Goal: Task Accomplishment & Management: Complete application form

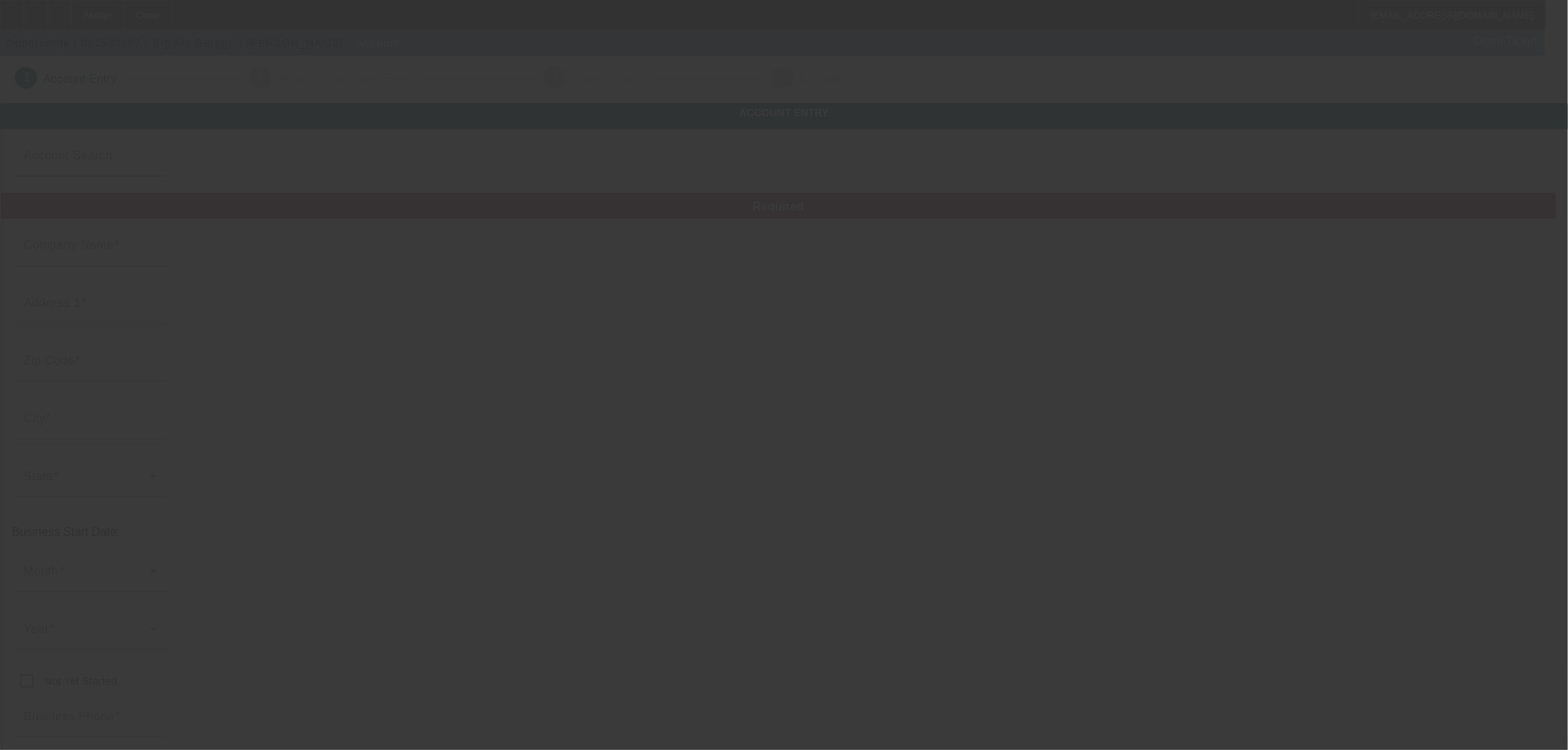
type input "Currency"
type input "Big Als Garage"
type input "[STREET_ADDRESS][PERSON_NAME]"
type input "45251"
type input "[GEOGRAPHIC_DATA]"
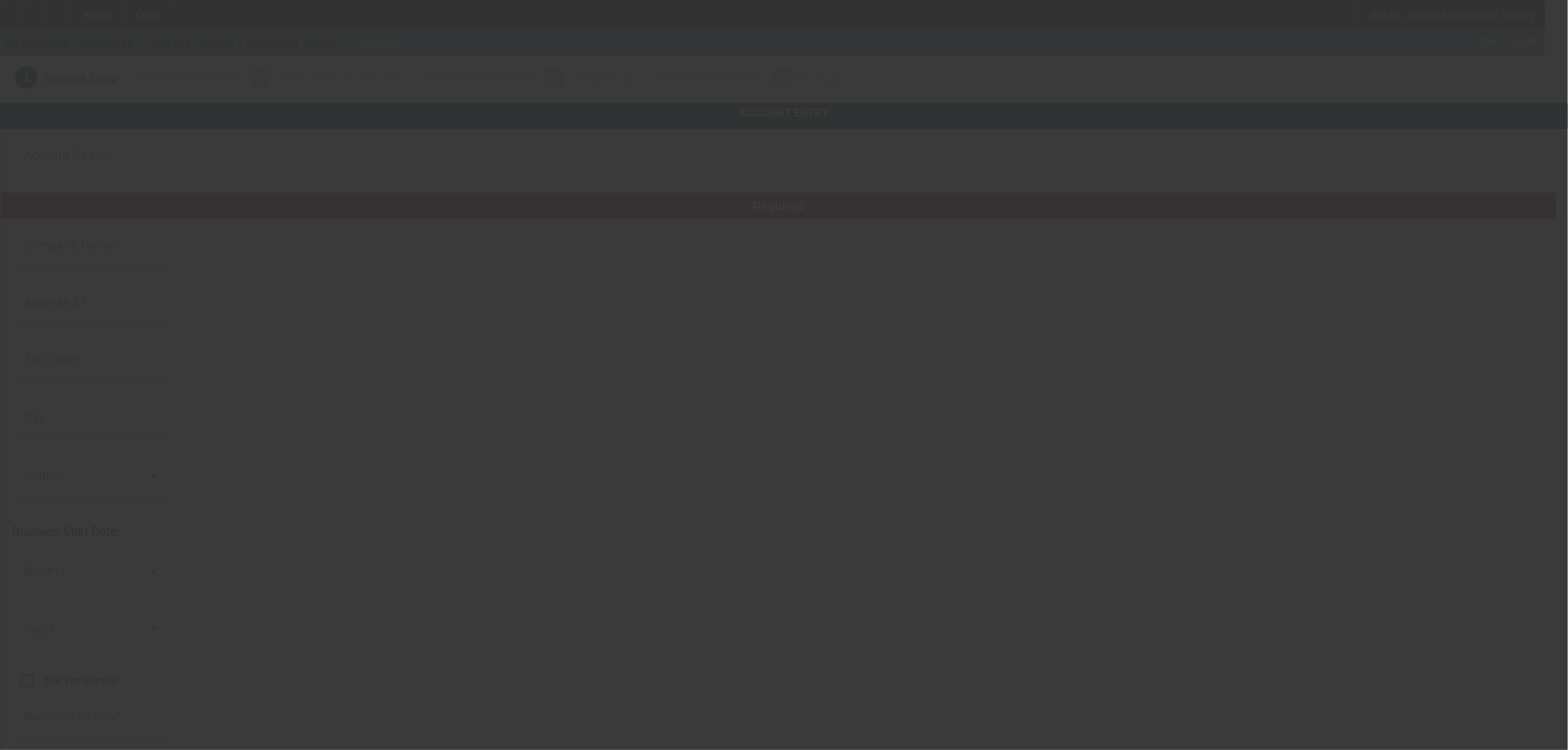
type input "[PHONE_NUMBER]"
type input "[EMAIL_ADDRESS][DOMAIN_NAME]"
type input "[PERSON_NAME]"
type input "[US_EMPLOYER_IDENTIFICATION_NUMBER]"
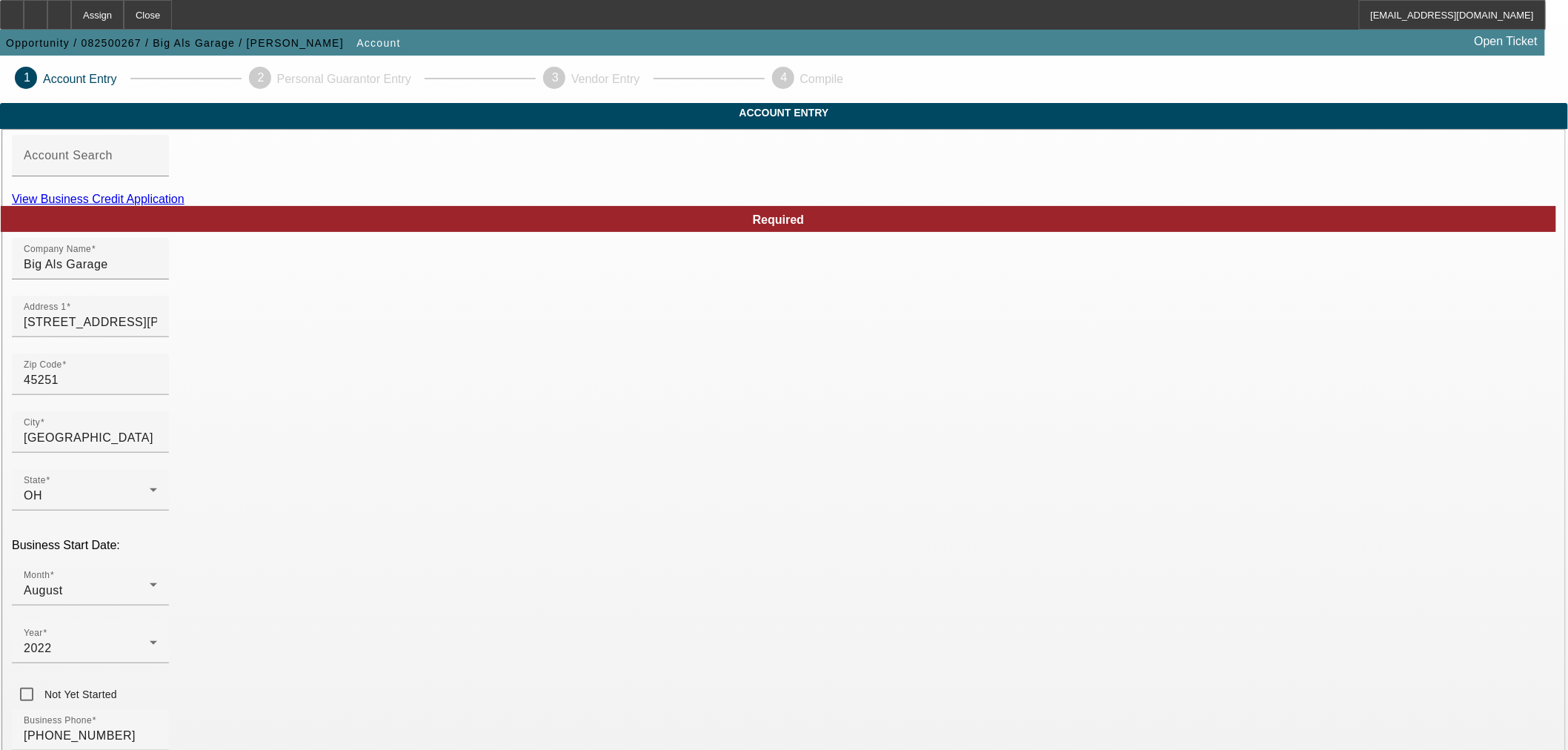
click at [184, 205] on link "View Business Credit Application" at bounding box center [98, 199] width 173 height 12
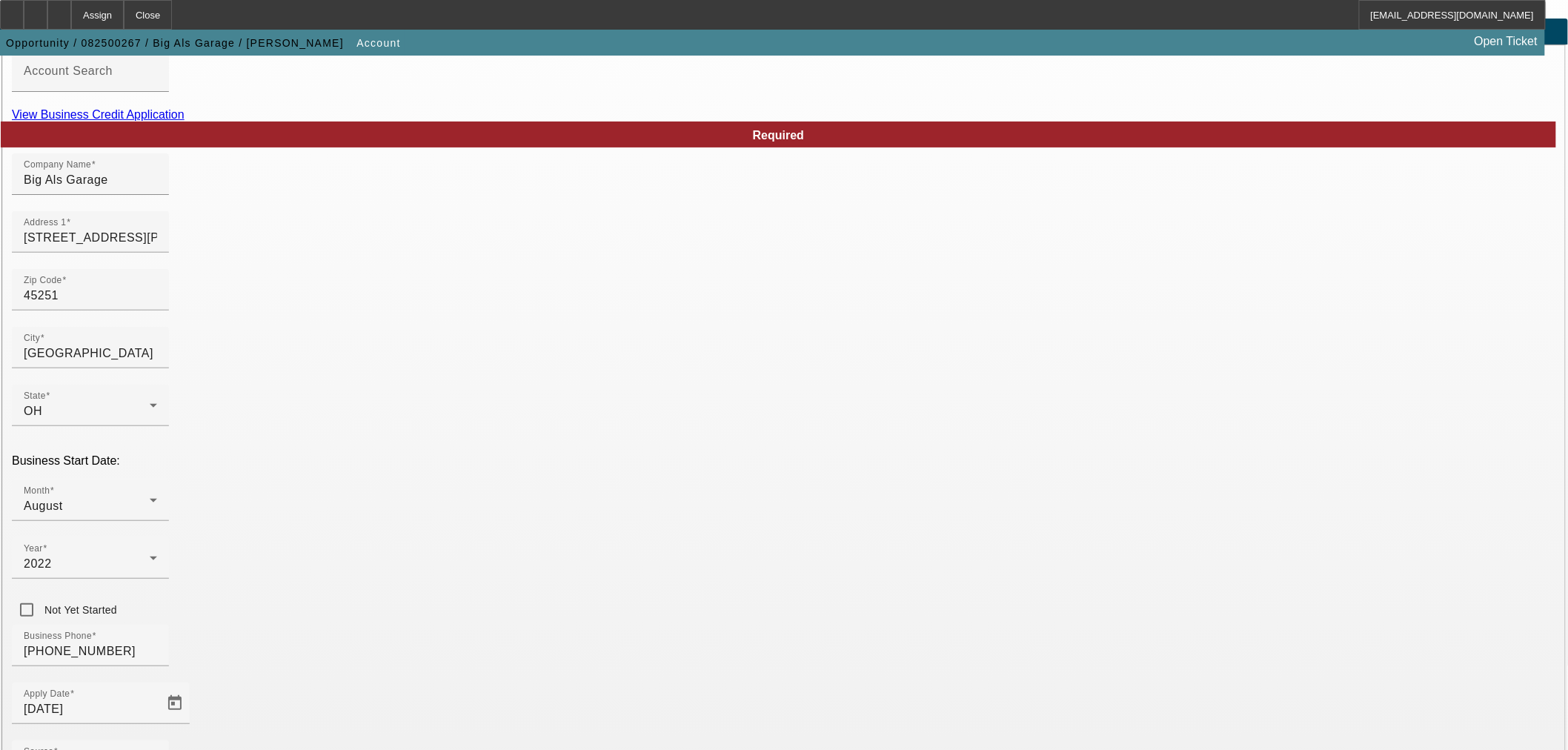
scroll to position [137, 0]
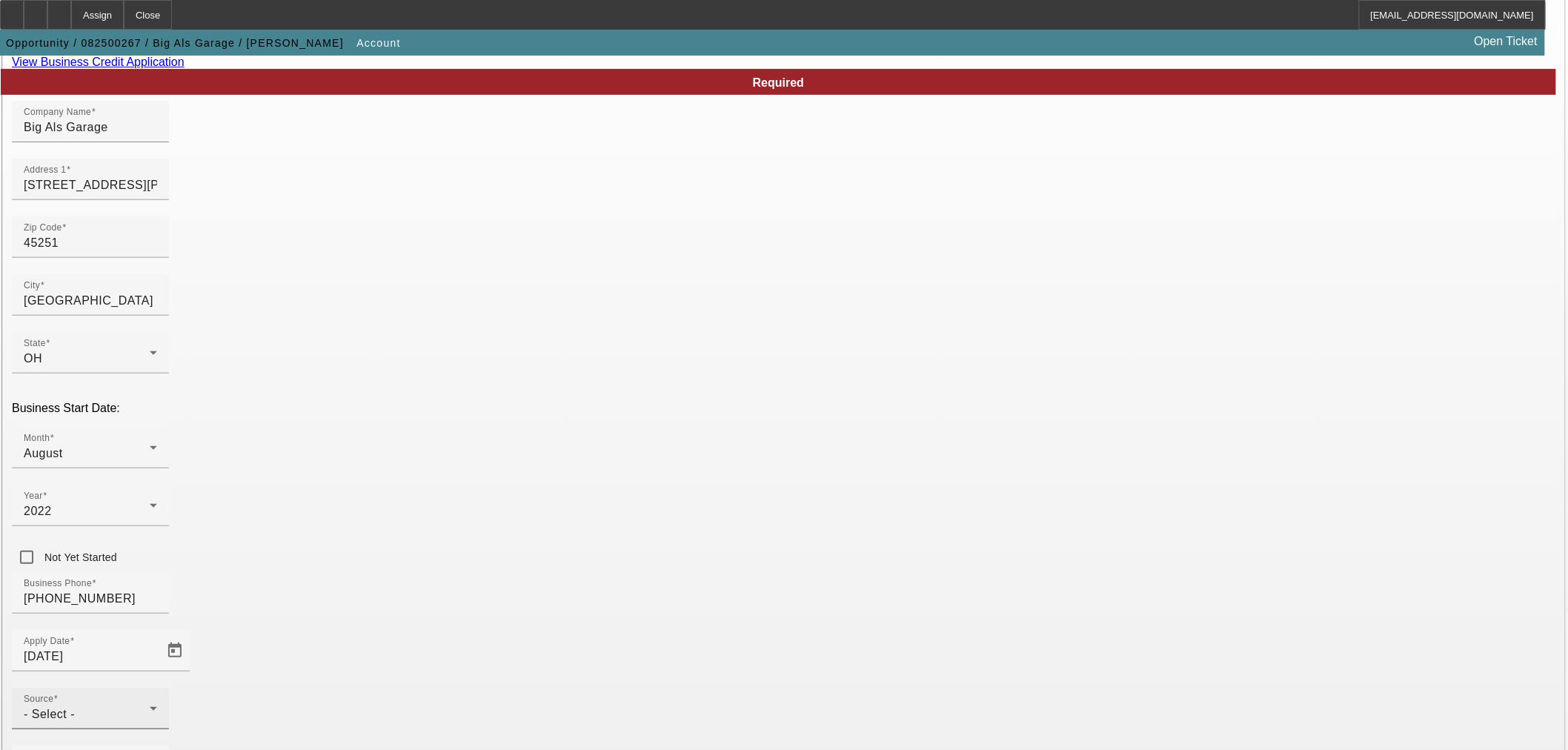
click at [150, 705] on div "- Select -" at bounding box center [87, 714] width 126 height 18
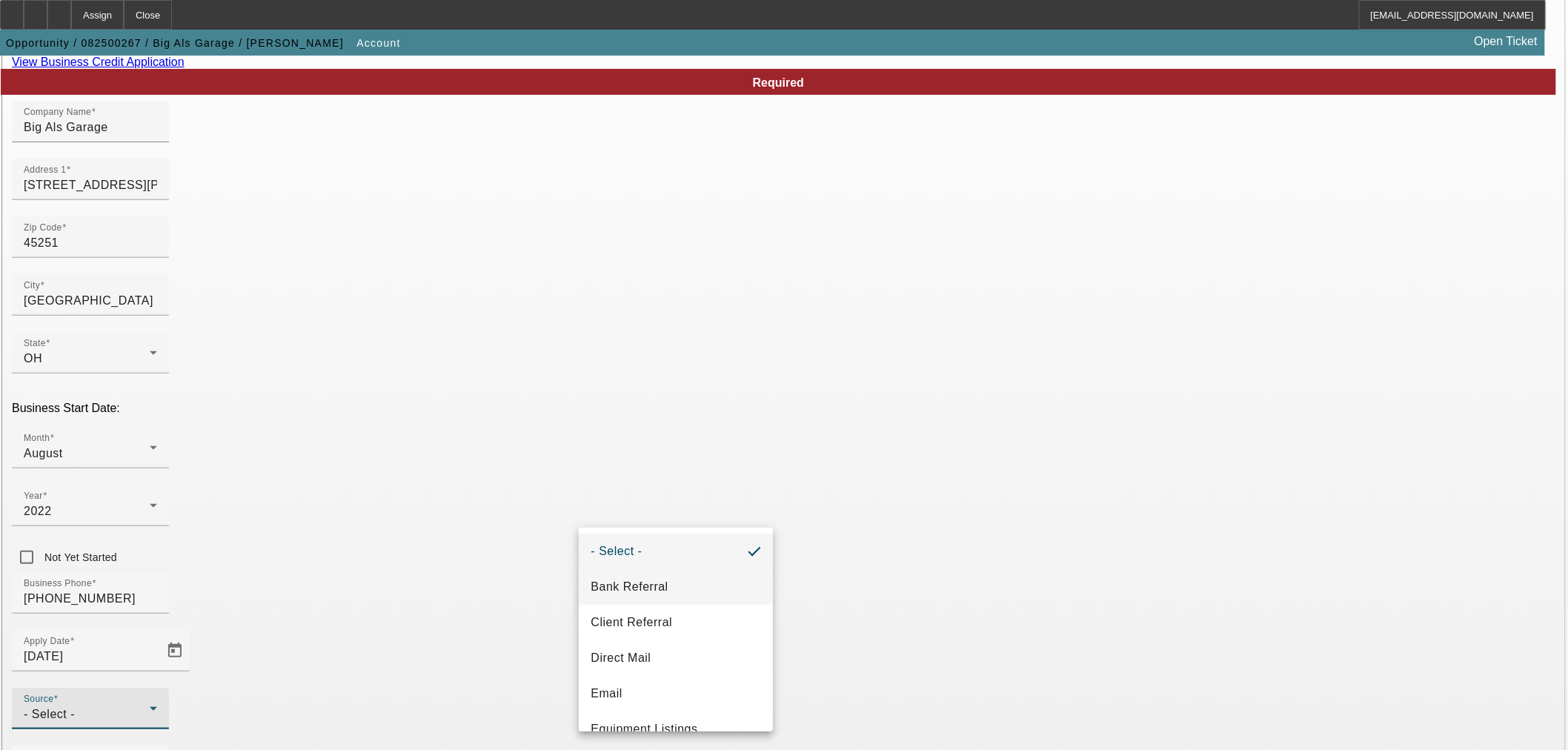
click at [656, 582] on span "Bank Referral" at bounding box center [629, 586] width 77 height 18
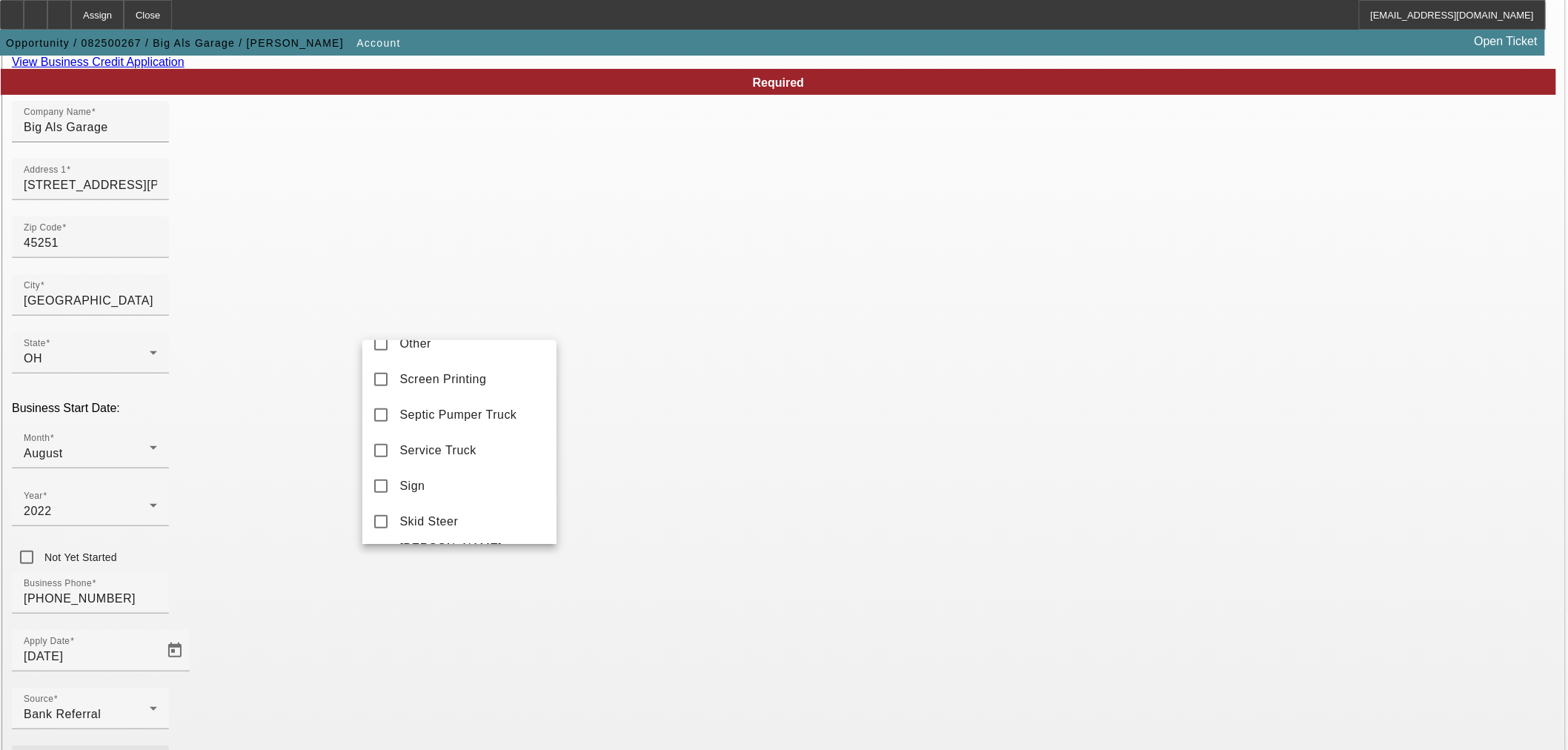
scroll to position [675, 0]
drag, startPoint x: 452, startPoint y: 515, endPoint x: 483, endPoint y: 529, distance: 34.0
click at [452, 515] on span "Wheel Loader" at bounding box center [439, 519] width 78 height 18
click at [628, 568] on div at bounding box center [784, 375] width 1568 height 750
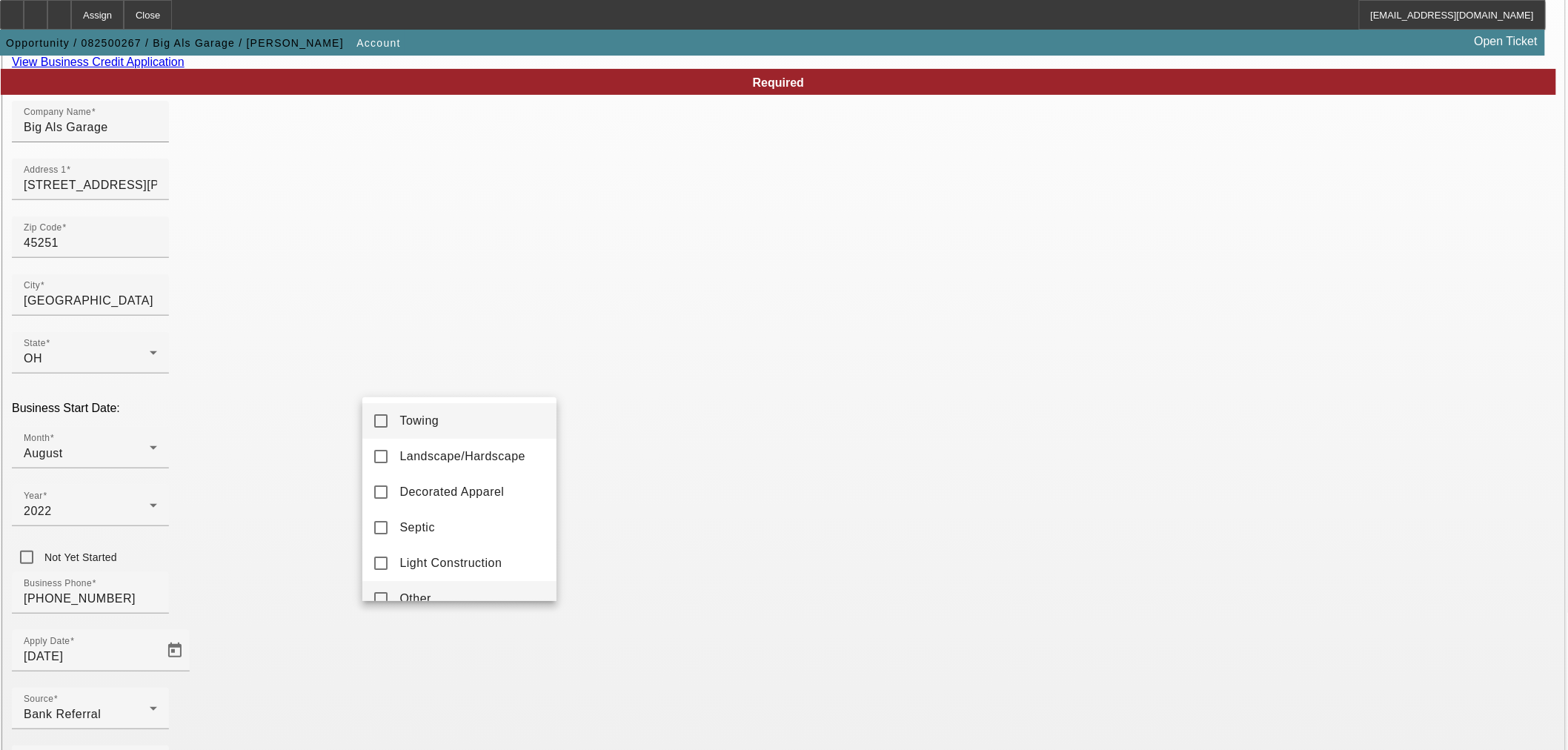
click at [432, 589] on mat-option "Other" at bounding box center [459, 599] width 194 height 35
drag, startPoint x: 744, startPoint y: 601, endPoint x: 699, endPoint y: 598, distance: 45.1
click at [744, 601] on div at bounding box center [784, 375] width 1568 height 750
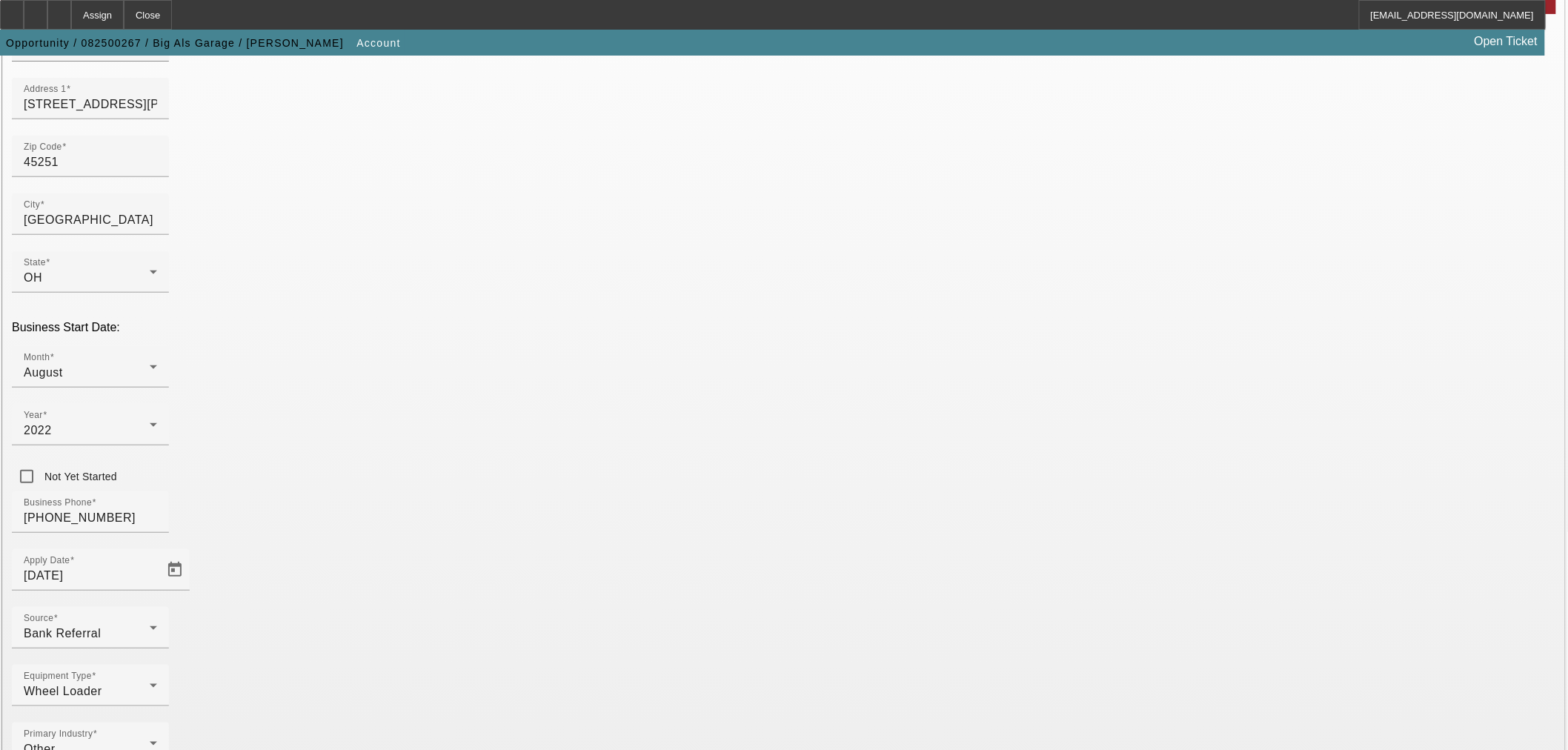
scroll to position [274, 0]
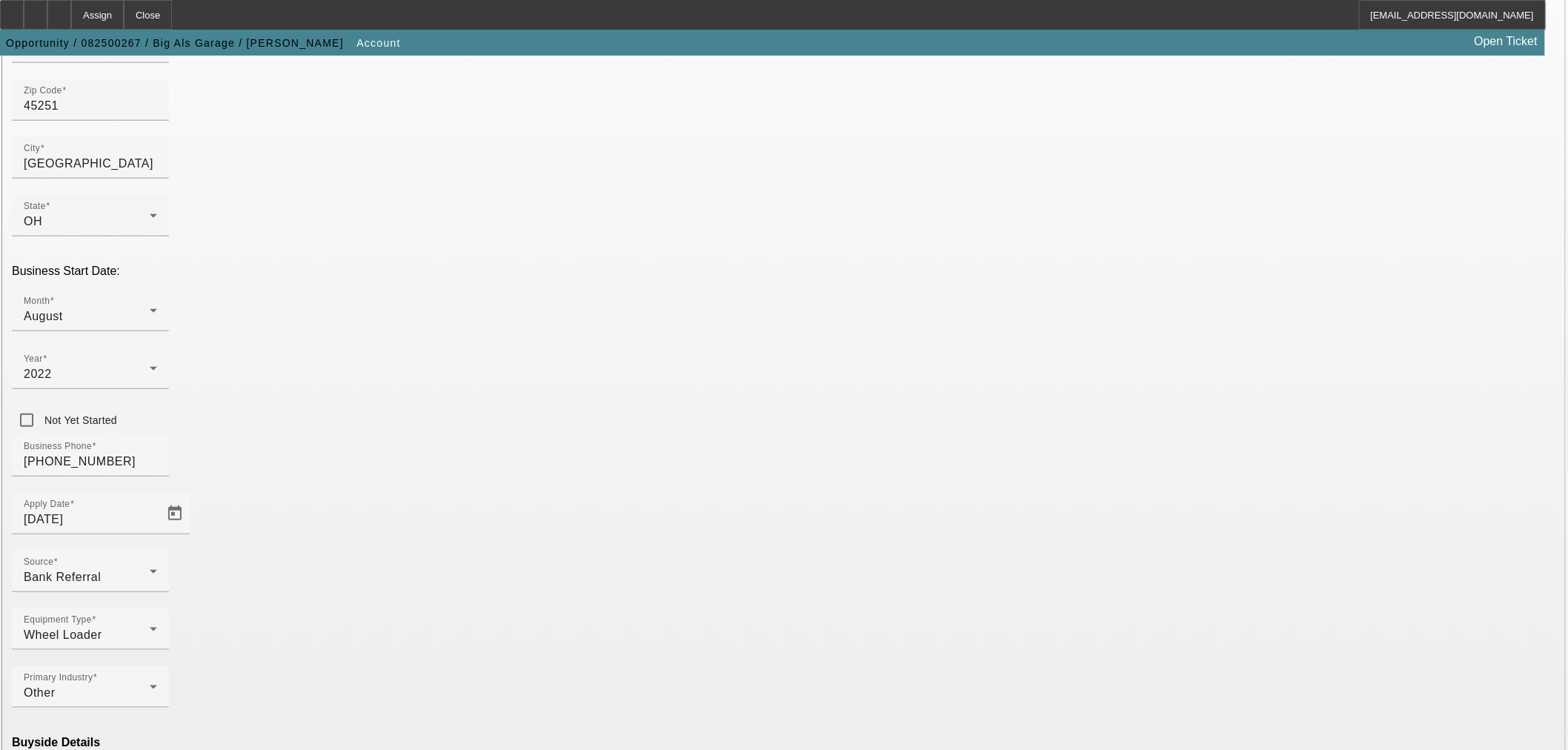
click at [477, 621] on mat-option "Ineligible" at bounding box center [459, 622] width 194 height 35
type input "Currency"
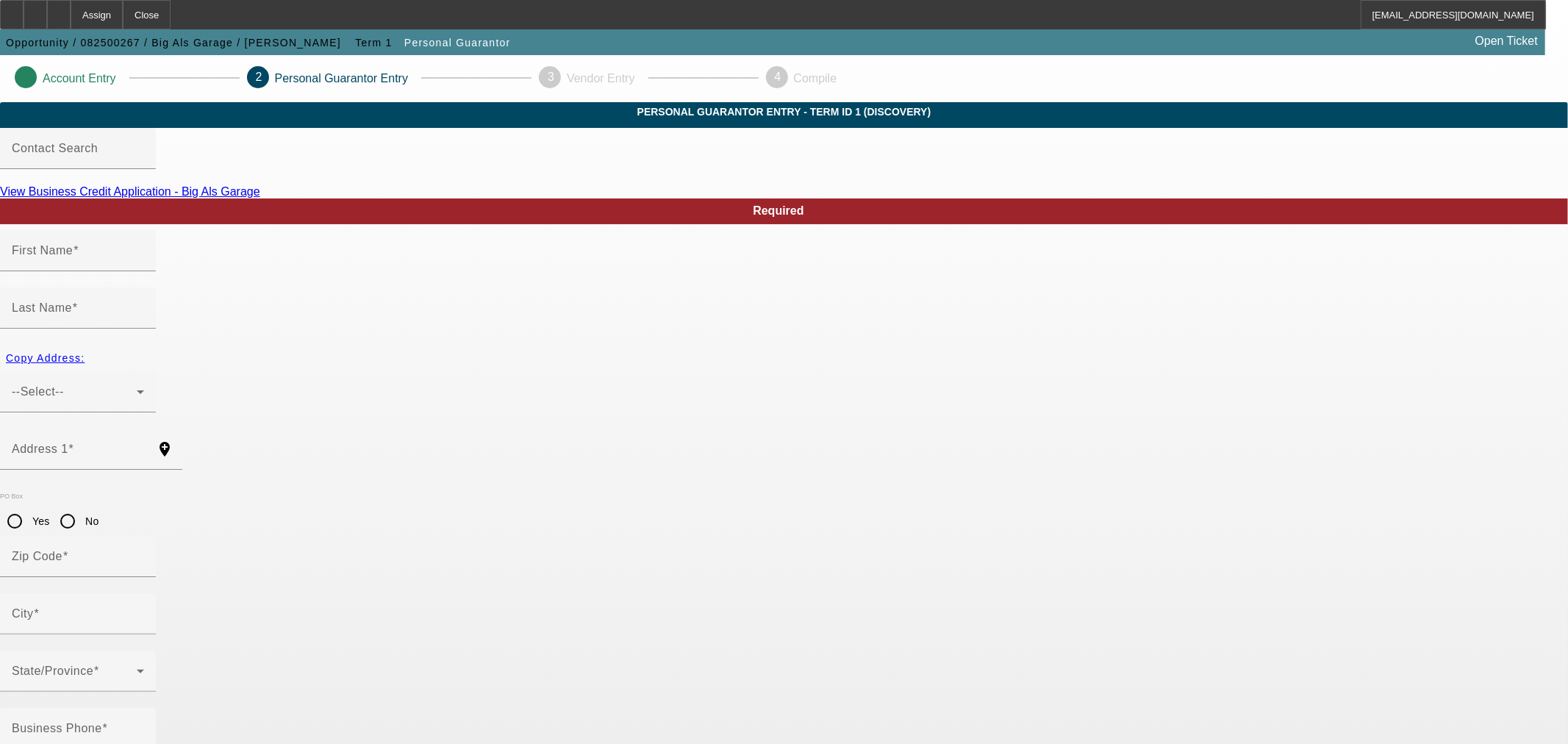
type input "[PERSON_NAME]"
type input "[STREET_ADDRESS]"
radio input "true"
type input "47018"
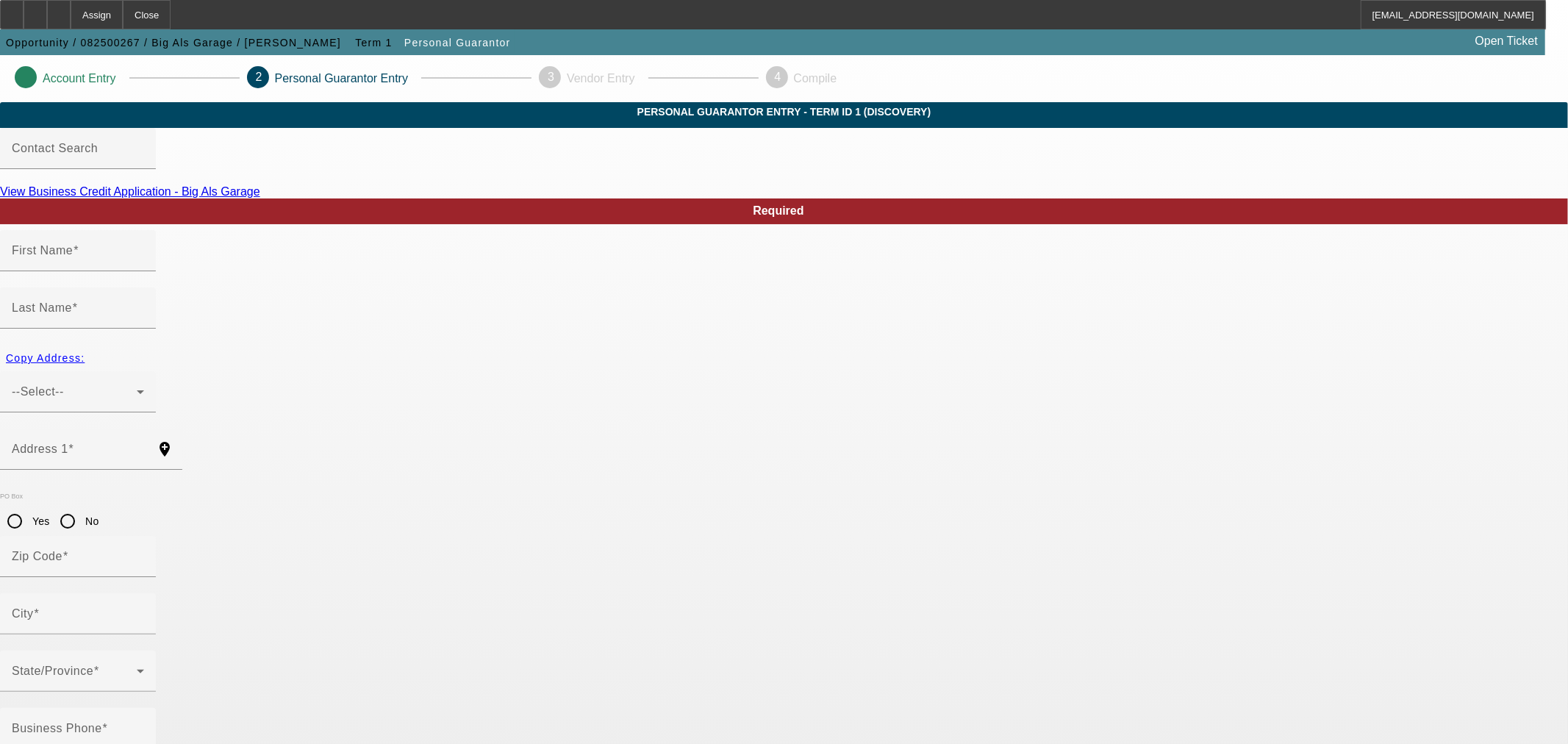
type input "[GEOGRAPHIC_DATA]"
type input "[PHONE_NUMBER]"
type input "100"
type input "276-02-1681"
type input "[EMAIL_ADDRESS][DOMAIN_NAME]"
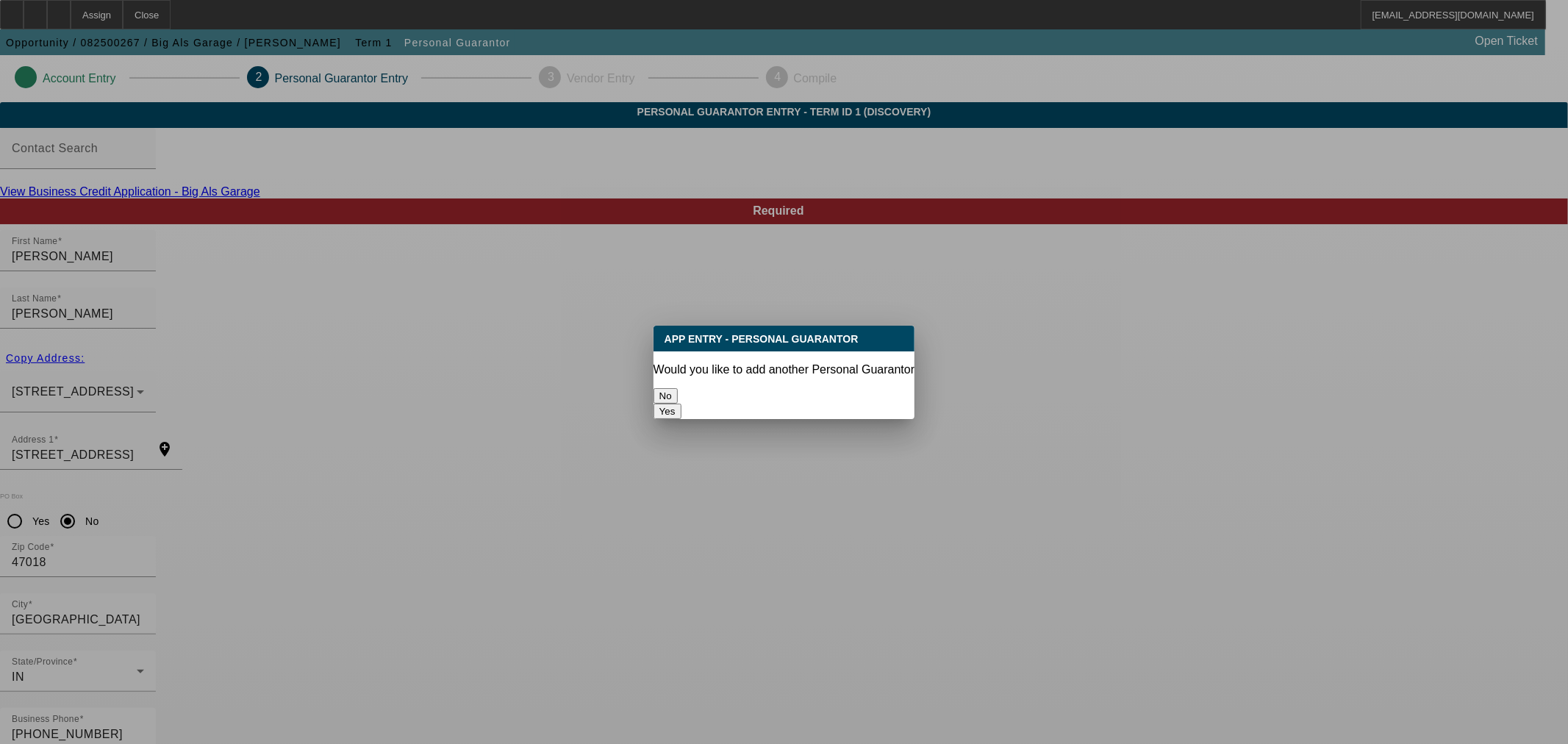
drag, startPoint x: 726, startPoint y: 392, endPoint x: 747, endPoint y: 429, distance: 42.5
click at [678, 391] on button "No" at bounding box center [666, 396] width 24 height 15
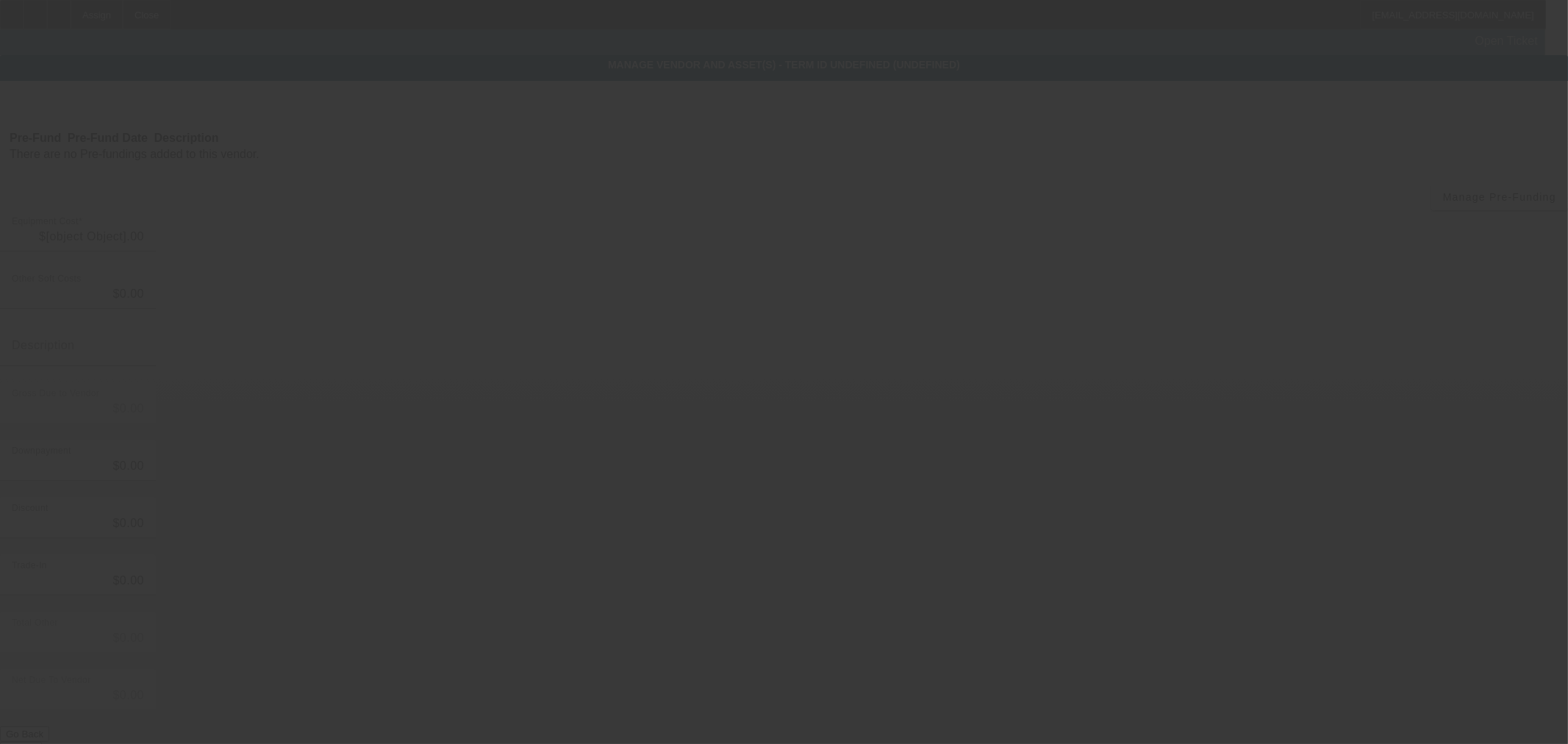
type input "$60,000.00"
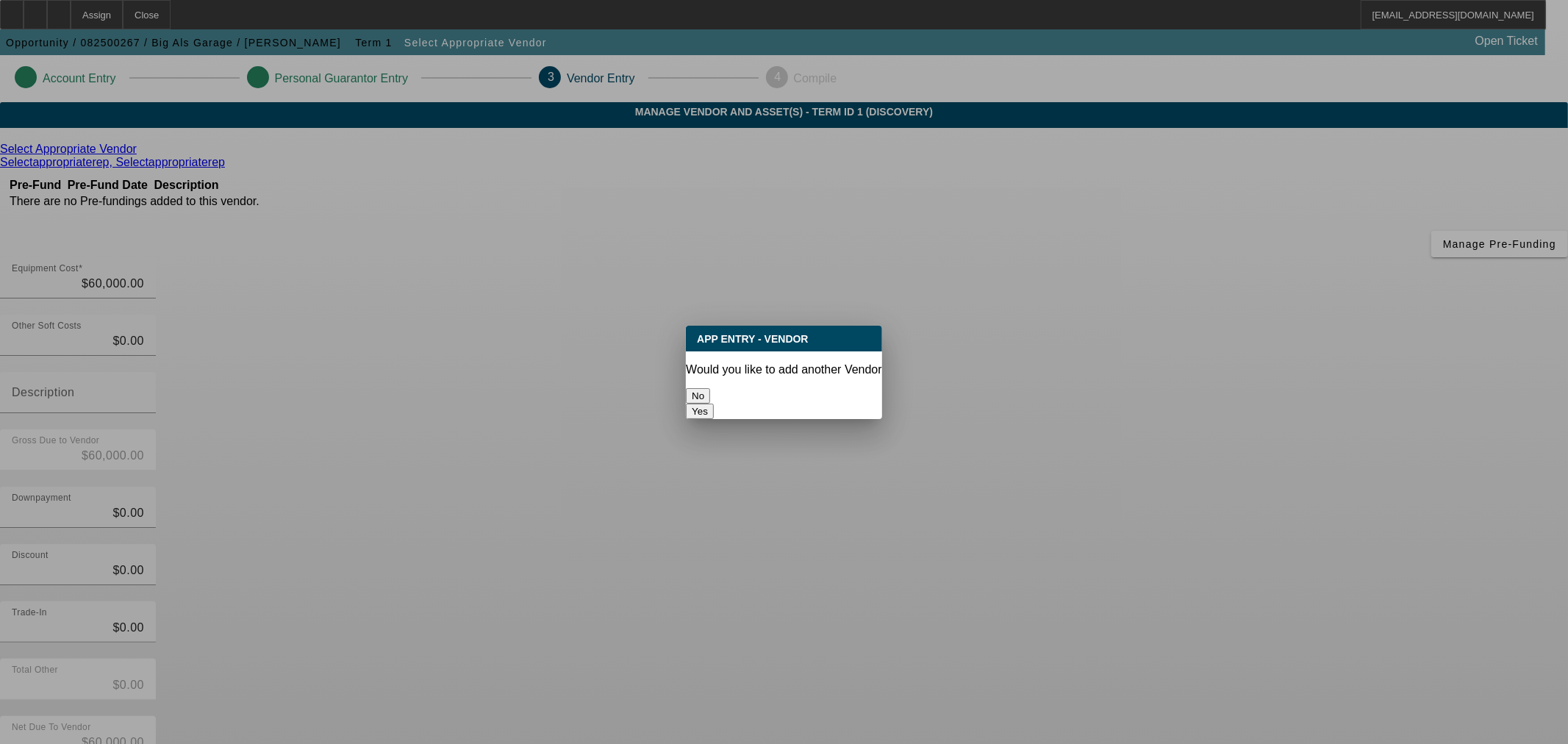
click at [710, 394] on button "No" at bounding box center [698, 396] width 24 height 15
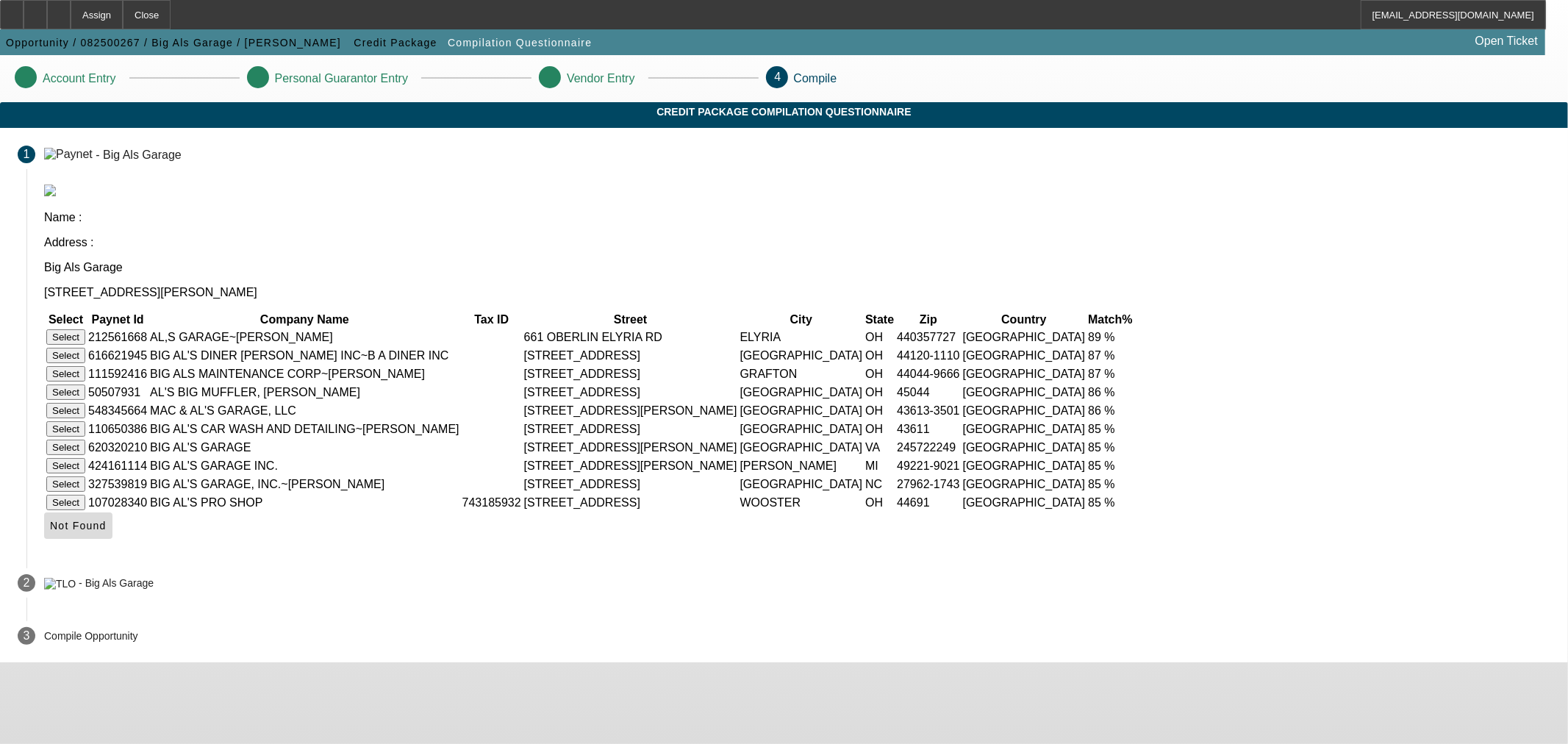
click at [107, 531] on span "Not Found" at bounding box center [79, 525] width 56 height 11
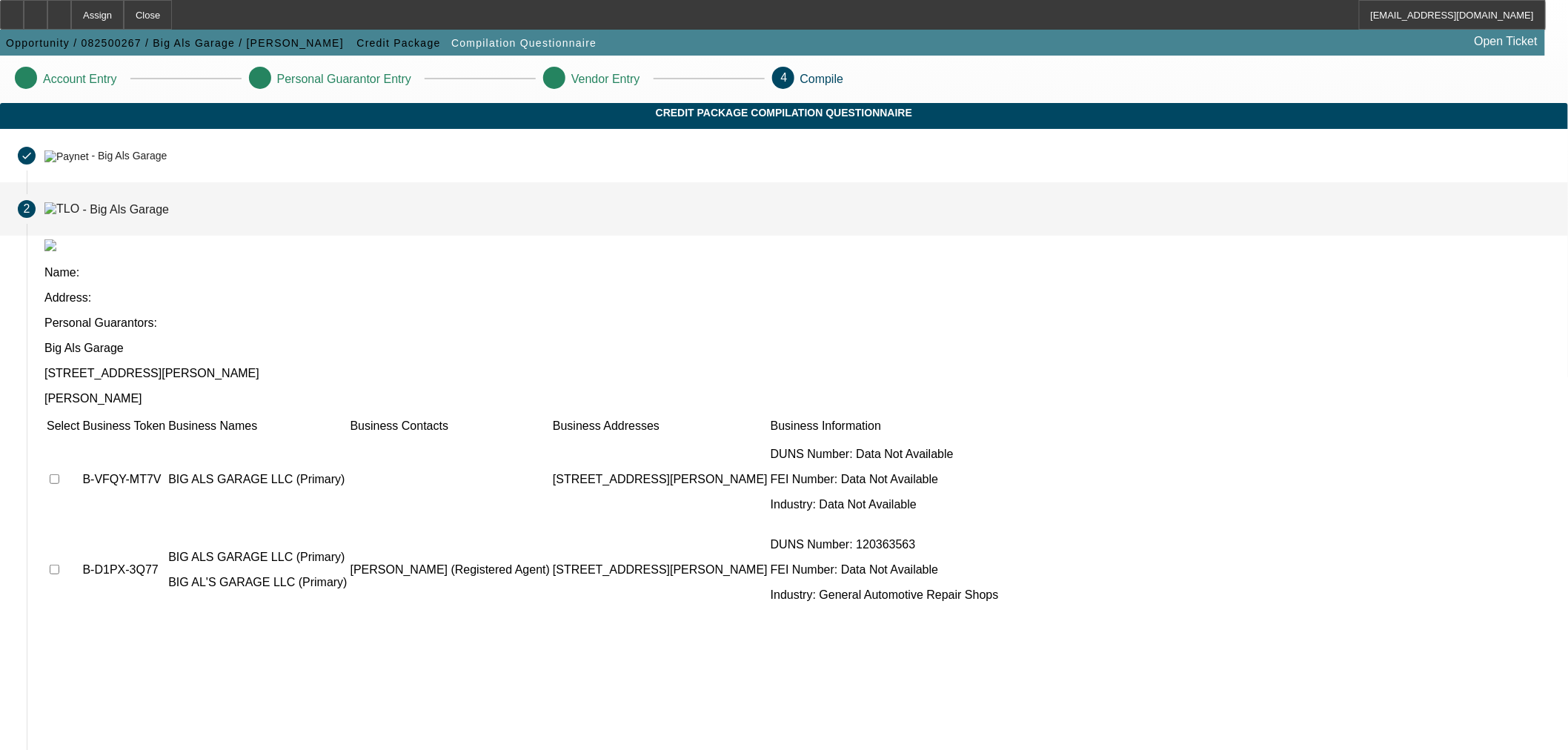
click at [59, 565] on input "checkbox" at bounding box center [55, 569] width 10 height 10
checkbox input "true"
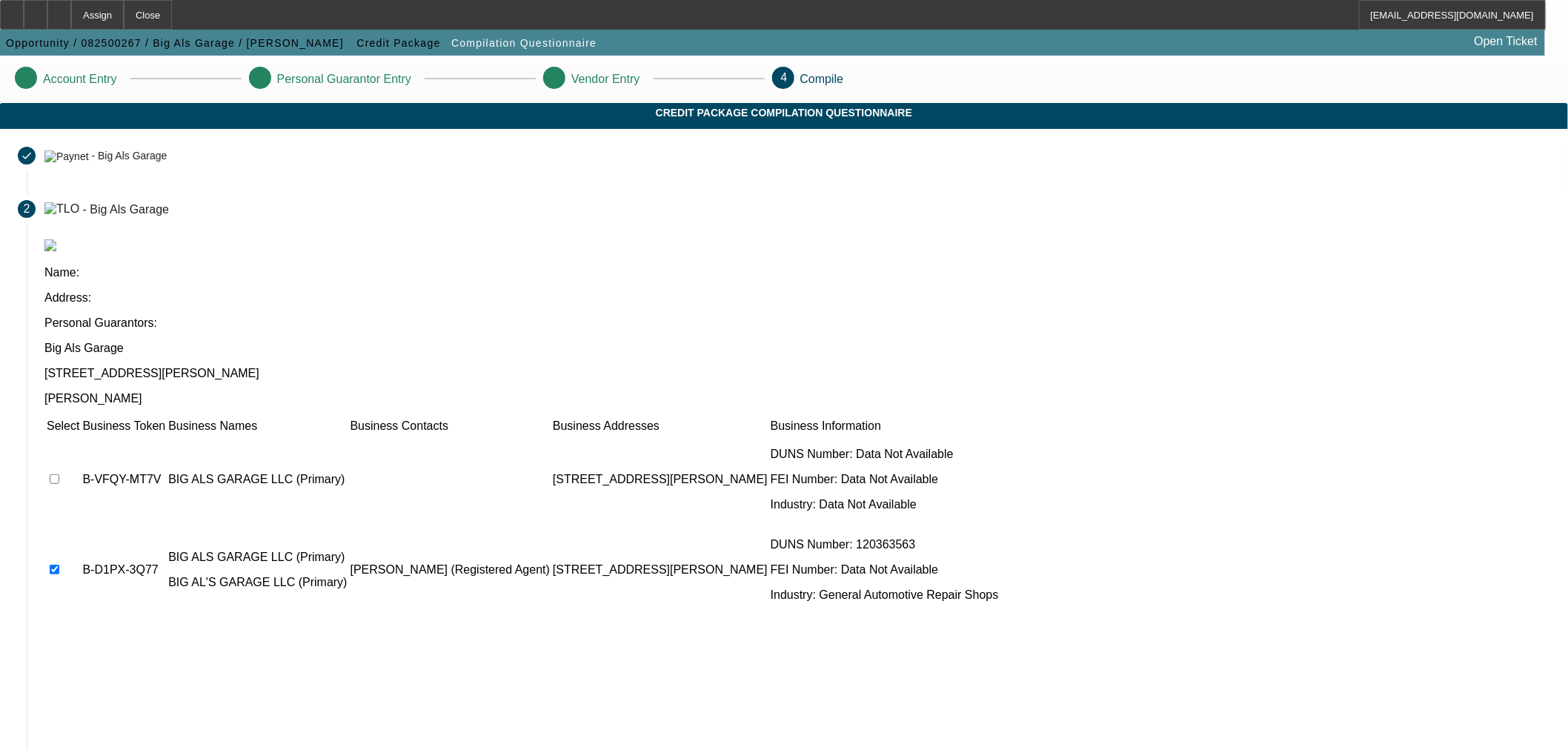
click at [59, 474] on input "checkbox" at bounding box center [55, 479] width 10 height 10
checkbox input "true"
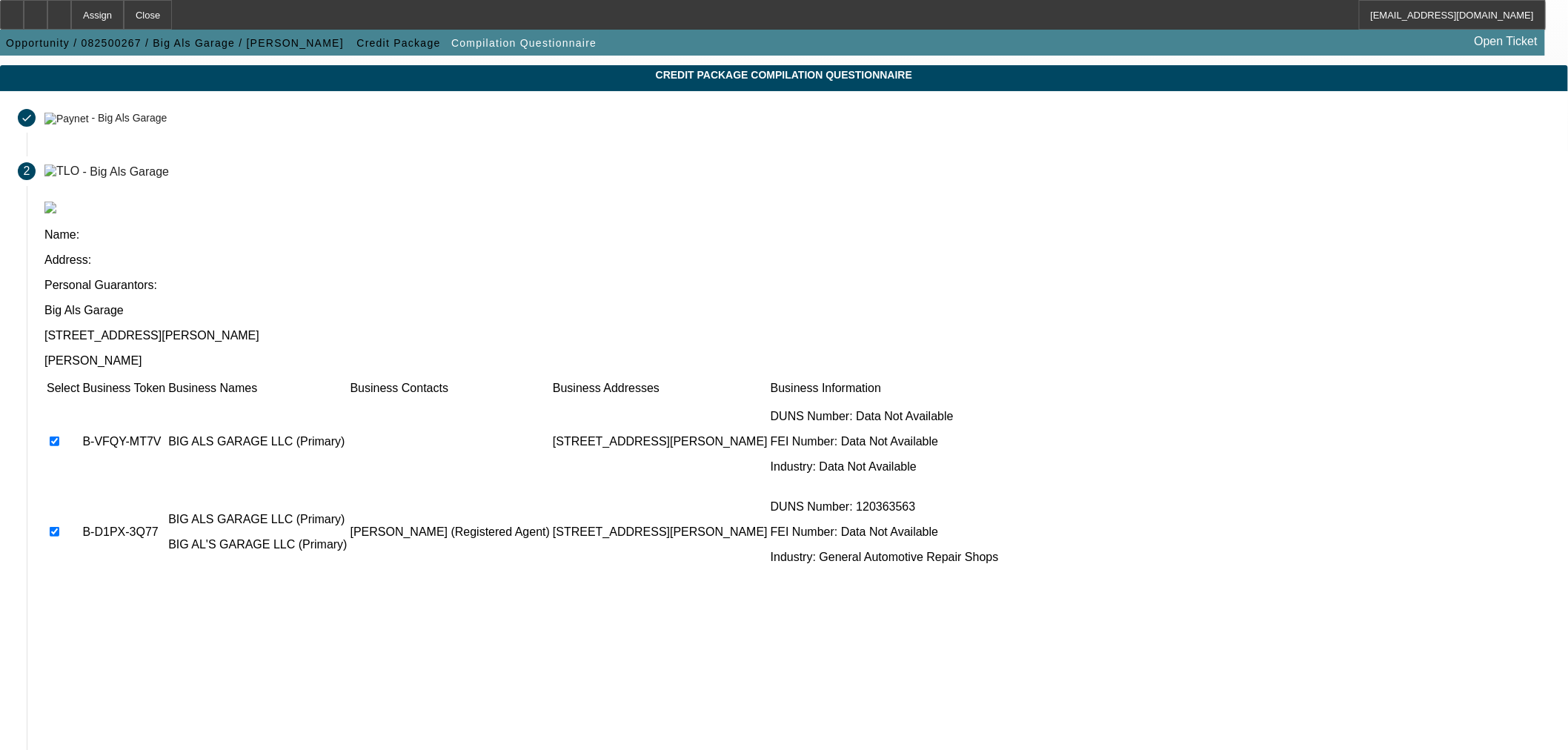
scroll to position [68, 0]
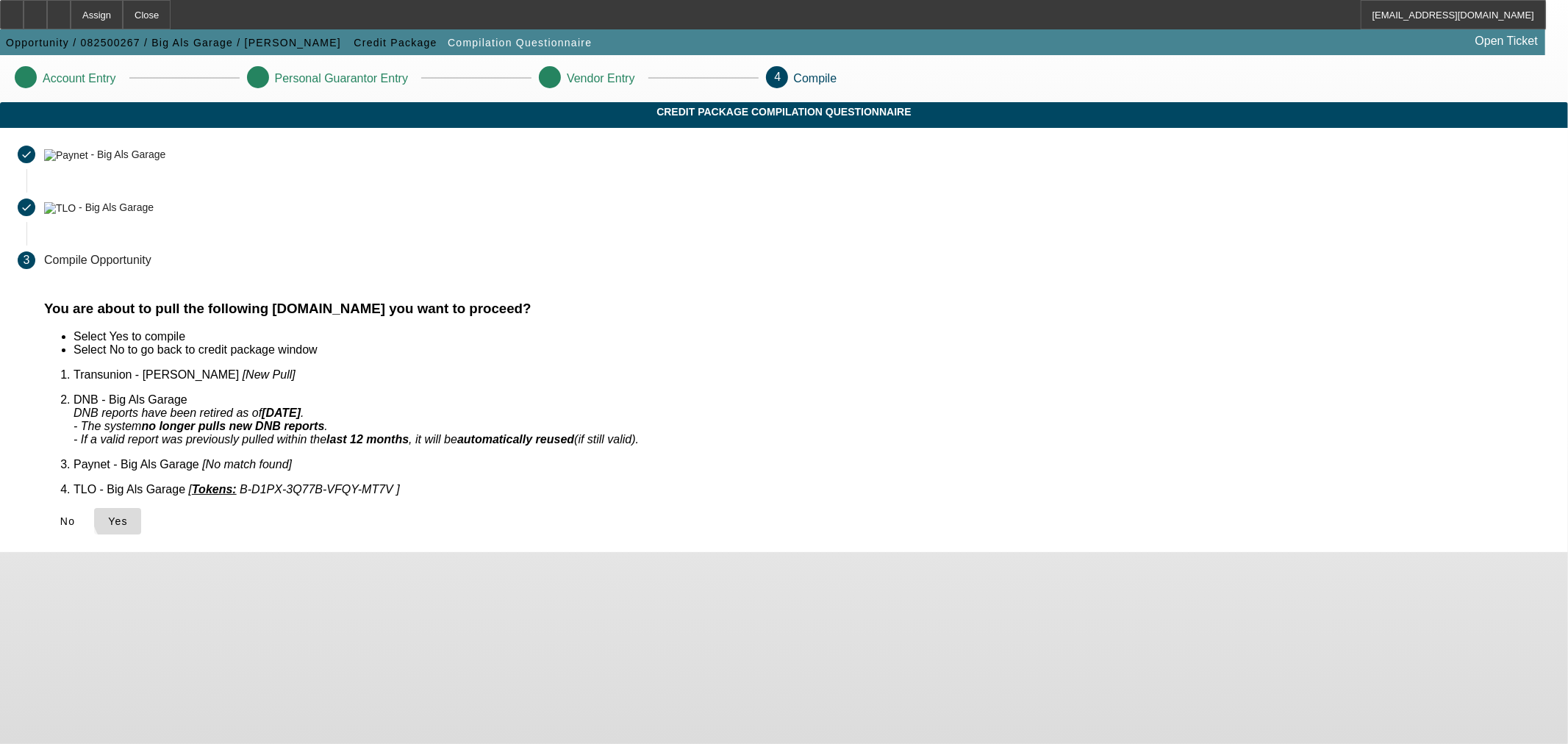
click at [128, 515] on span "Yes" at bounding box center [118, 521] width 20 height 11
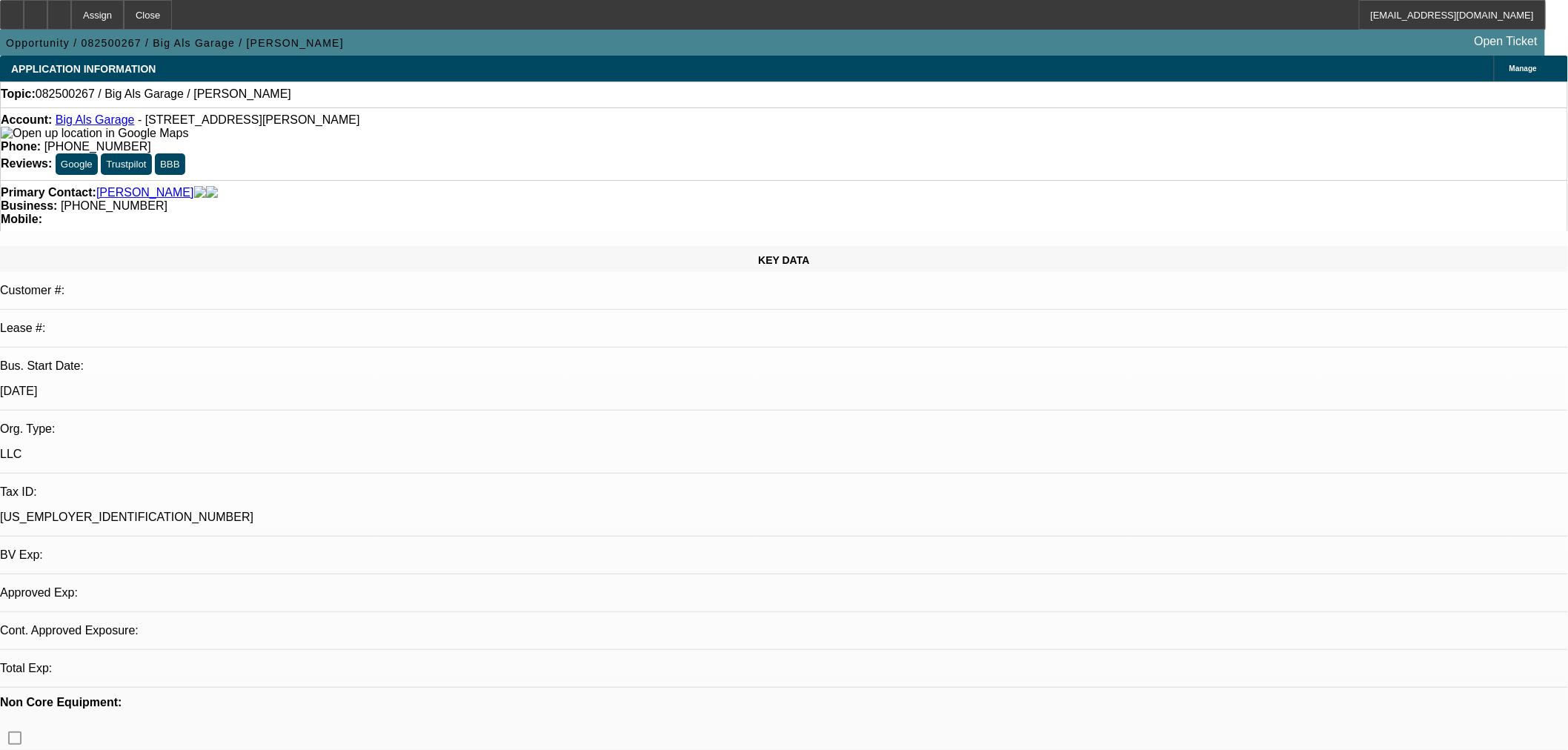
select select "0"
select select "2"
select select "0"
select select "6"
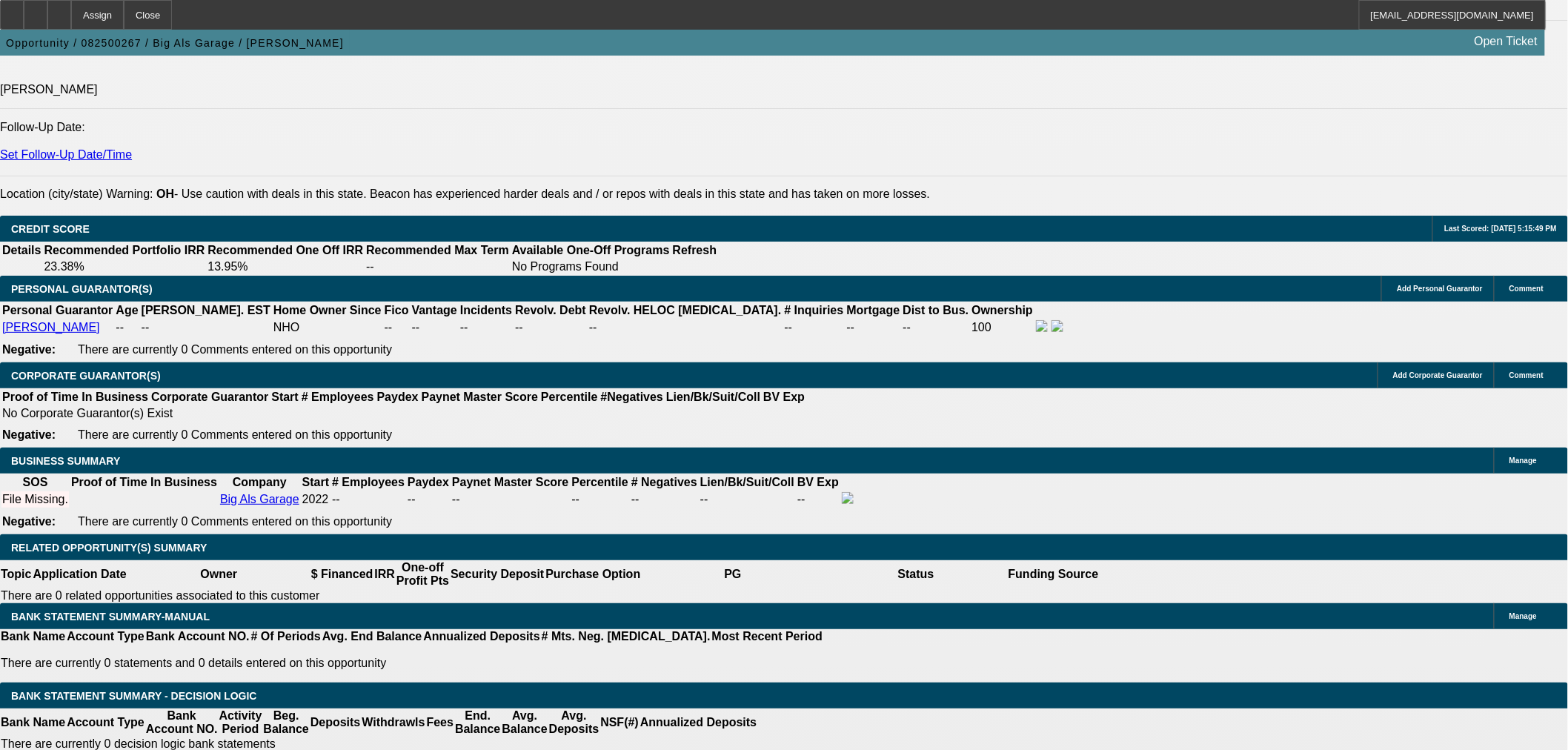
scroll to position [2057, 0]
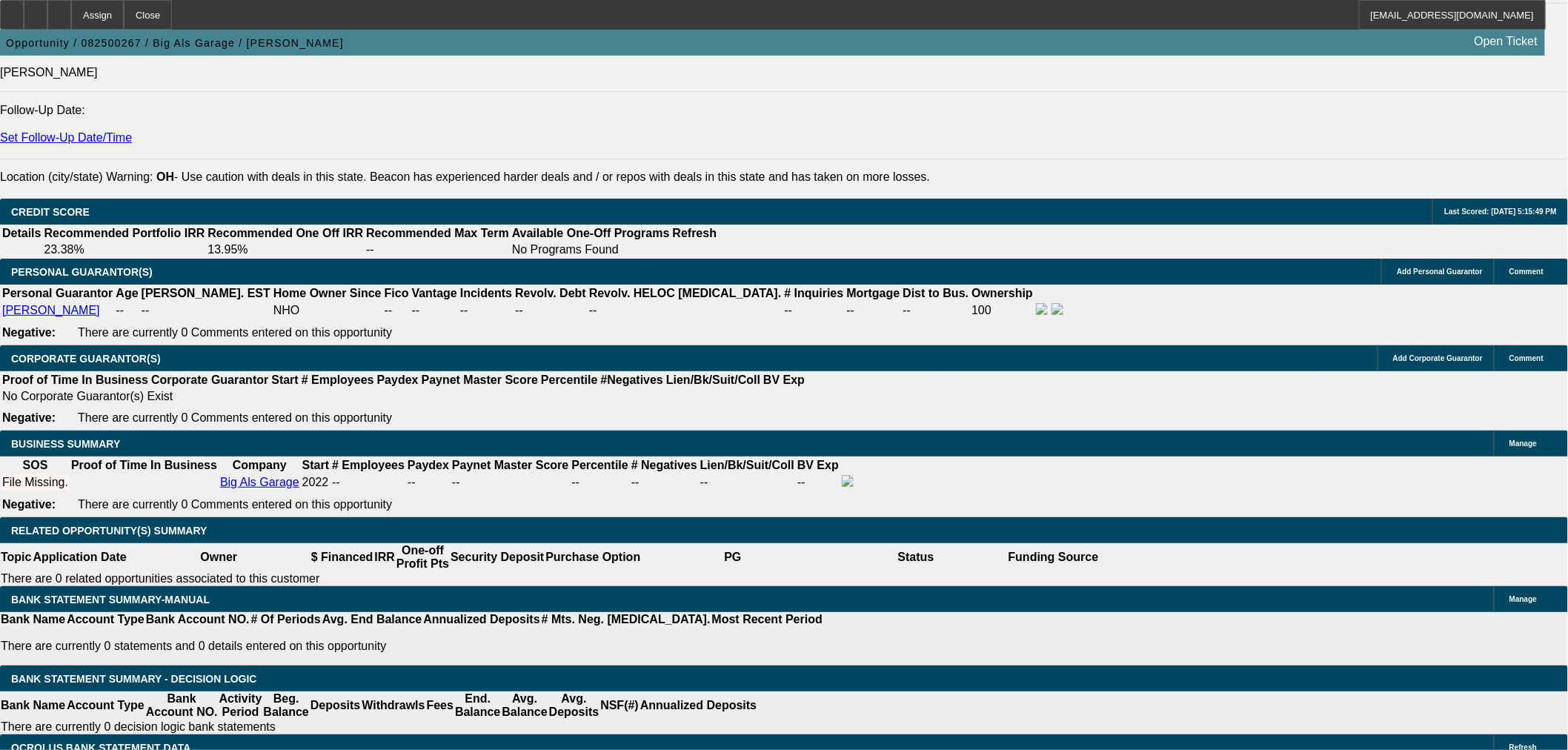
drag, startPoint x: 1487, startPoint y: 402, endPoint x: 1159, endPoint y: 393, distance: 328.1
copy td "This machine is loaded with options including but not limited to: 2 speed, High…"
drag, startPoint x: 1247, startPoint y: 412, endPoint x: 1177, endPoint y: 319, distance: 116.4
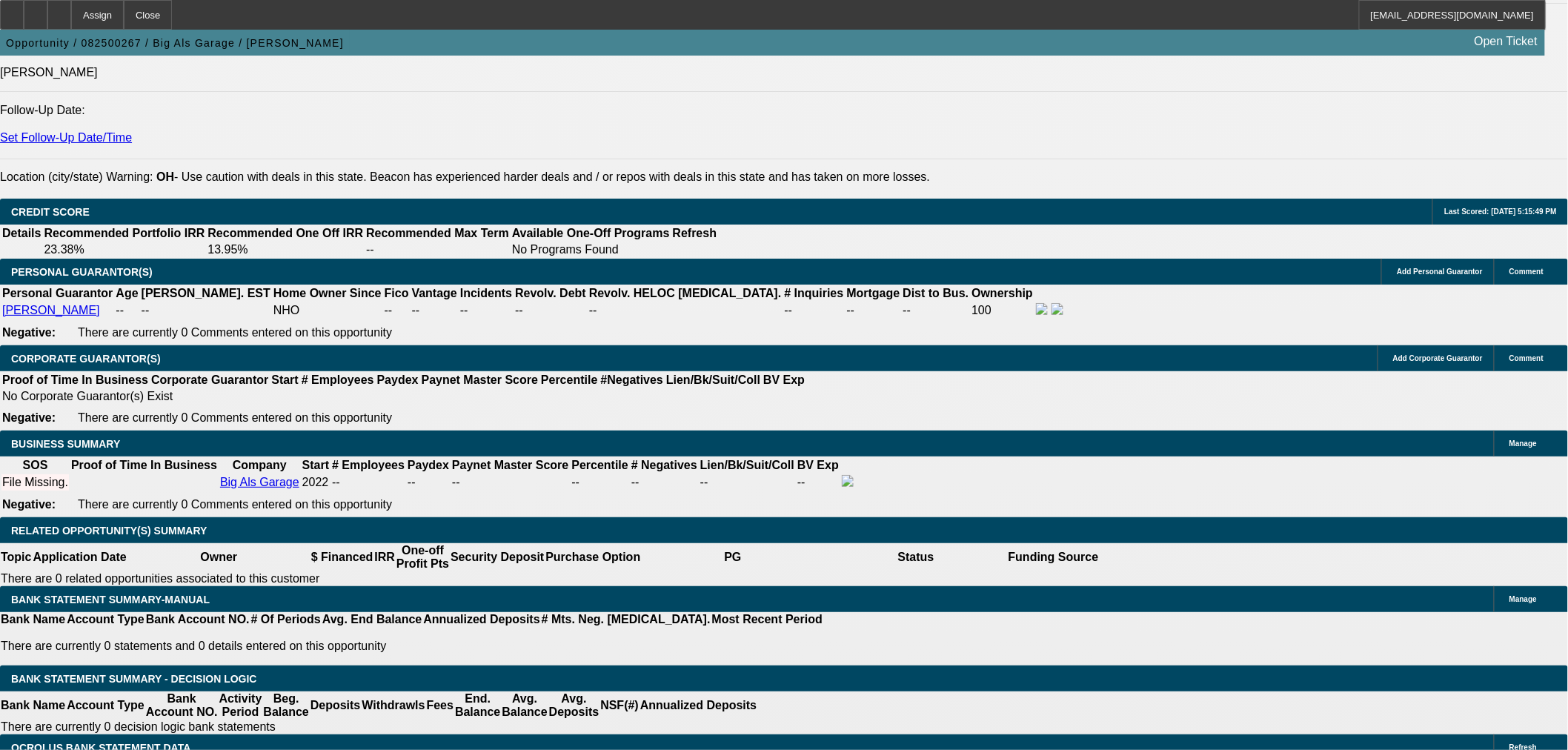
copy td "PG owns two businesses. PG's Big Al's Garage Business works in property managem…"
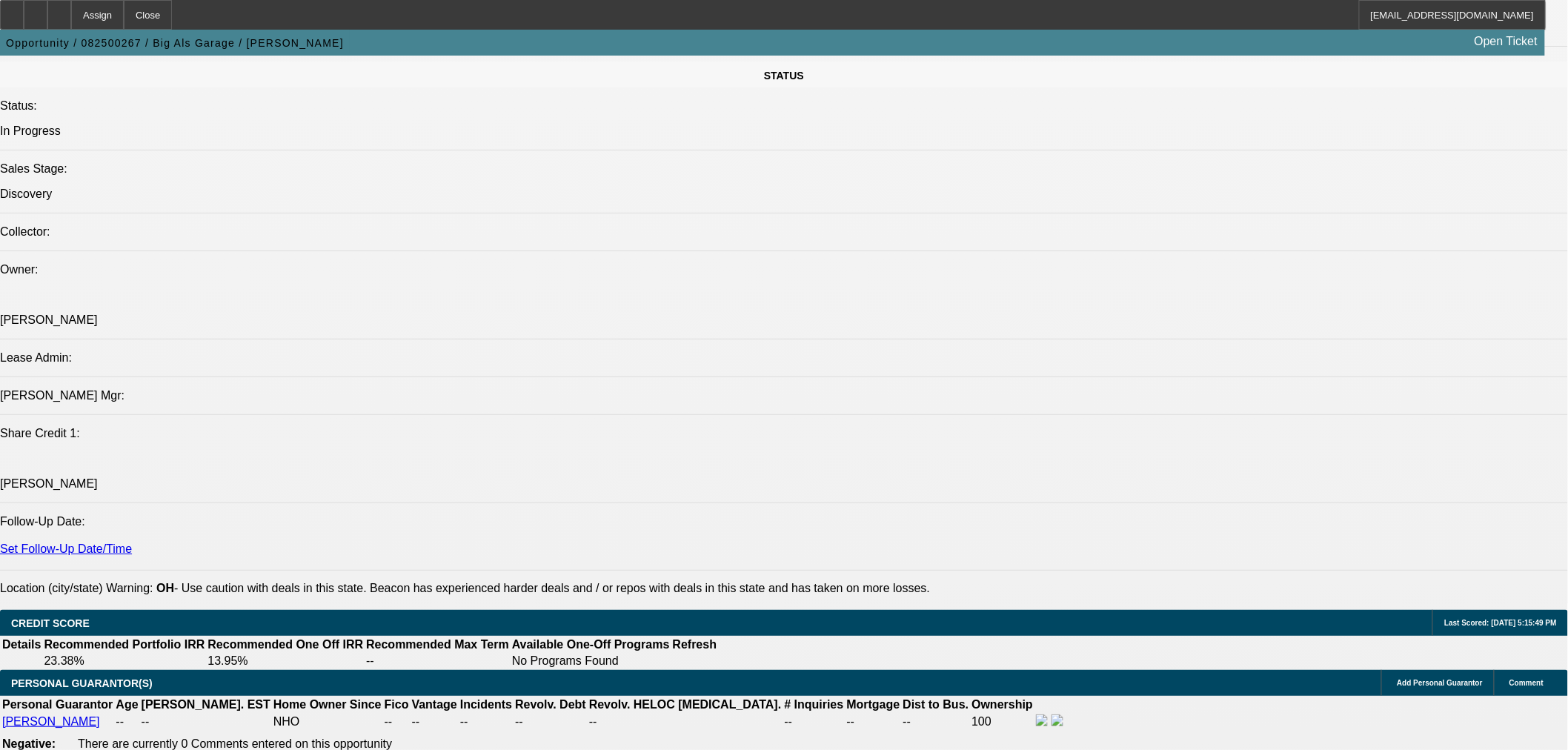
scroll to position [1508, 0]
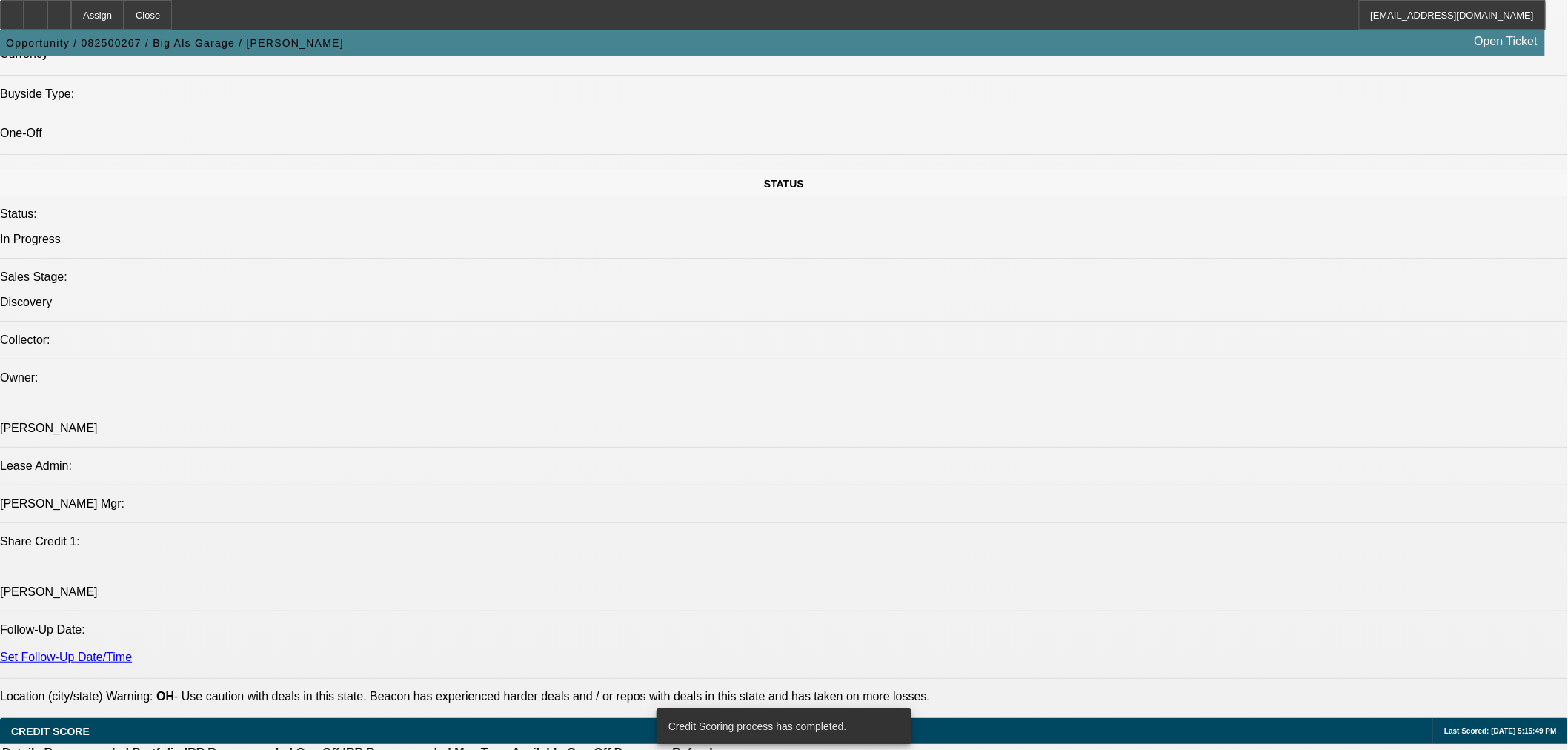
scroll to position [1531, 0]
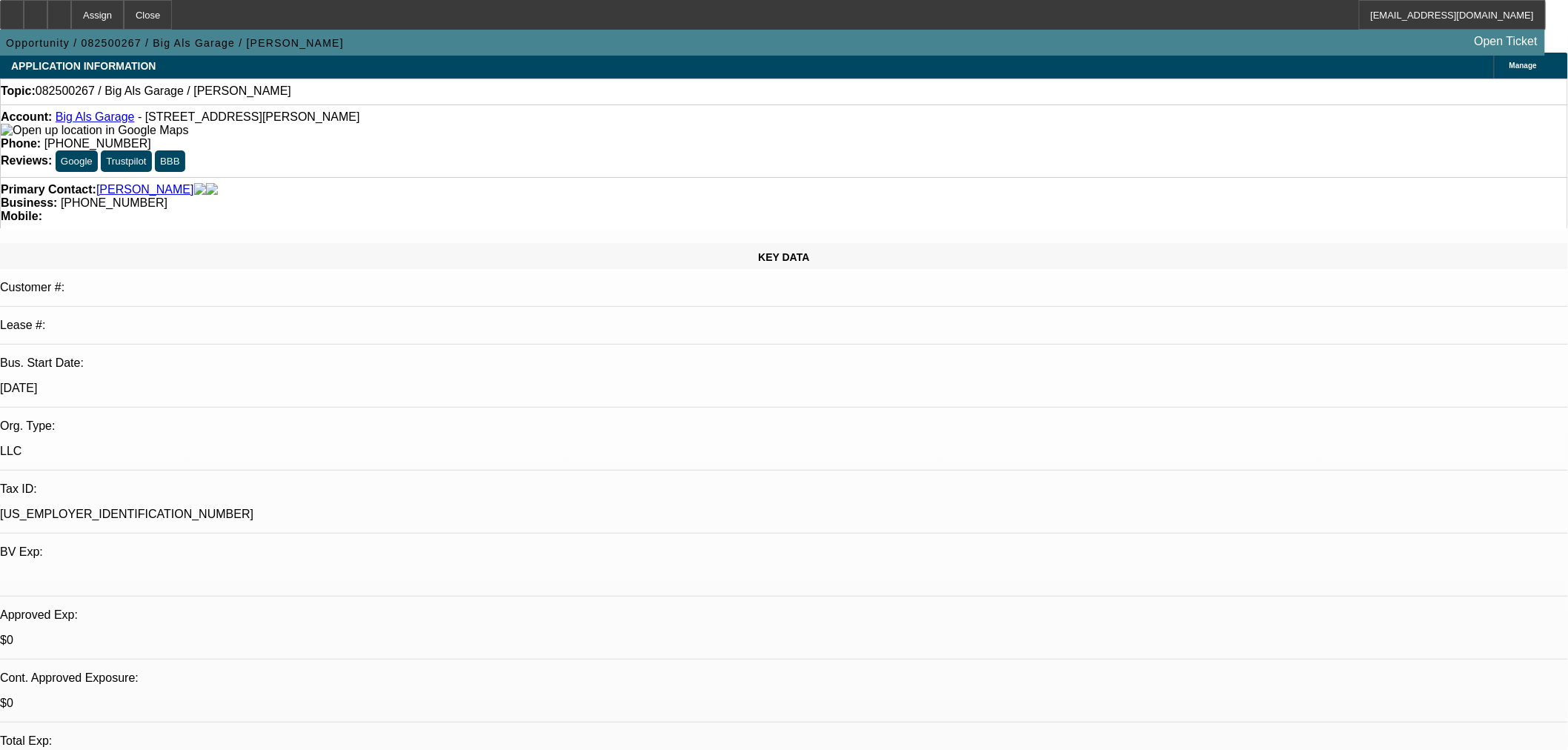
scroll to position [0, 0]
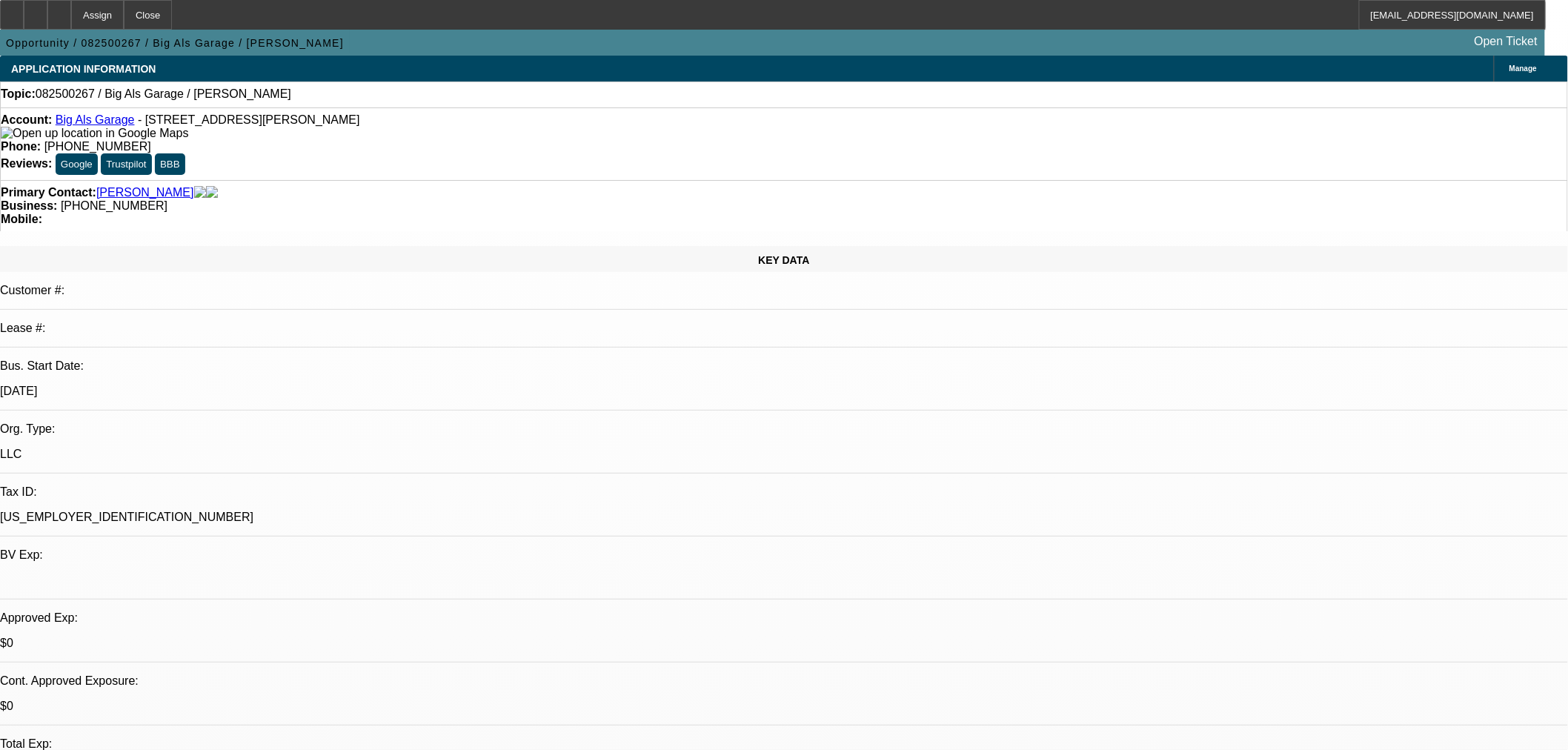
click at [101, 124] on link "Big Als Garage" at bounding box center [95, 119] width 79 height 12
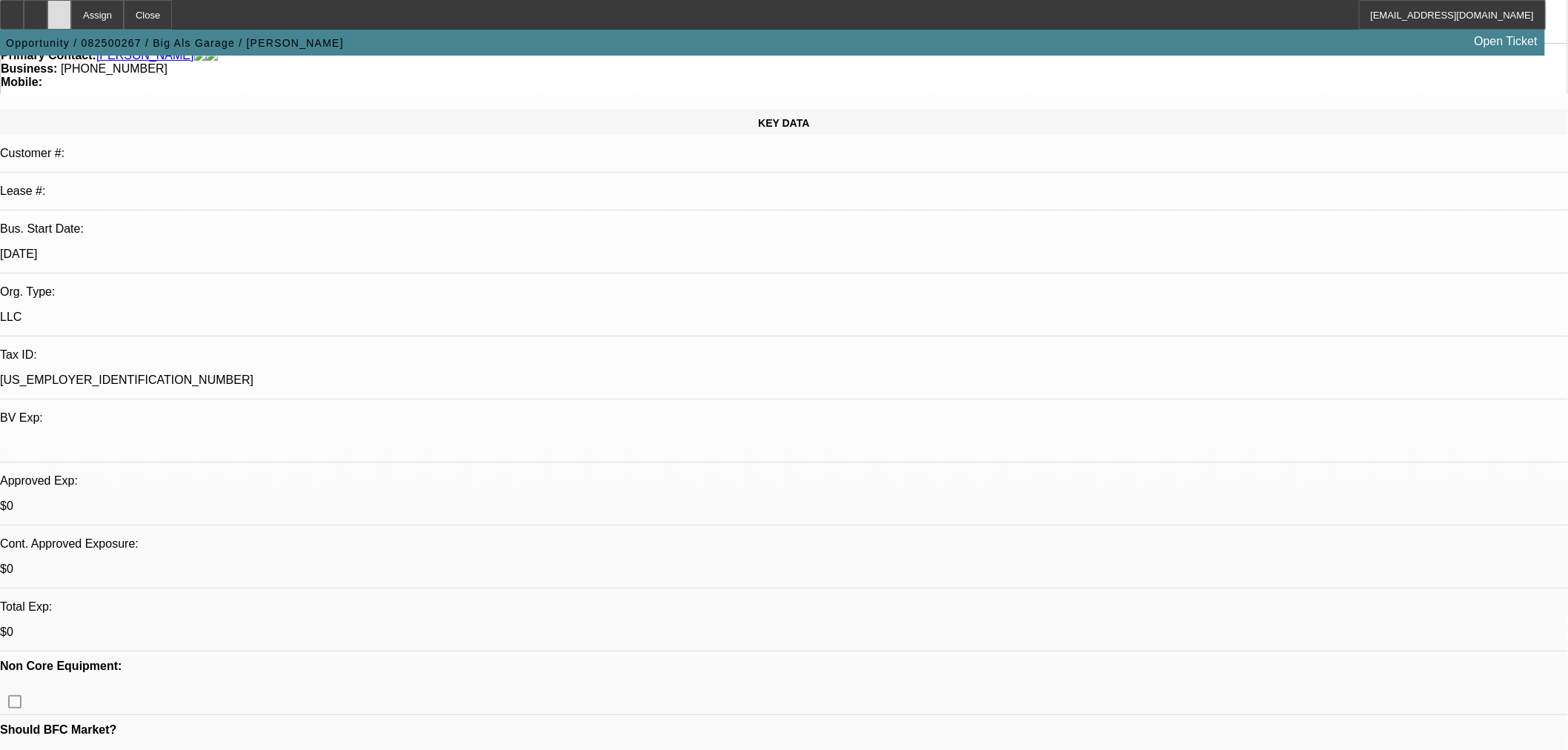
click at [71, 16] on div at bounding box center [59, 15] width 24 height 30
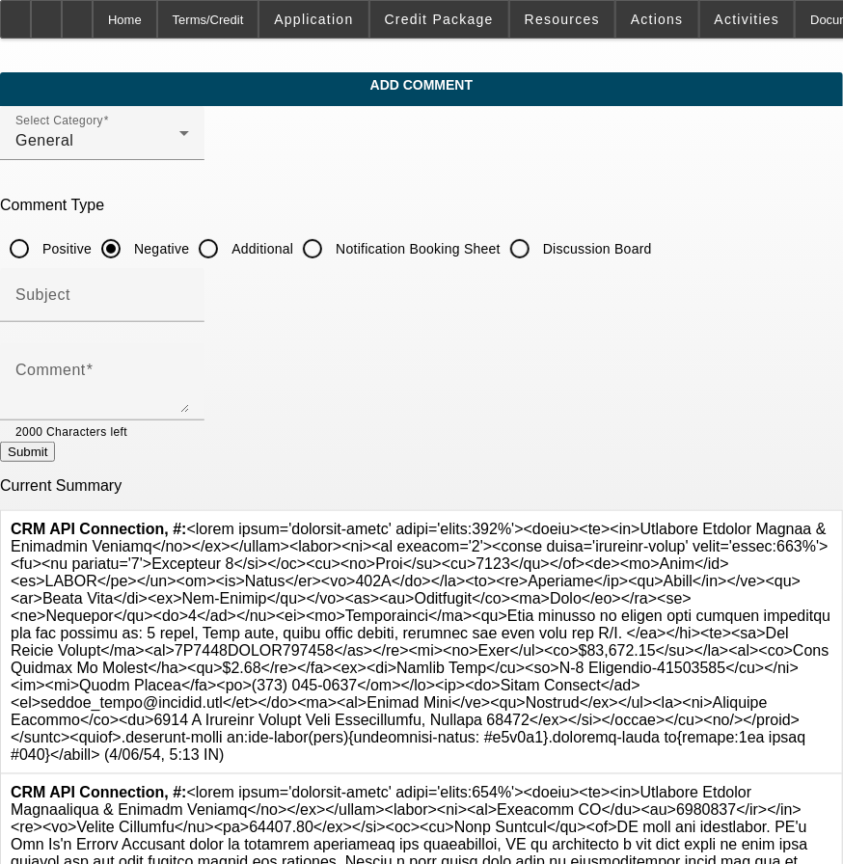
click at [228, 237] on input "Additional" at bounding box center [208, 248] width 39 height 39
radio input "true"
click at [189, 300] on input "Subject" at bounding box center [102, 302] width 174 height 23
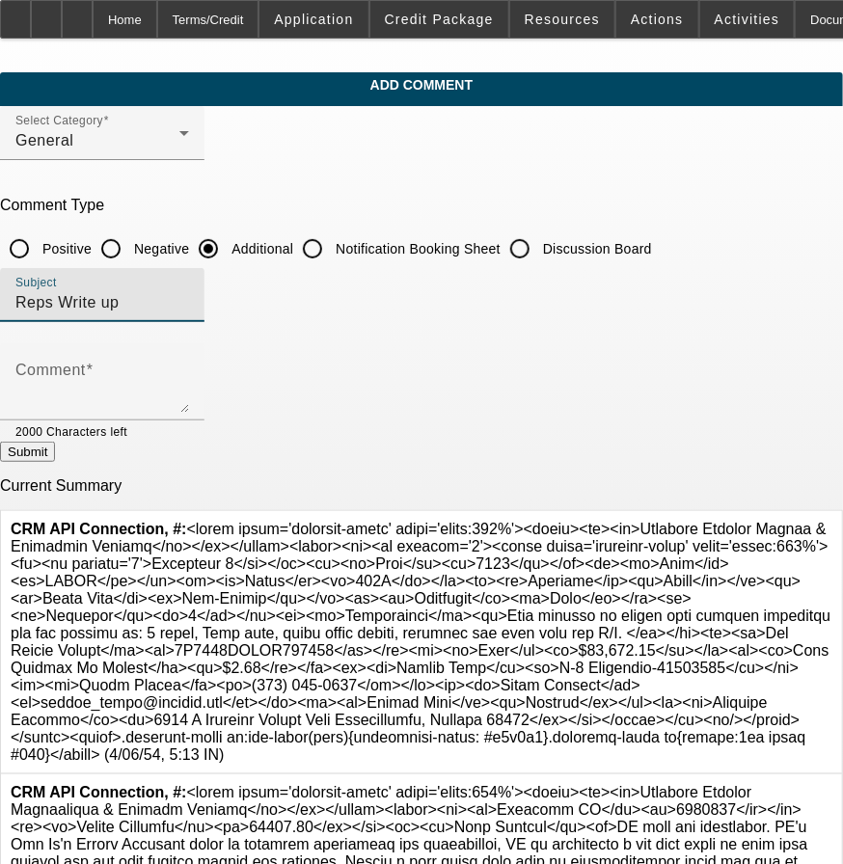
type input "Reps Write up"
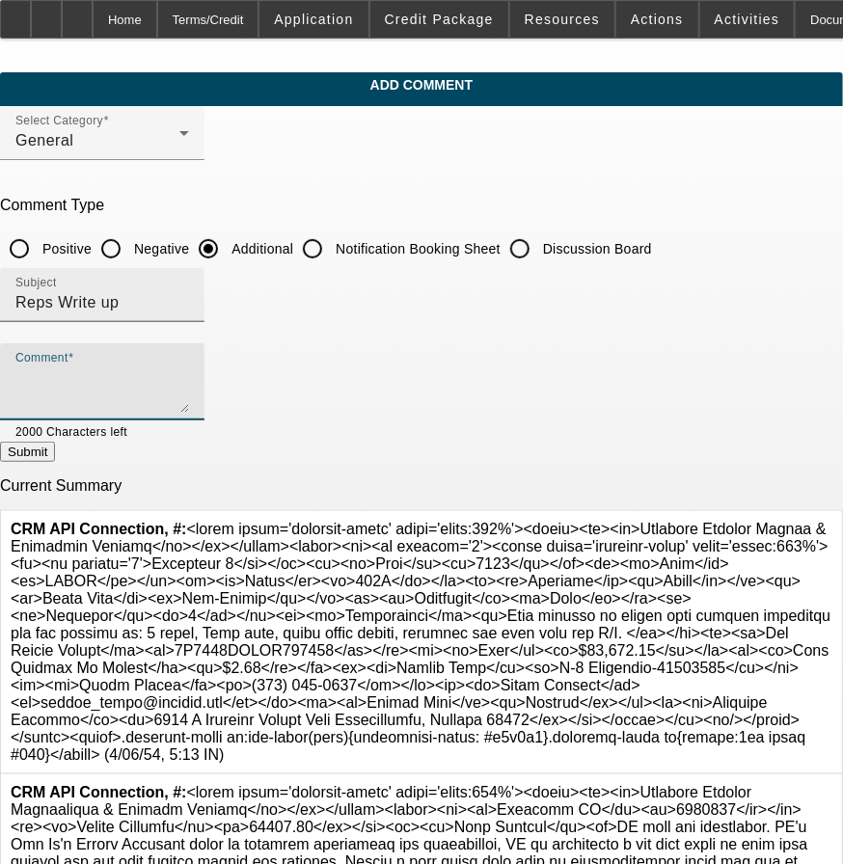
paste textarea "PG owns two businesses. PG's Big Al's Garage Business works in property managem…"
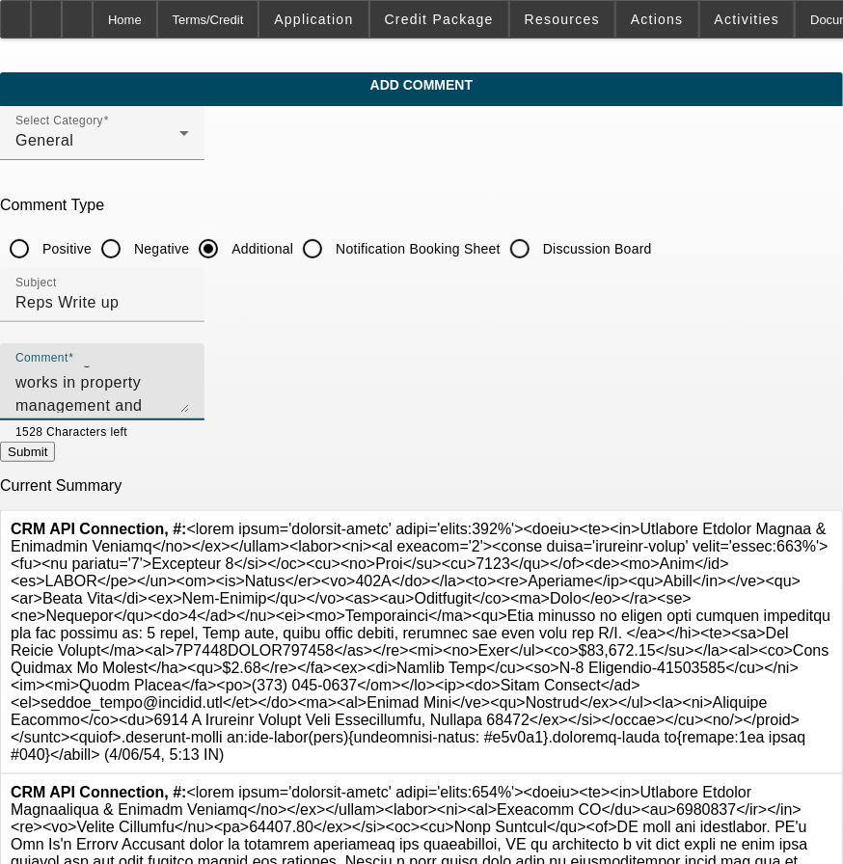
type textarea "PG owns two businesses. PG's Big Al's Garage Business works in property managem…"
click at [55, 454] on button "Submit" at bounding box center [27, 452] width 55 height 20
radio input "true"
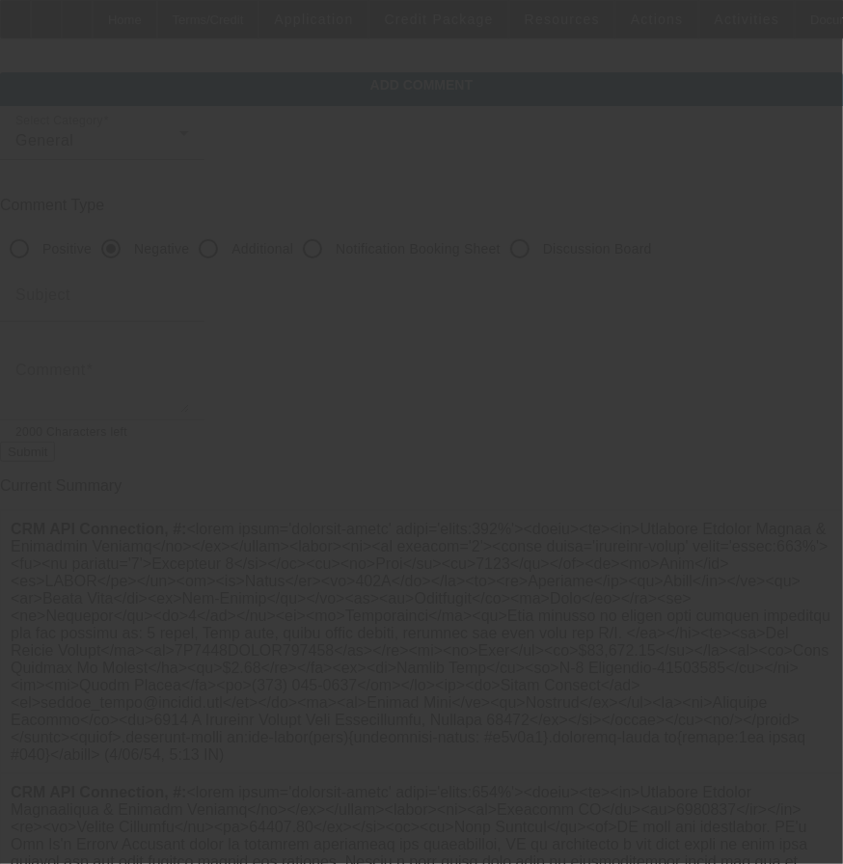
scroll to position [0, 0]
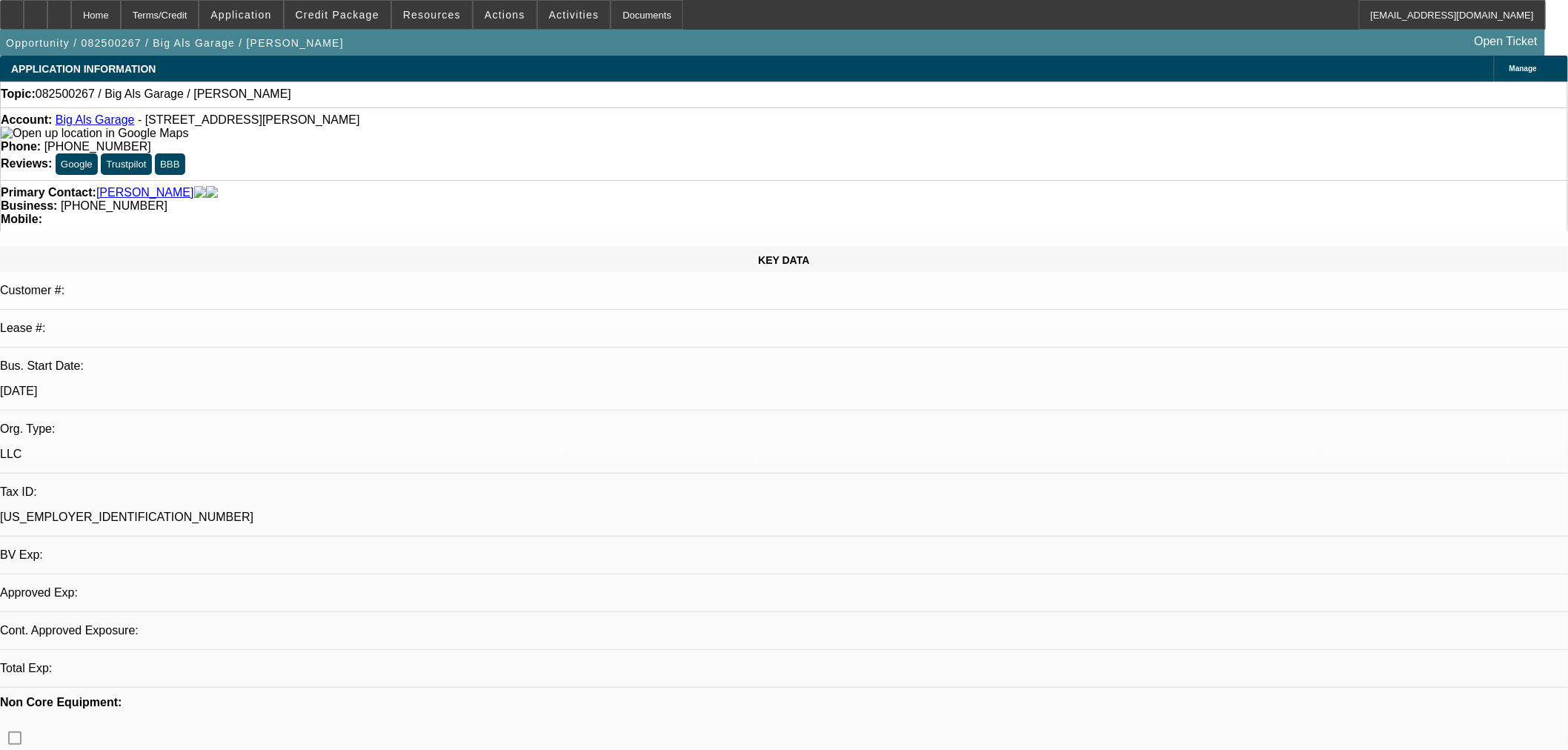
select select "0"
select select "2"
select select "0"
select select "6"
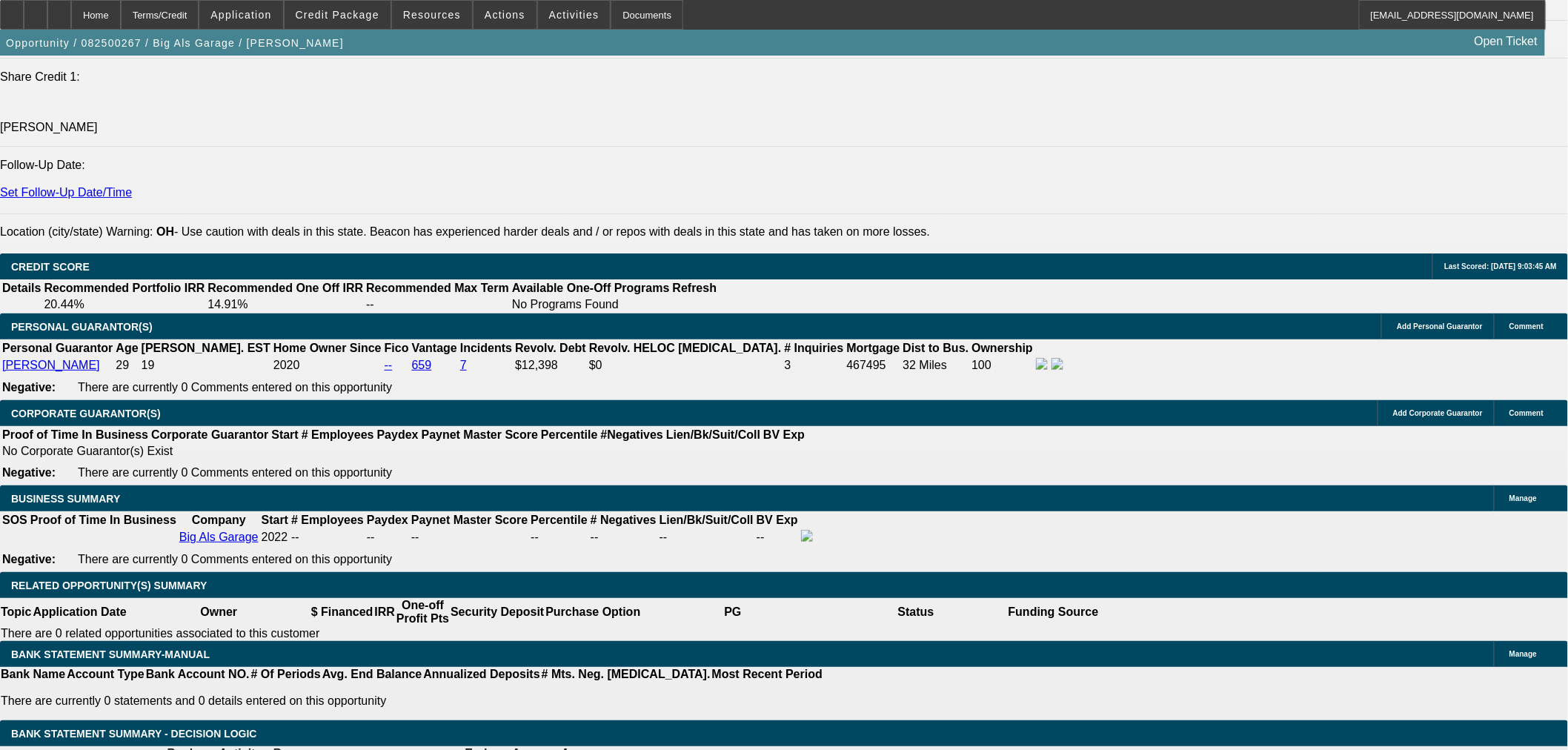
scroll to position [2057, 0]
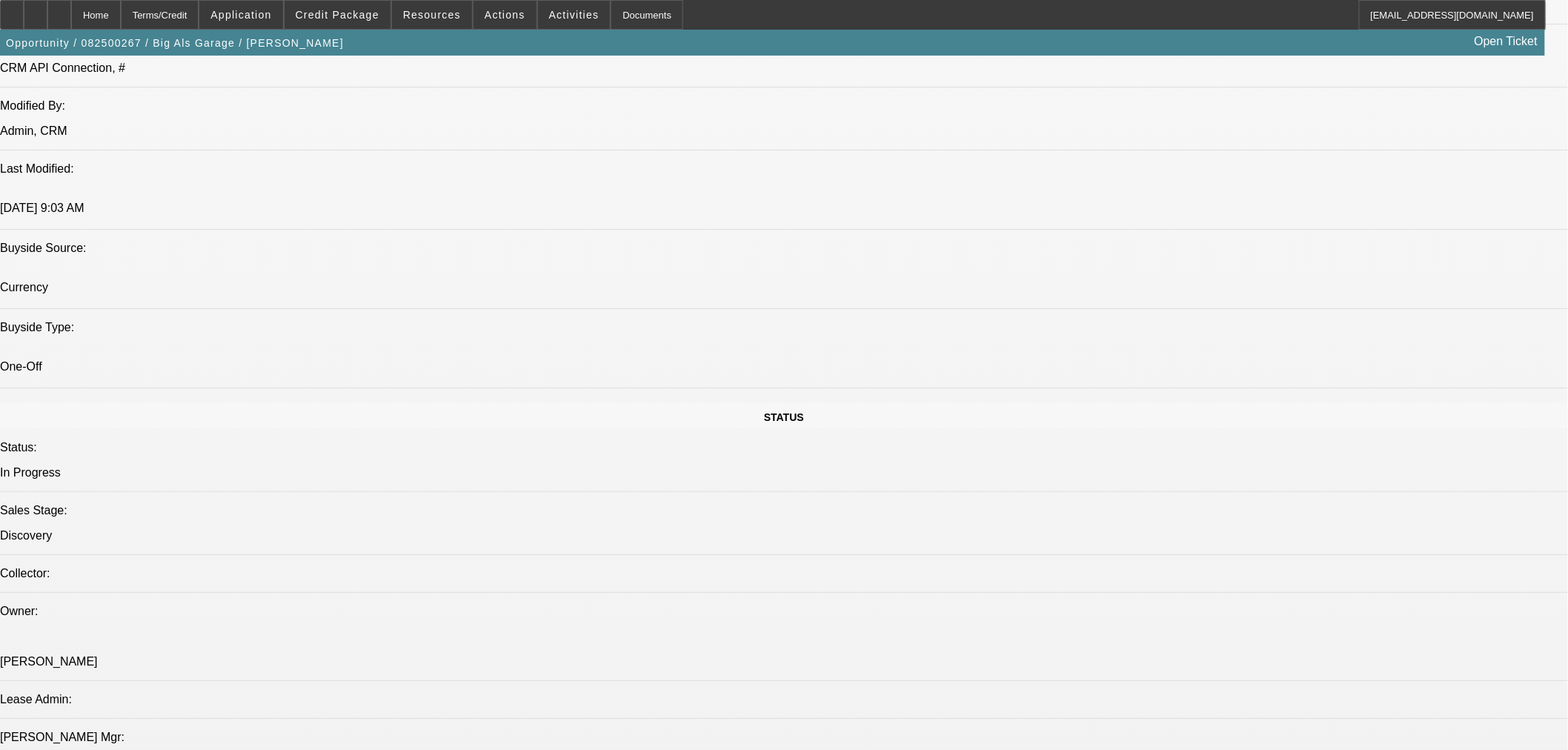
scroll to position [1234, 0]
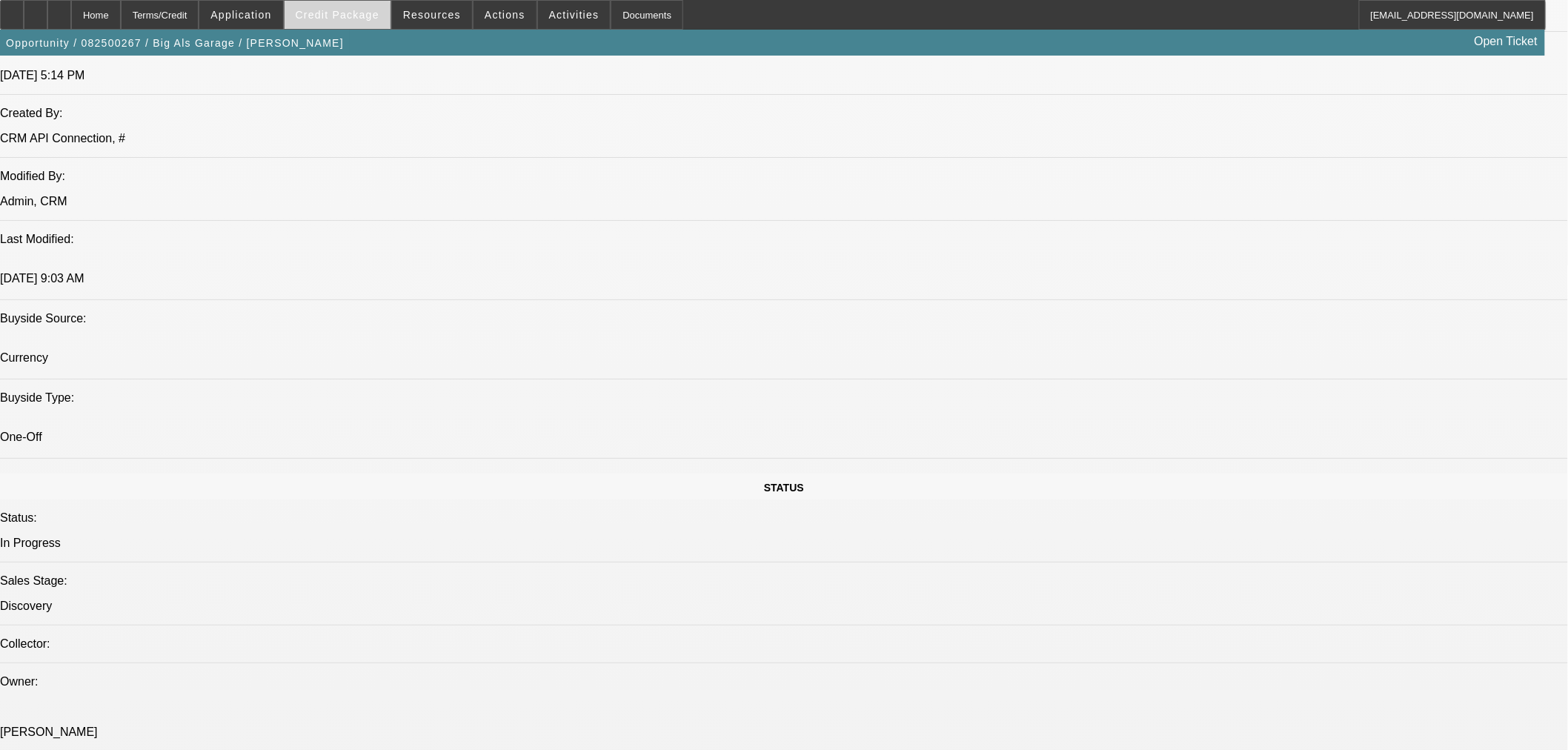
click at [347, 16] on span "Credit Package" at bounding box center [337, 15] width 84 height 12
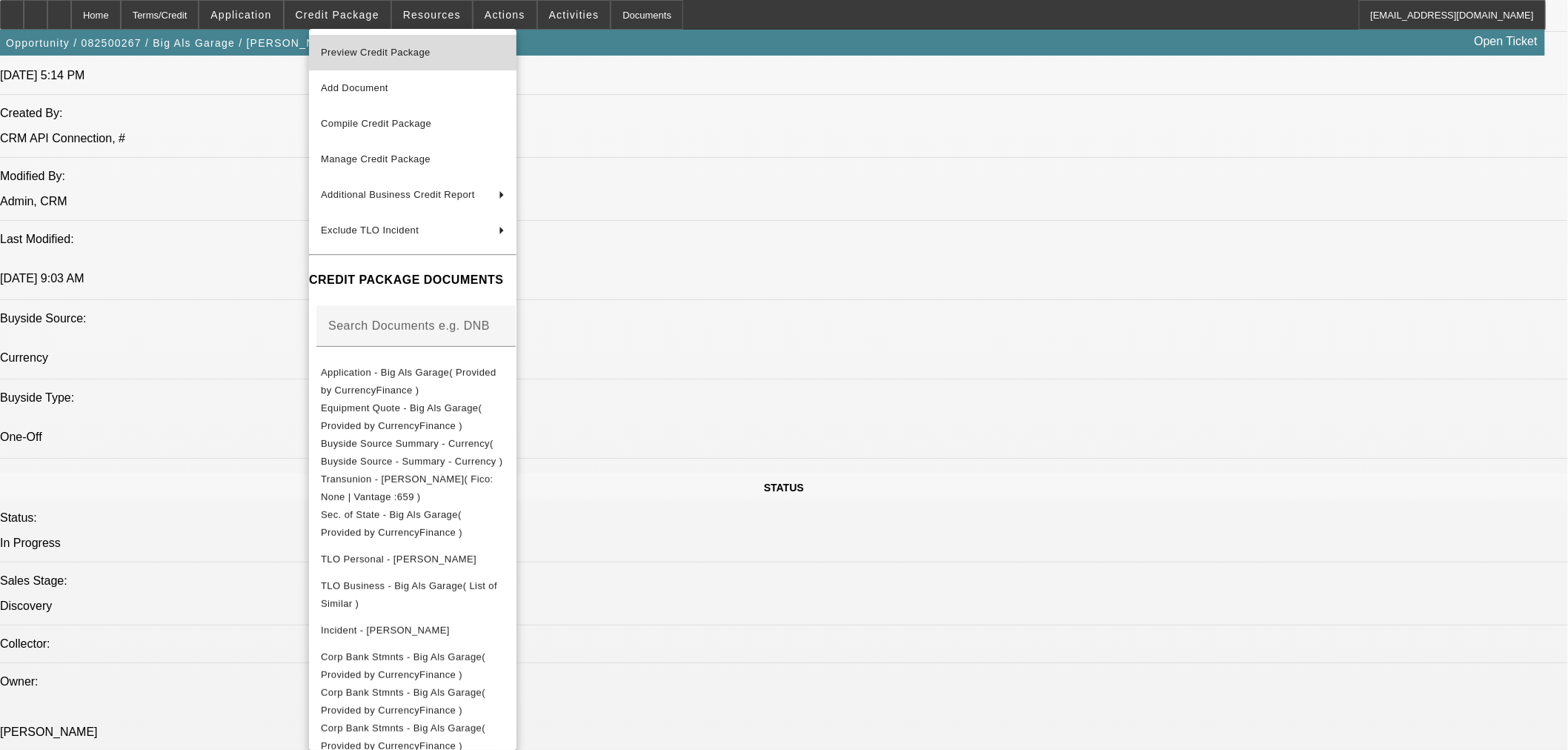
click at [370, 55] on span "Preview Credit Package" at bounding box center [375, 52] width 110 height 11
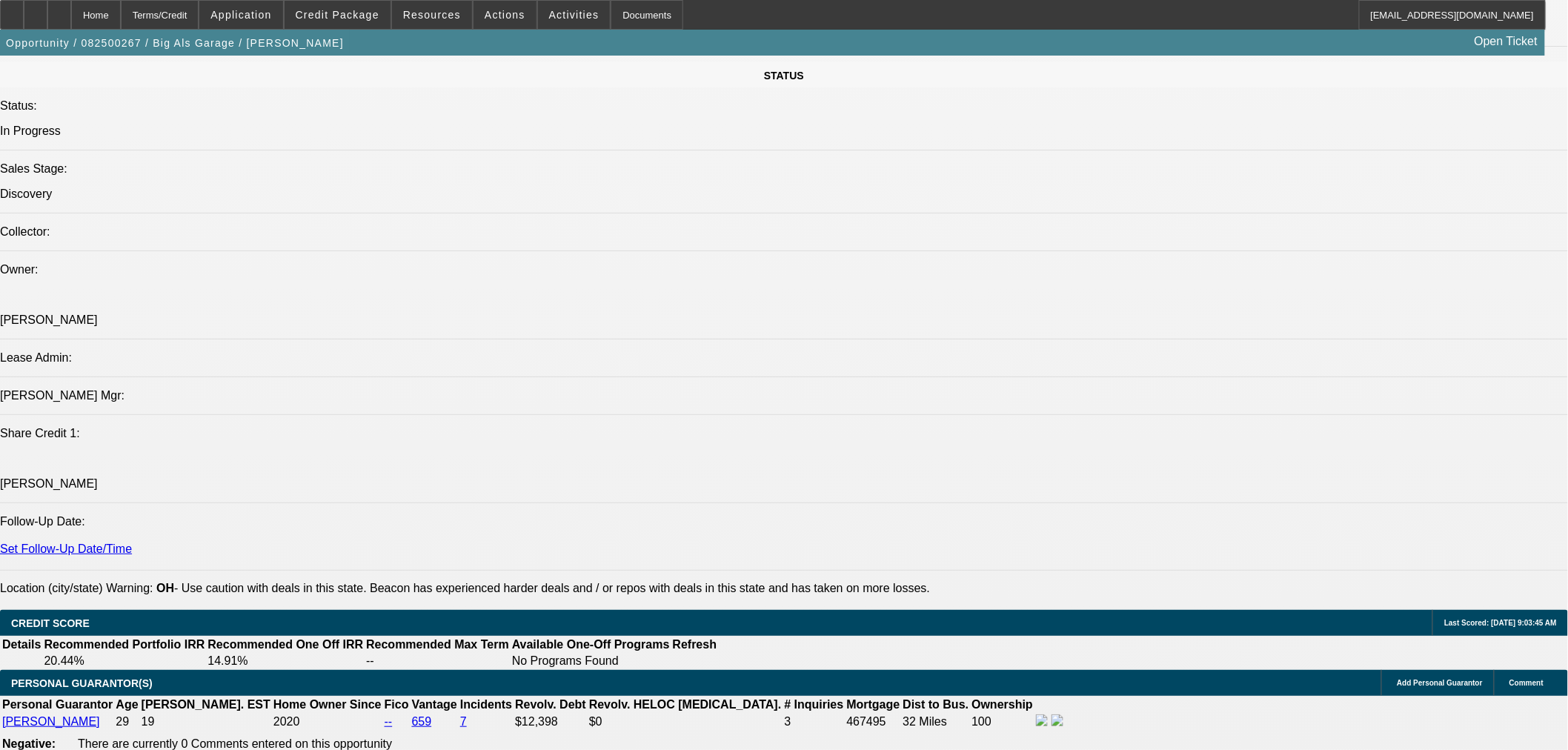
scroll to position [137, 0]
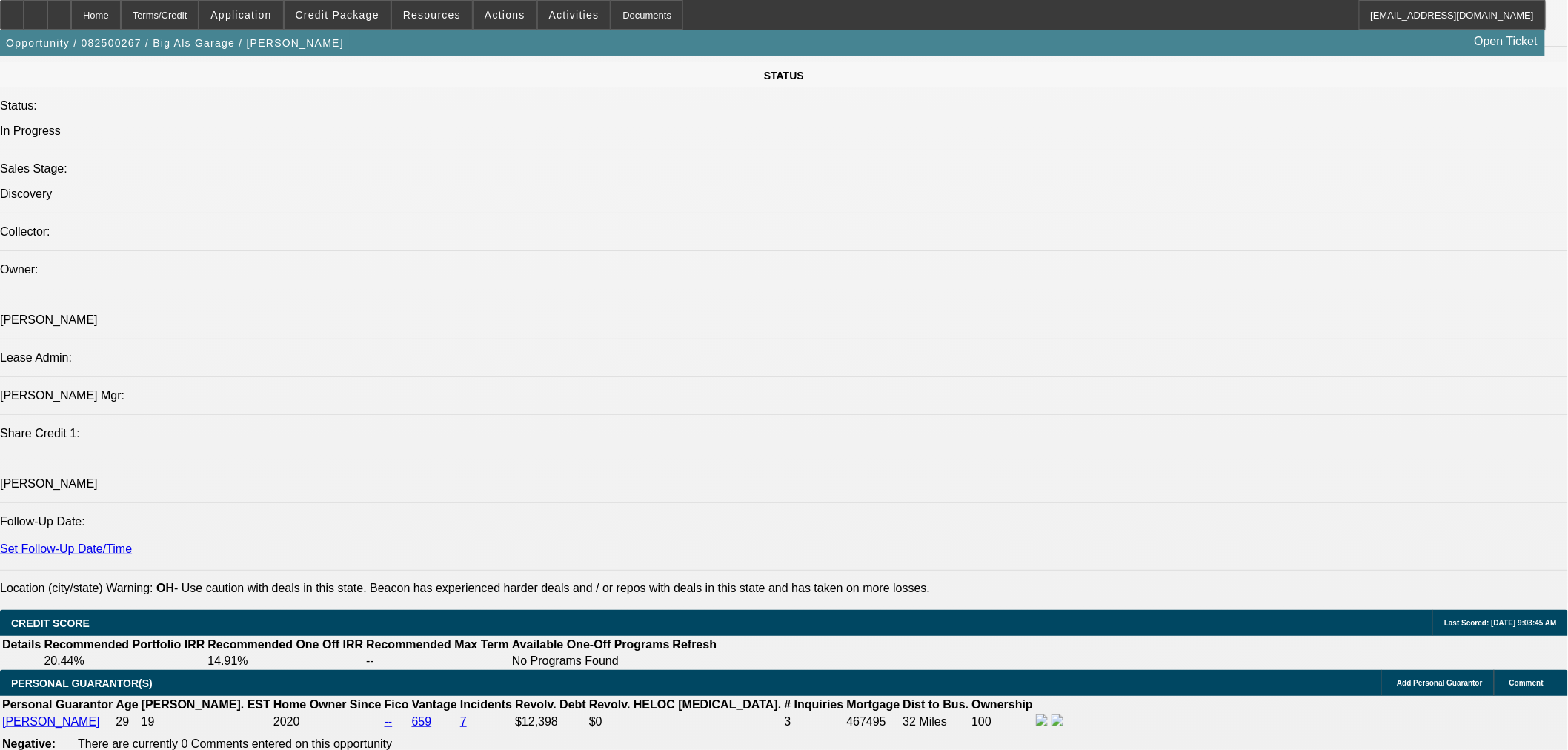
drag, startPoint x: 1305, startPoint y: 537, endPoint x: 1186, endPoint y: 541, distance: 119.1
drag, startPoint x: 1241, startPoint y: 556, endPoint x: 1147, endPoint y: 551, distance: 94.1
copy tr "[PHONE_NUMBER]"
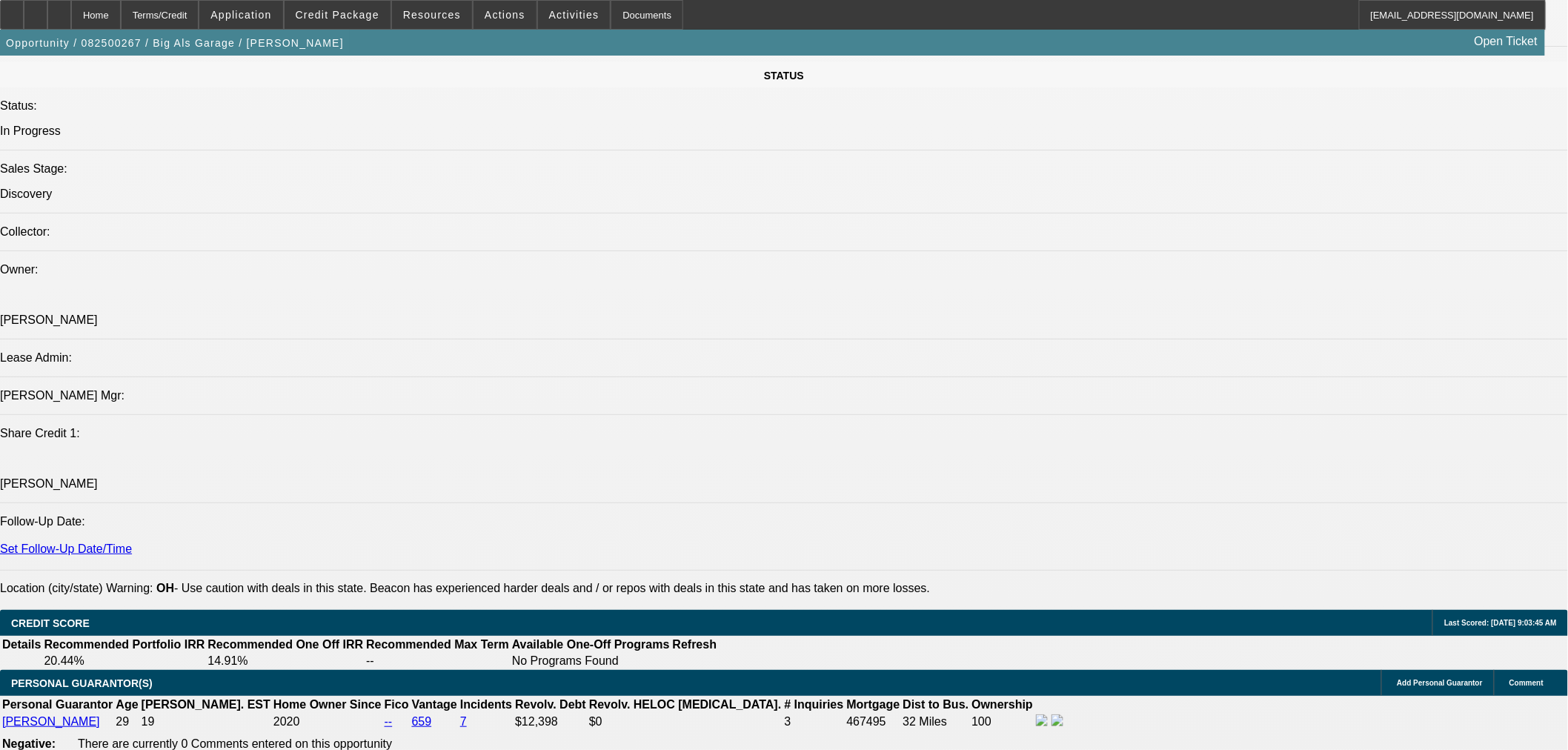
drag, startPoint x: 1306, startPoint y: 569, endPoint x: 1152, endPoint y: 573, distance: 154.1
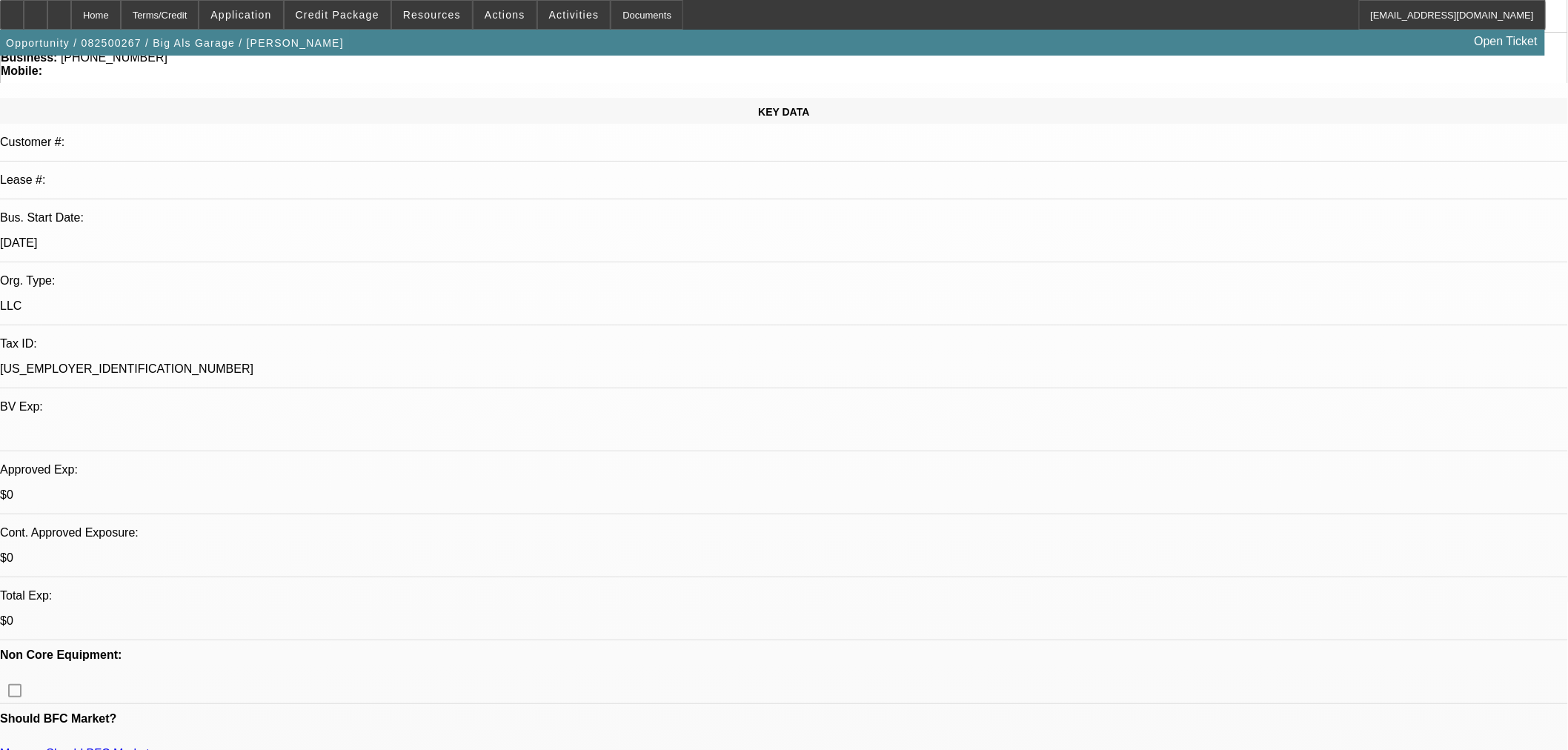
scroll to position [0, 0]
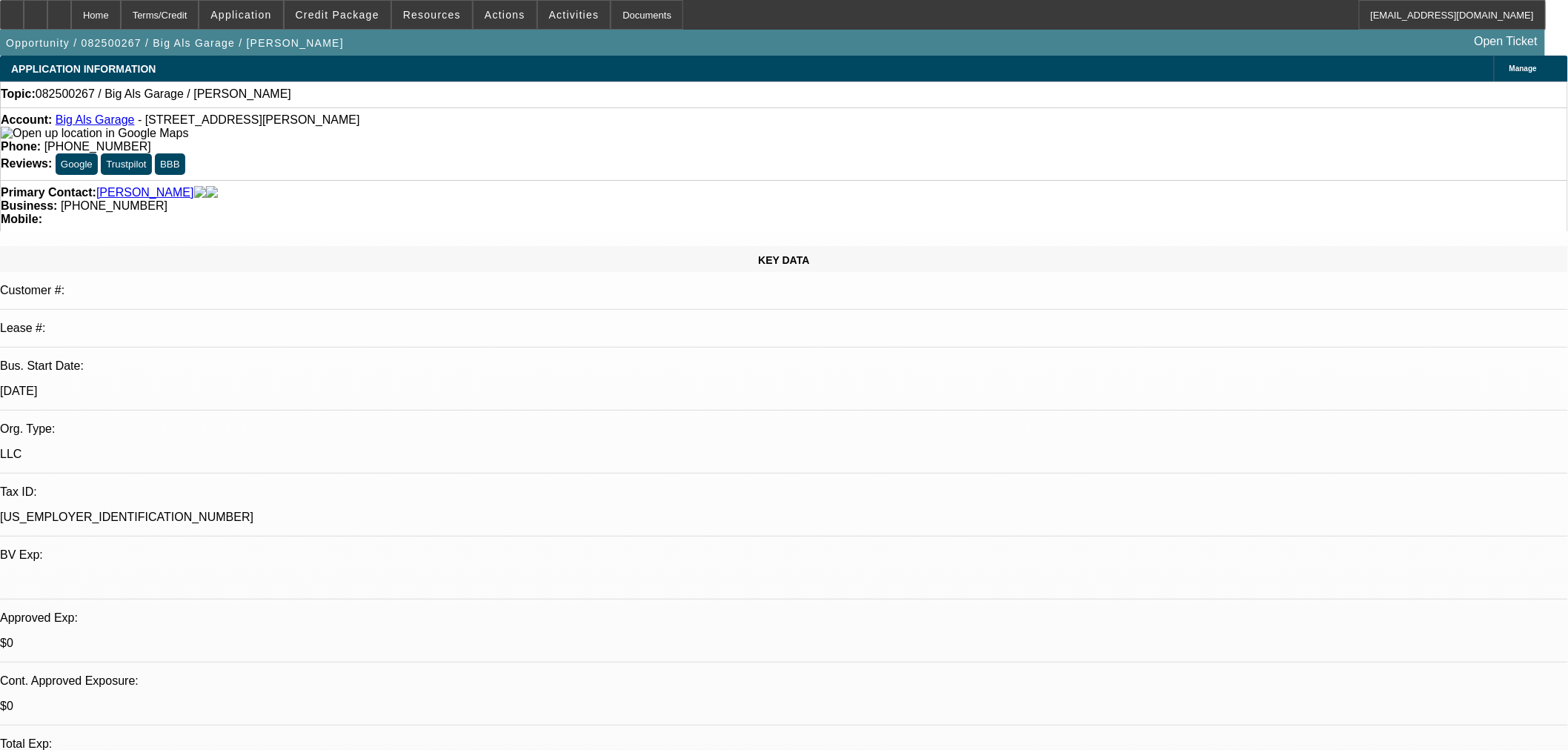
click at [117, 122] on link "Big Als Garage" at bounding box center [95, 119] width 79 height 12
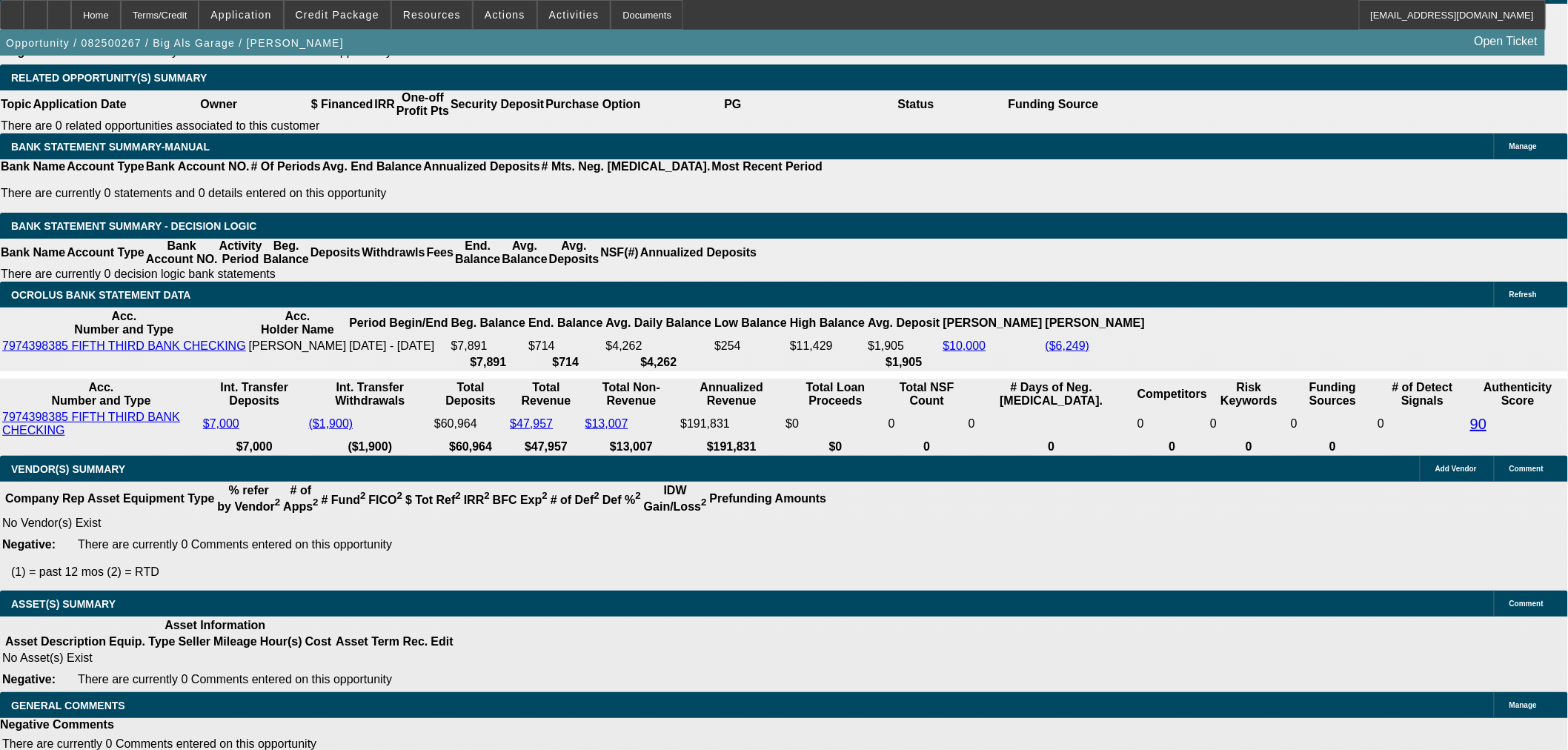
scroll to position [2373, 0]
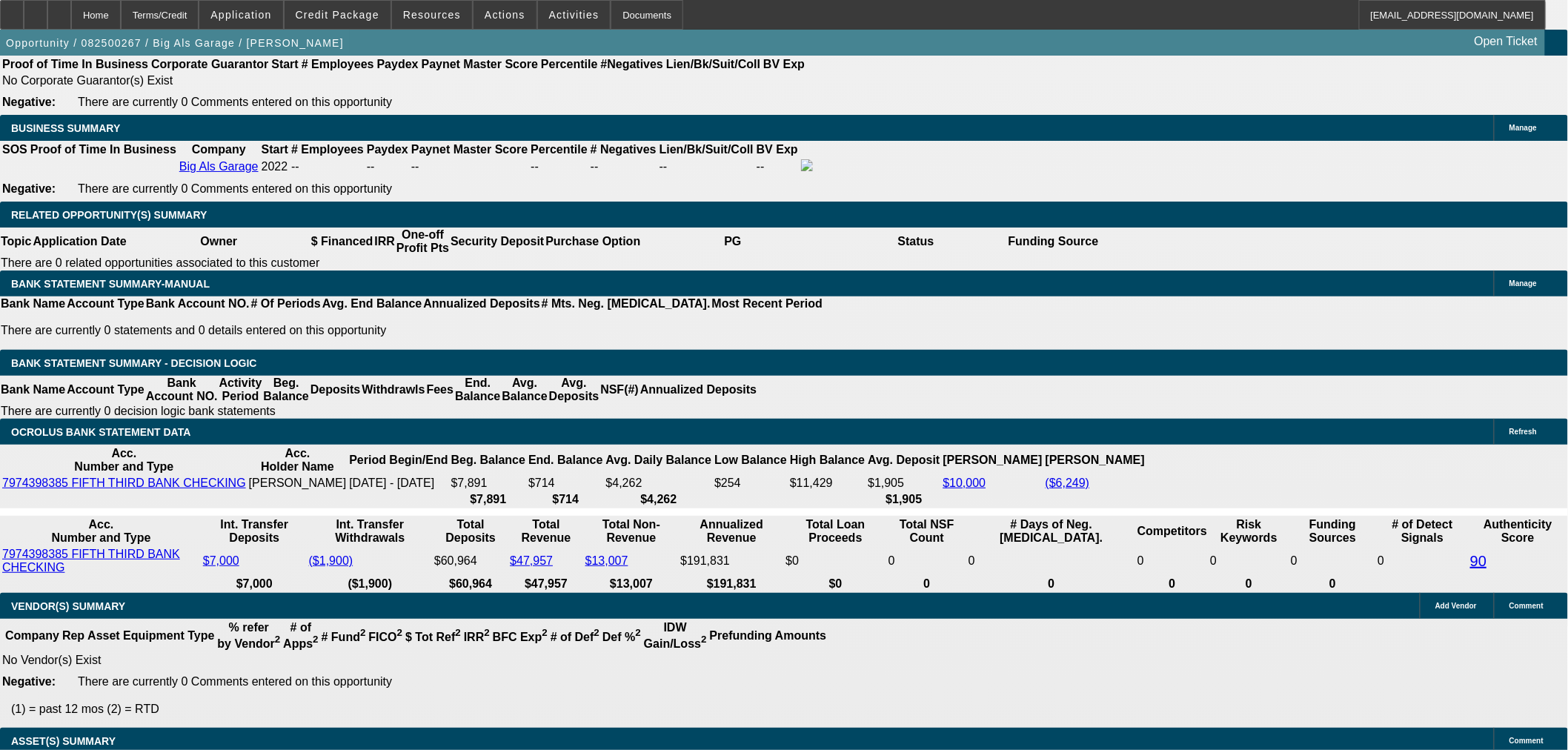
scroll to position [137, 0]
drag, startPoint x: 1348, startPoint y: 483, endPoint x: 1172, endPoint y: 485, distance: 176.0
copy tr "[PERSON_NAME][EMAIL_ADDRESS][DOMAIN_NAME]"
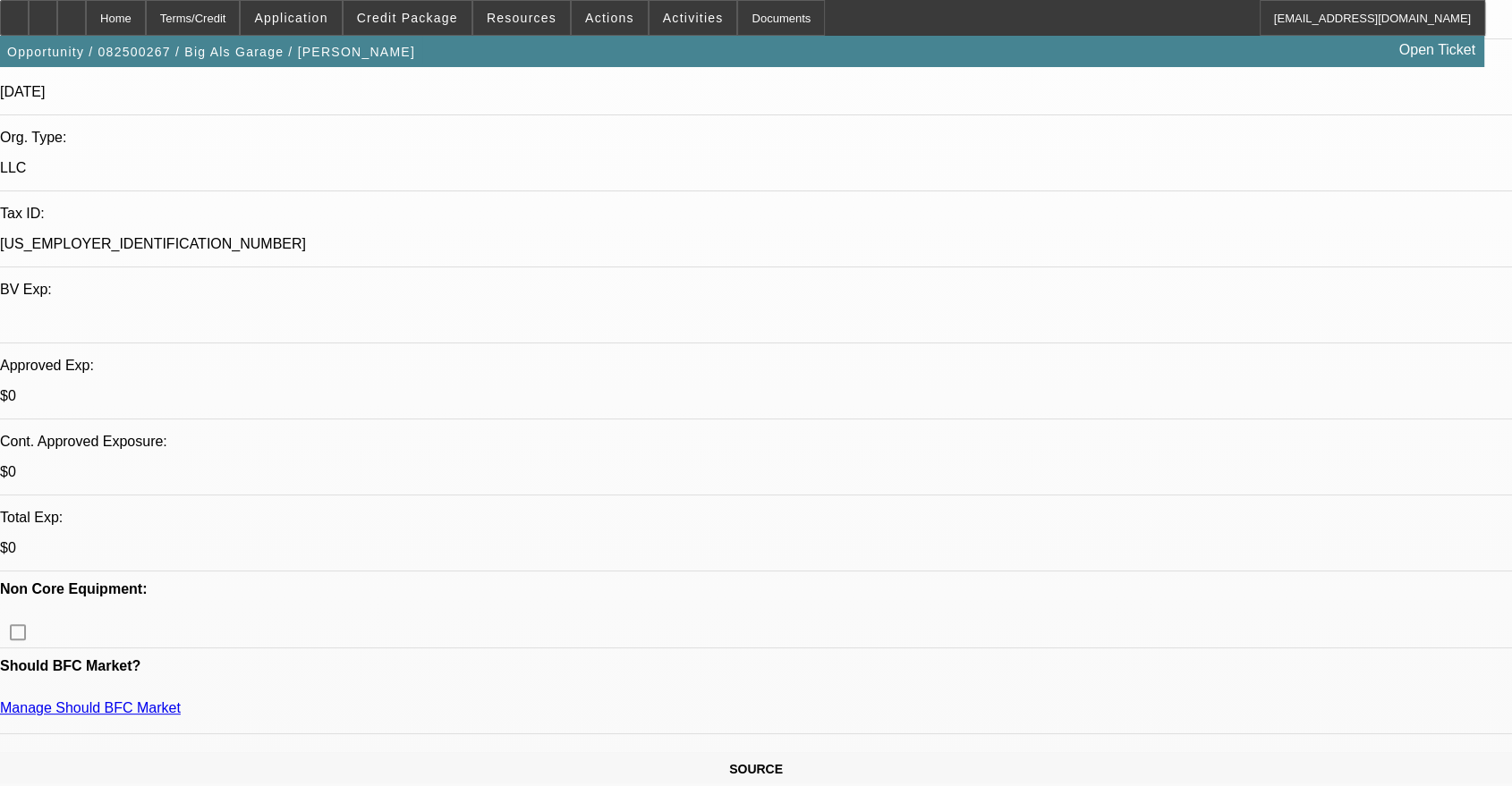
scroll to position [0, 0]
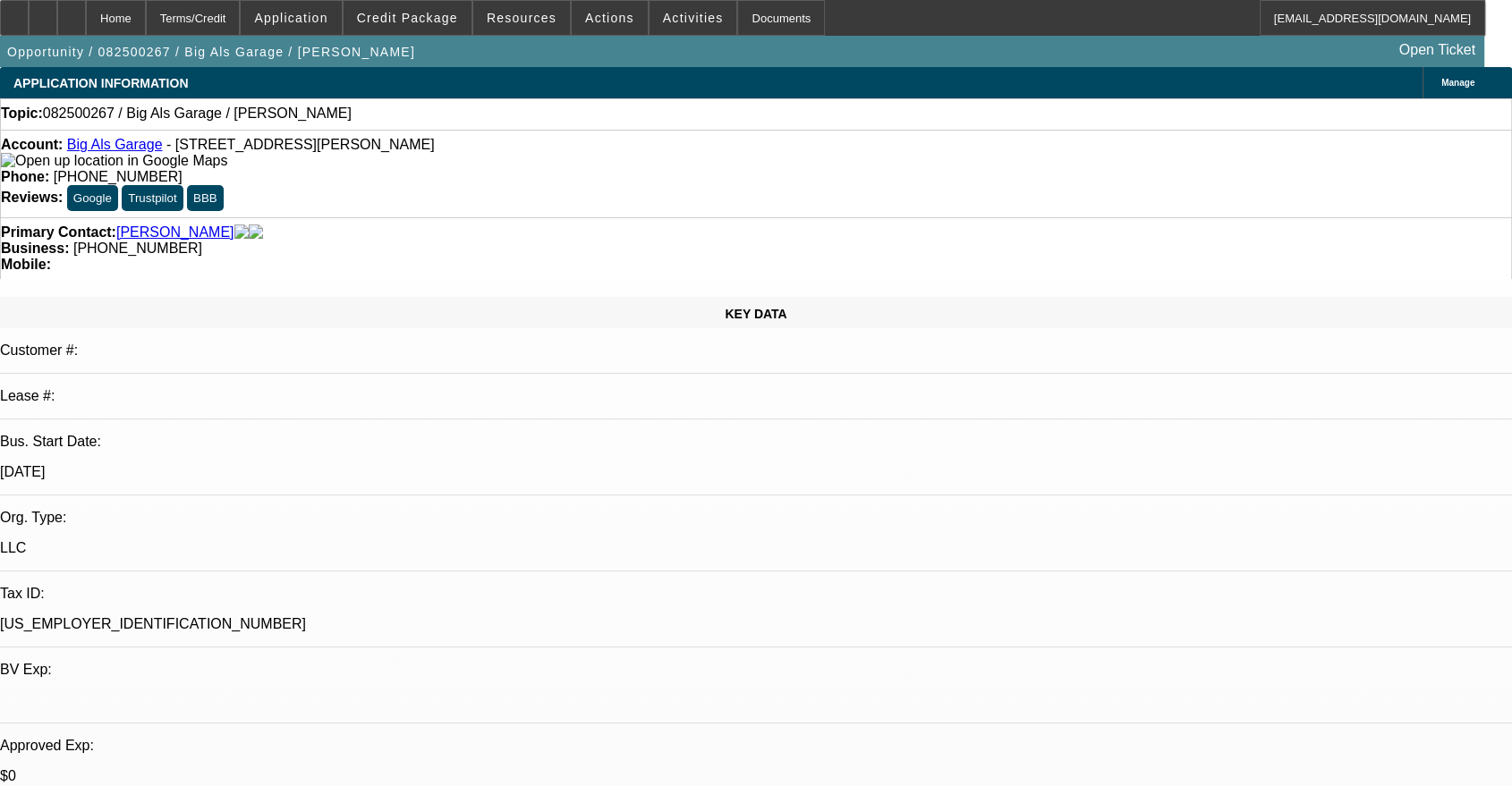
radio input "true"
type textarea "Name doesn't make sense. What is the other business? need pictures of the asset."
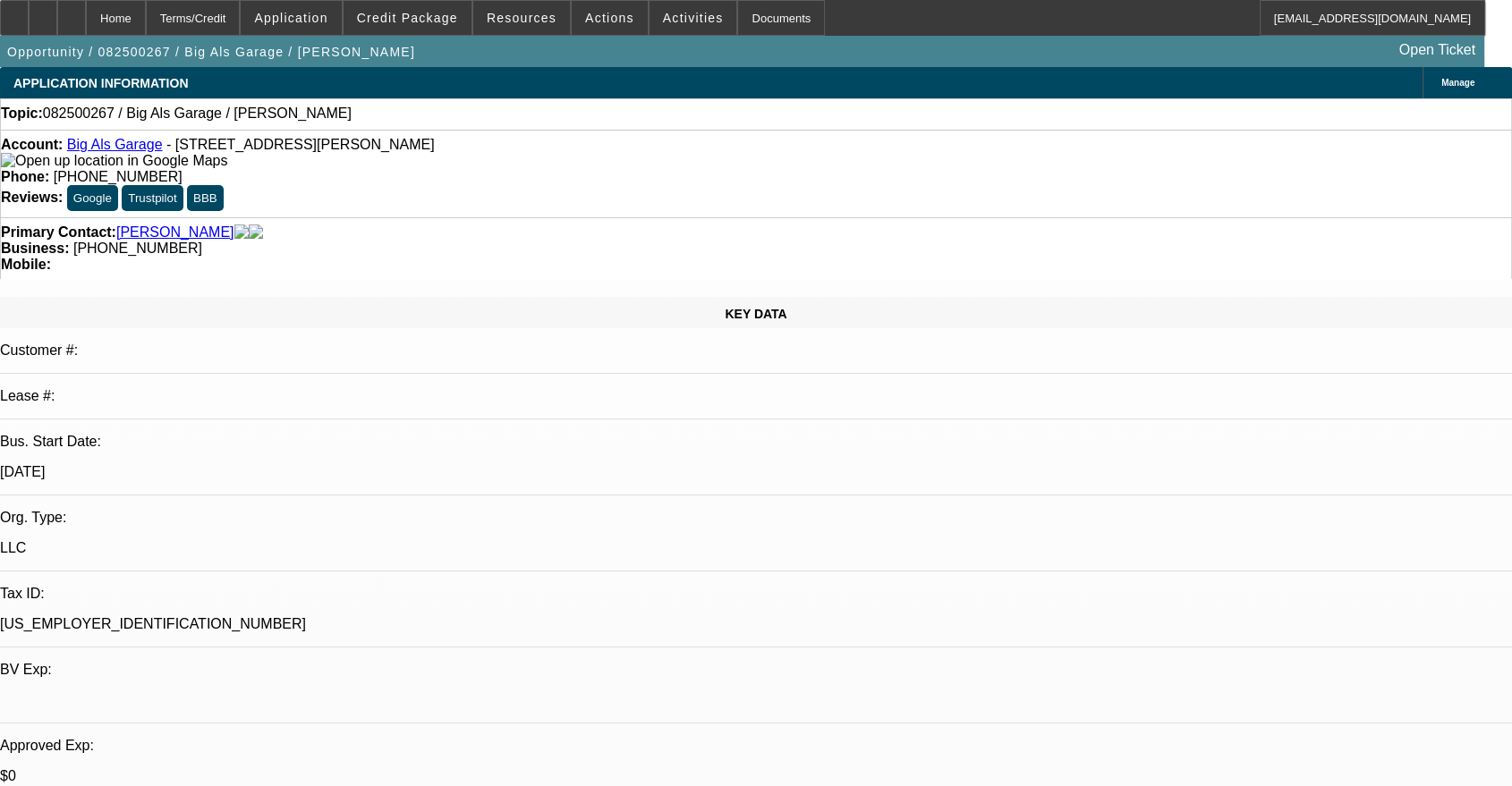
radio input "true"
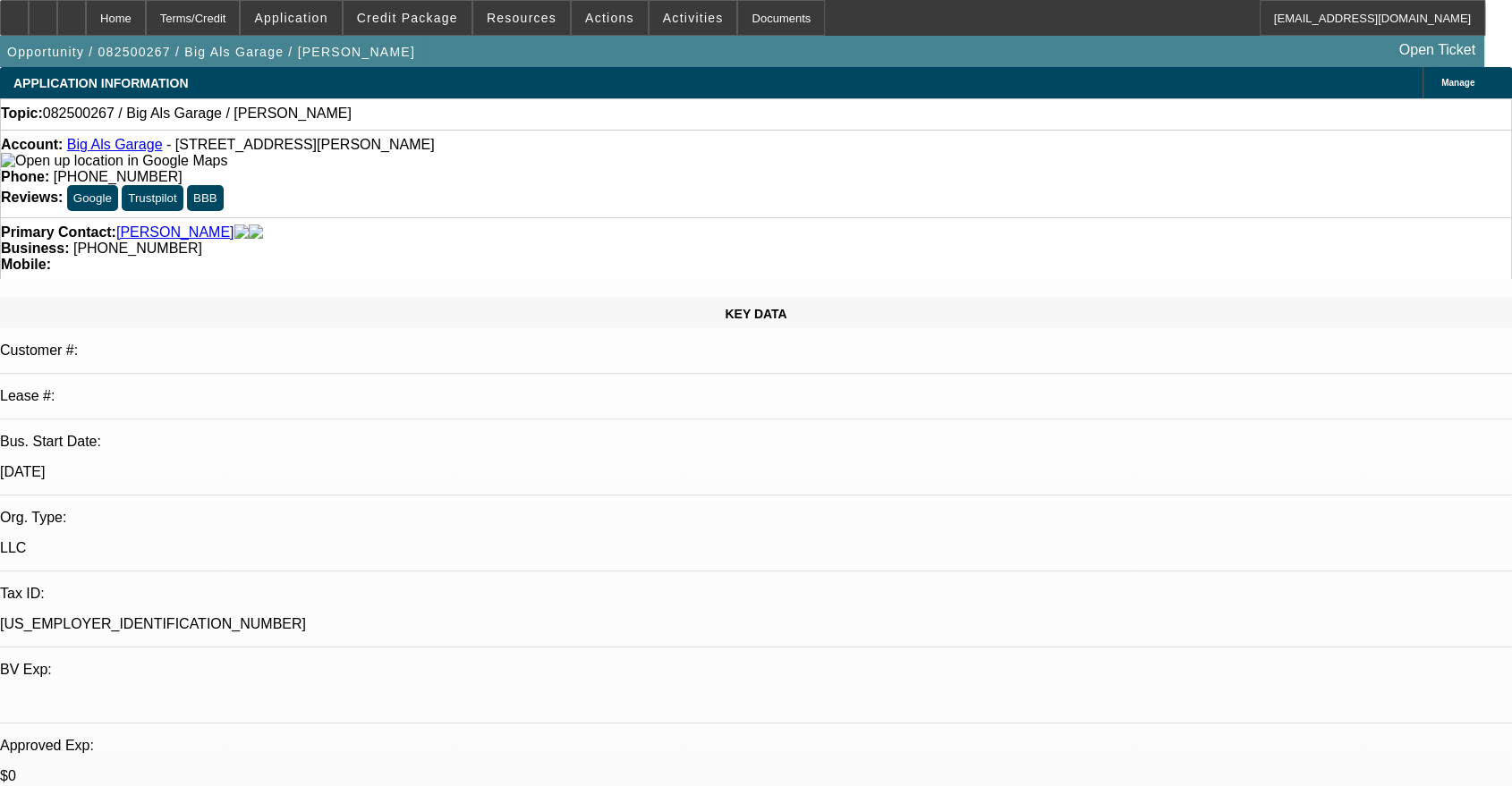
scroll to position [214, 0]
drag, startPoint x: 1262, startPoint y: 641, endPoint x: 1160, endPoint y: 636, distance: 102.1
copy td "480) 586-2516"
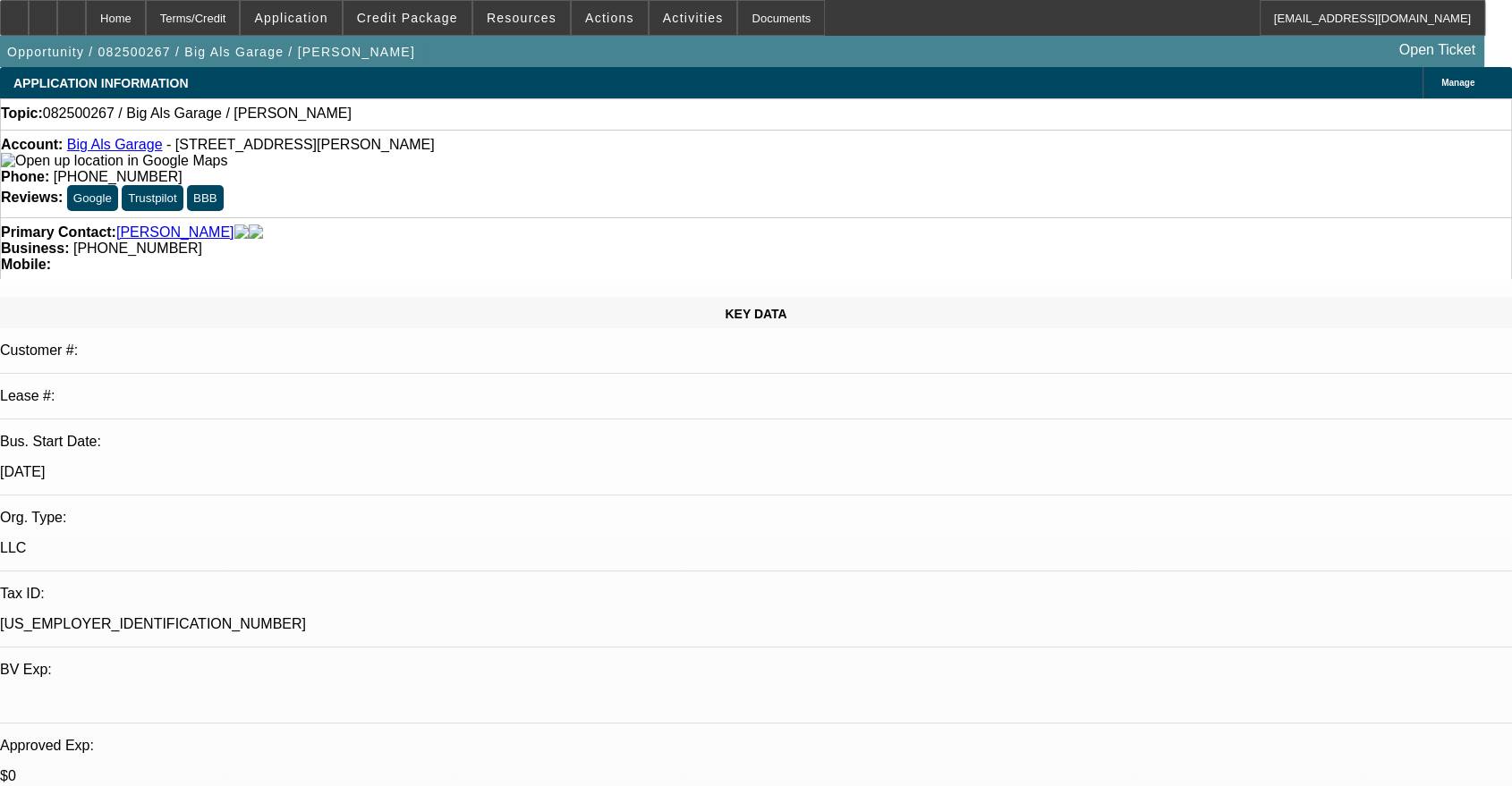
scroll to position [0, 0]
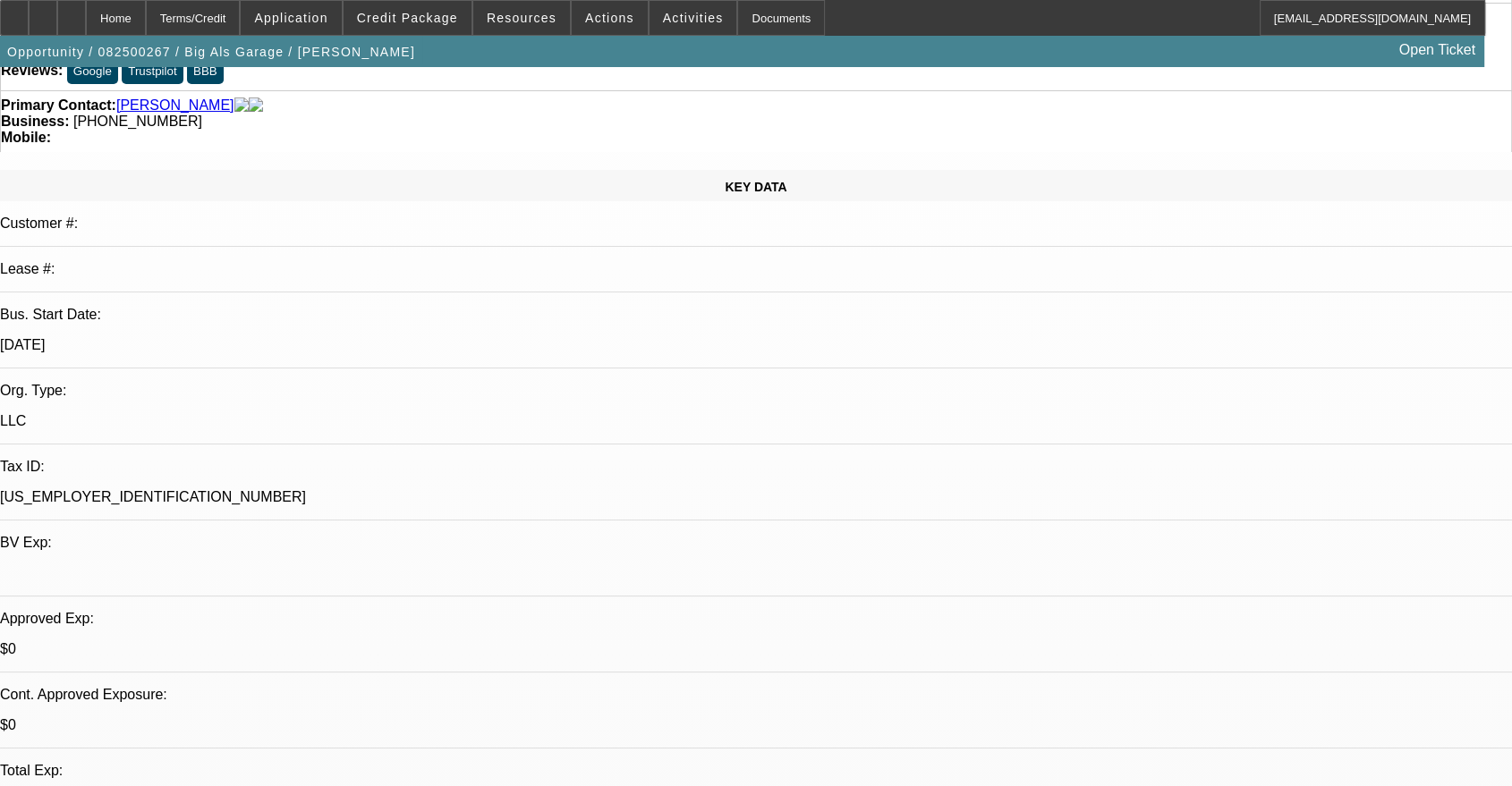
scroll to position [164, 0]
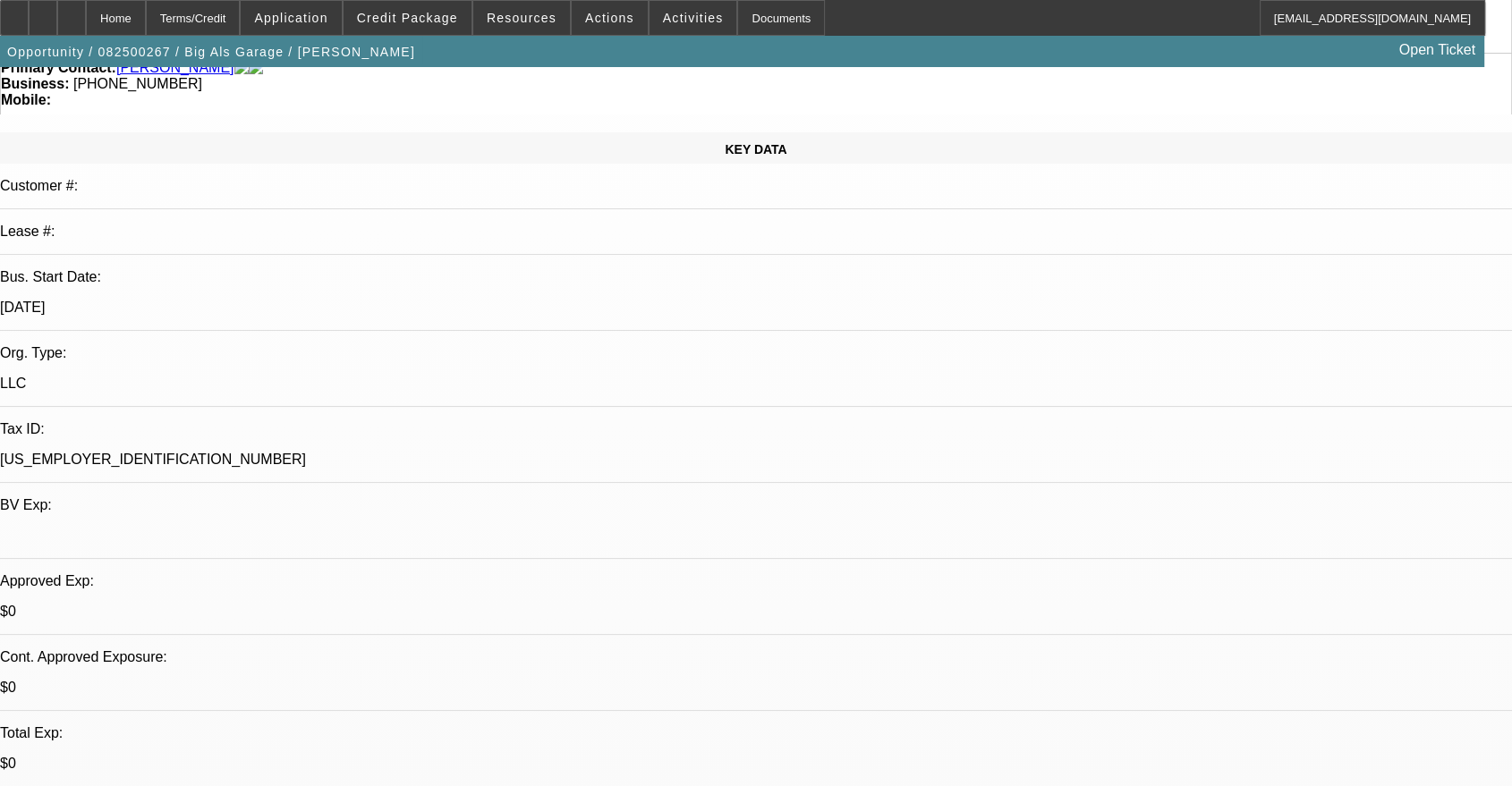
radio input "true"
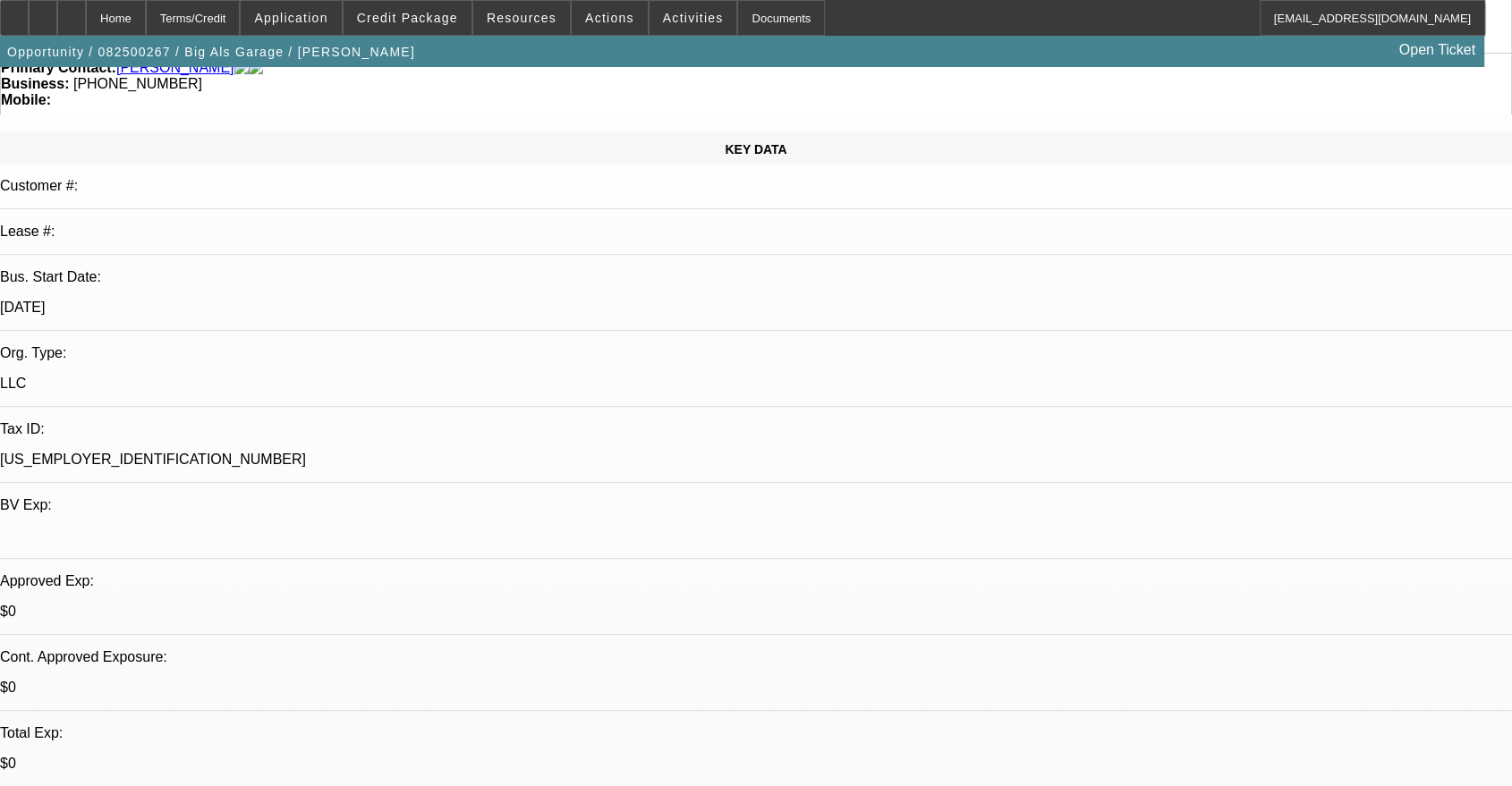
type textarea "Called Tyler. Asked for explanation of Business name and pictures of the asset."
radio input "true"
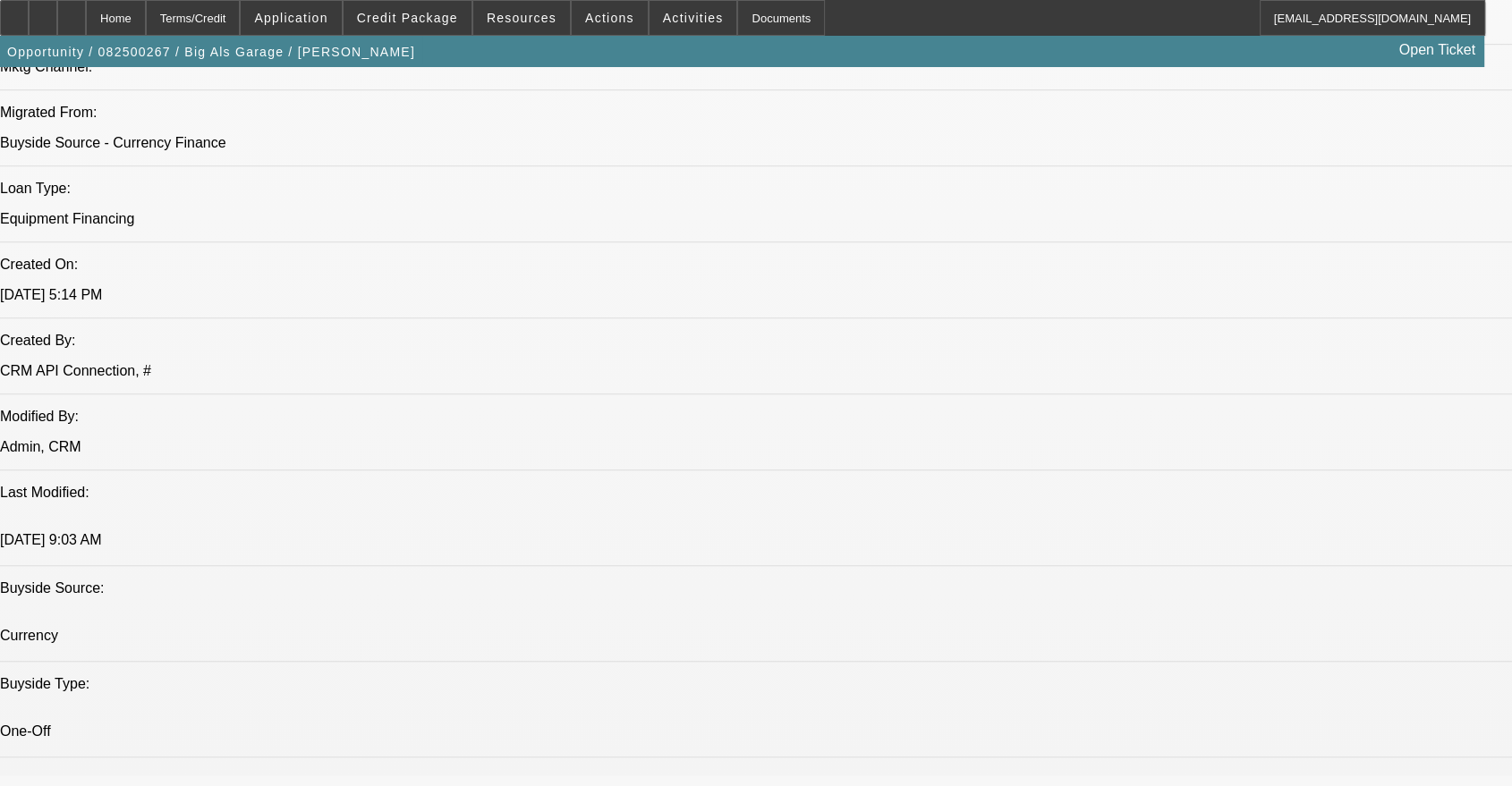
scroll to position [1325, 0]
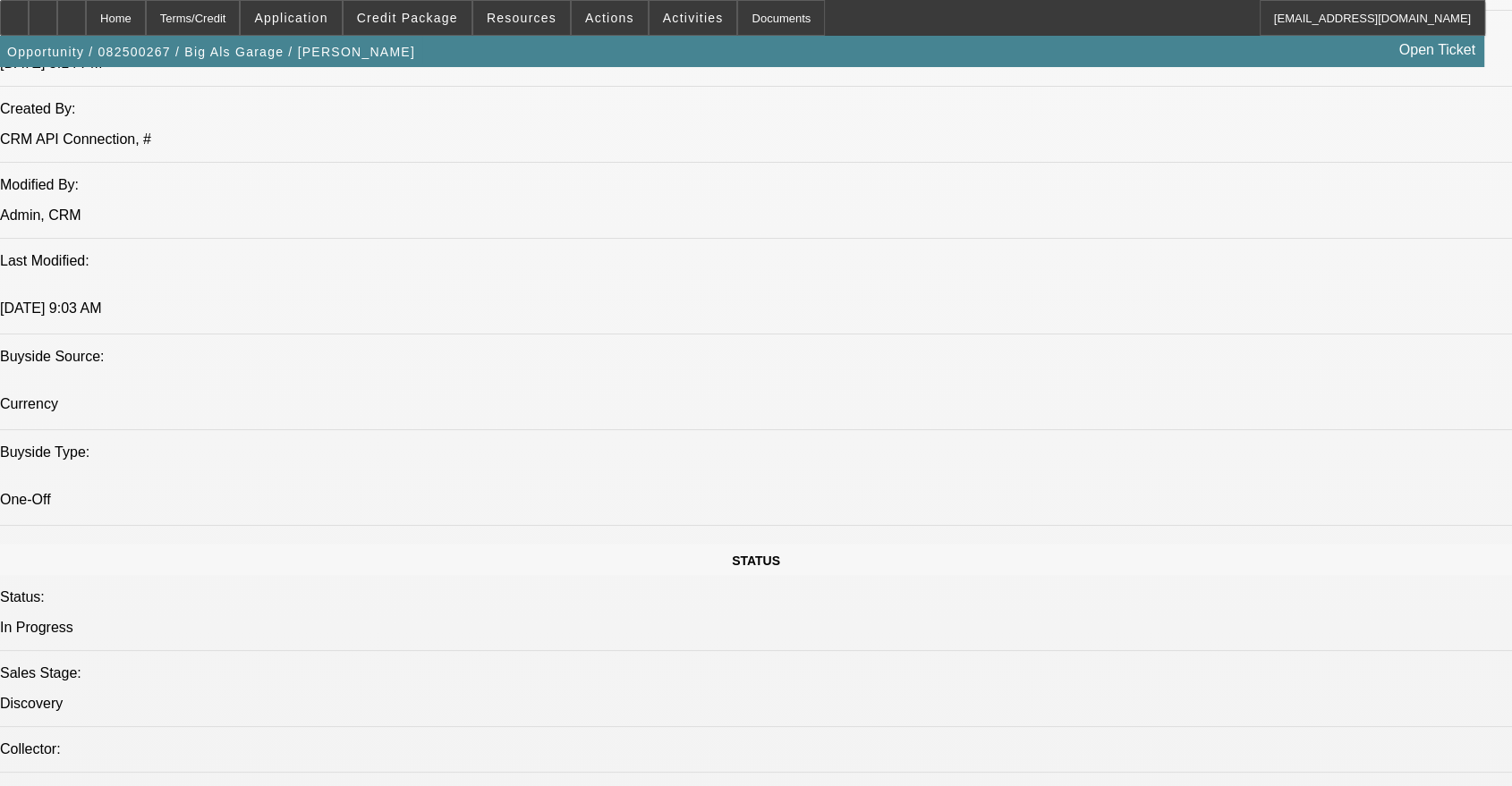
scroll to position [1656, 0]
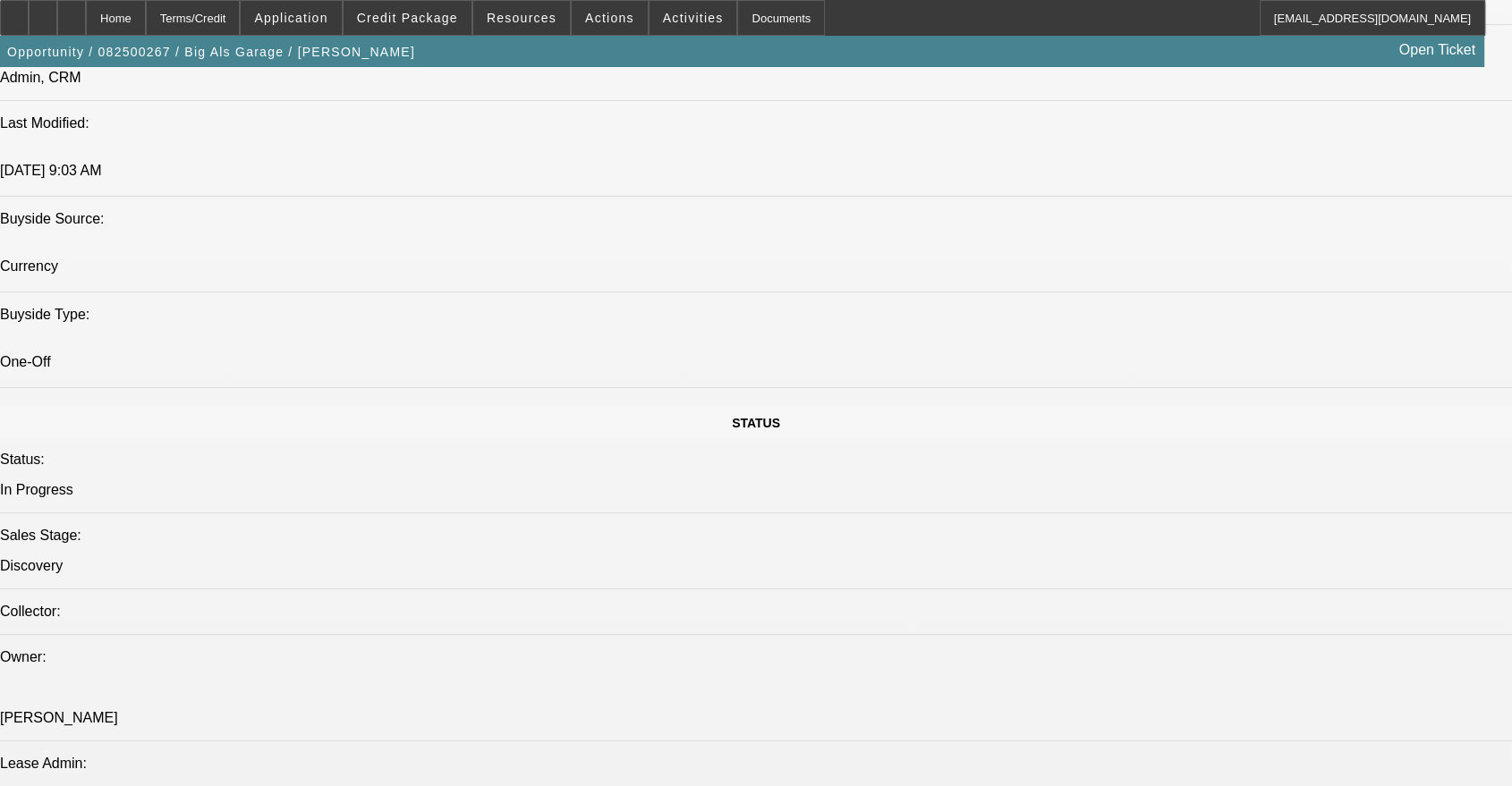
drag, startPoint x: 1180, startPoint y: 745, endPoint x: 1128, endPoint y: 625, distance: 130.8
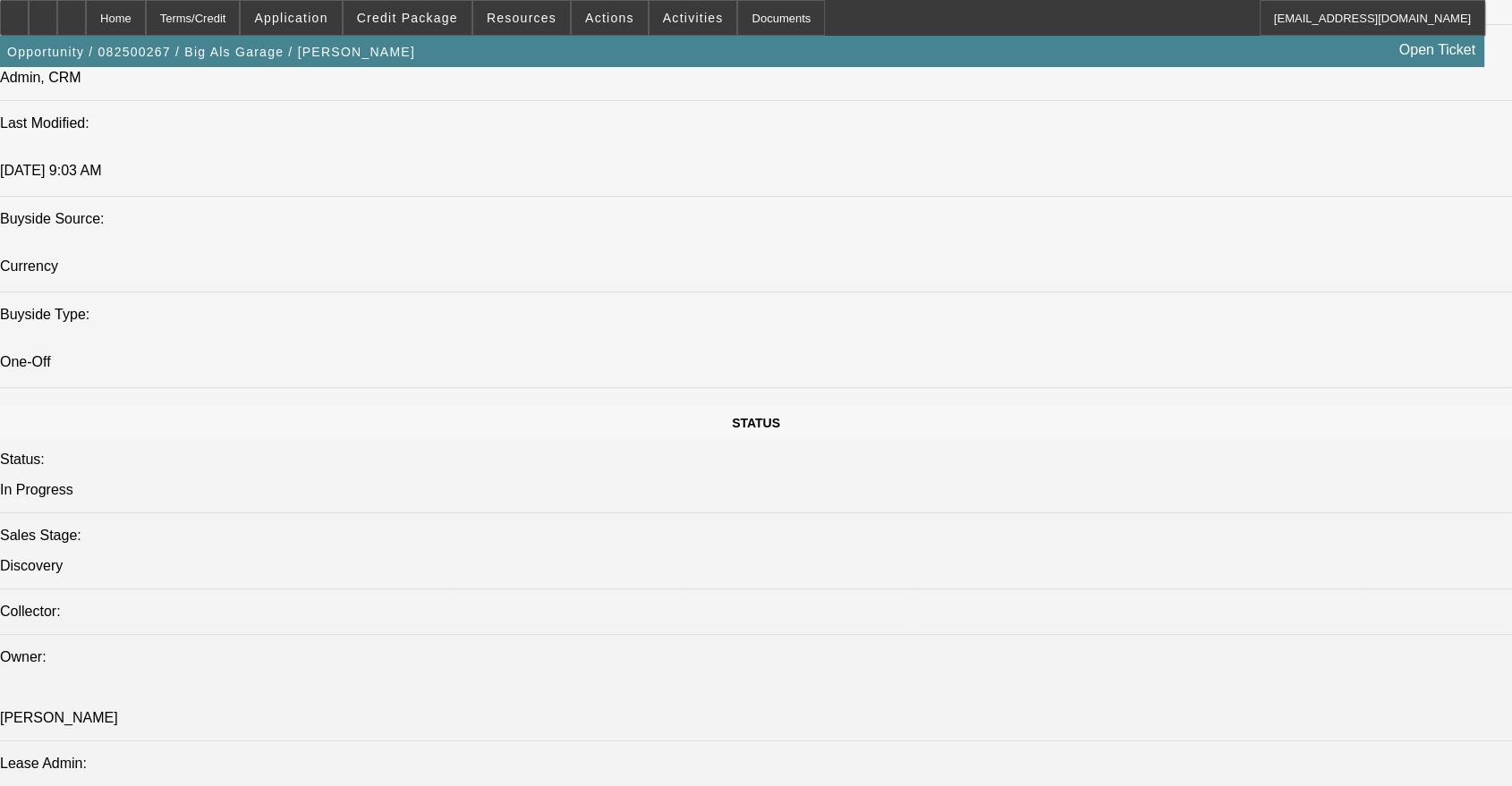
copy tbody "A-1 Equipment-12852629 Phone Number (833) 520-7672 Email Address jeremy_knoll@h…"
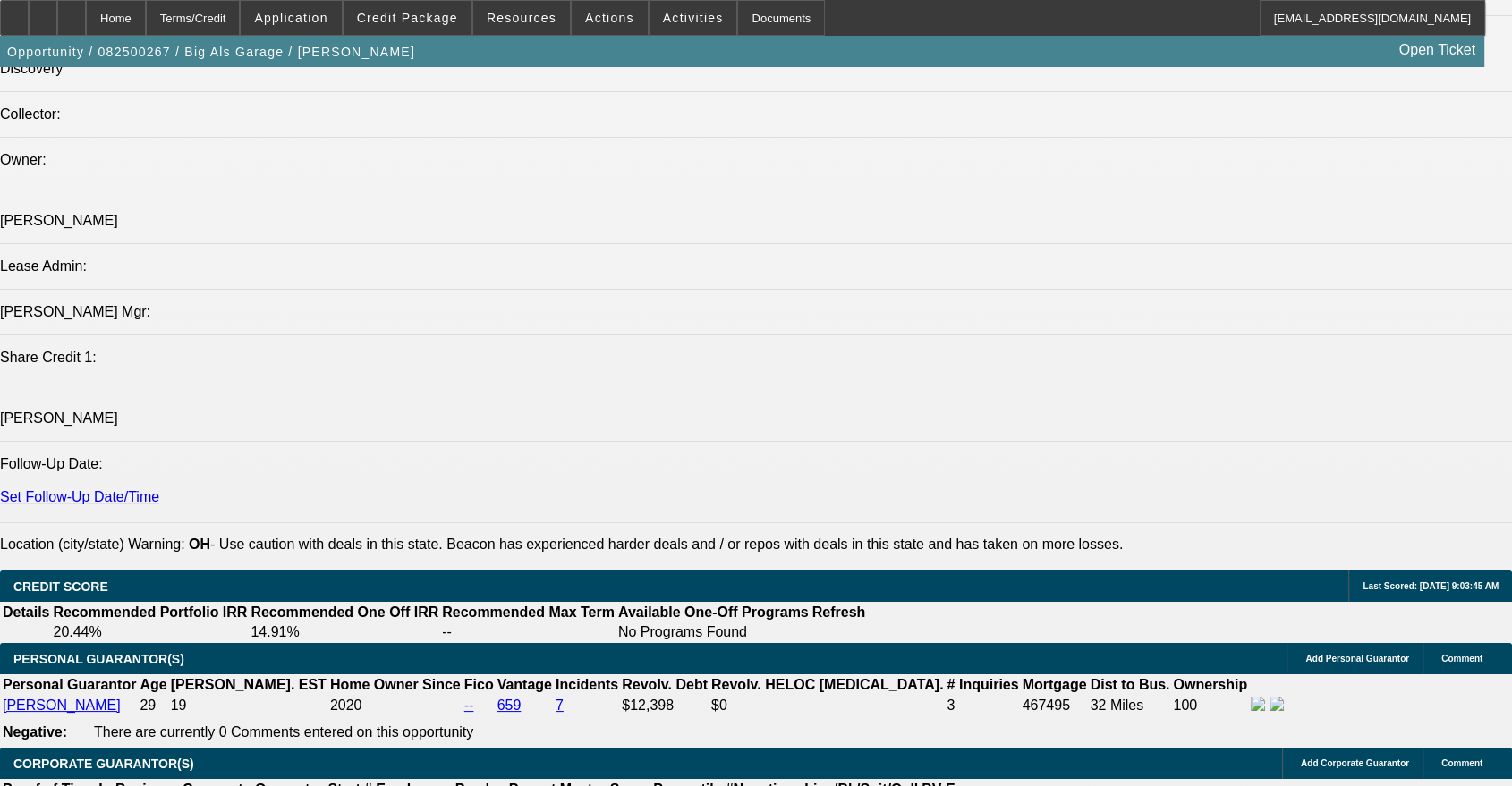
drag, startPoint x: 340, startPoint y: 697, endPoint x: 367, endPoint y: 698, distance: 27.0
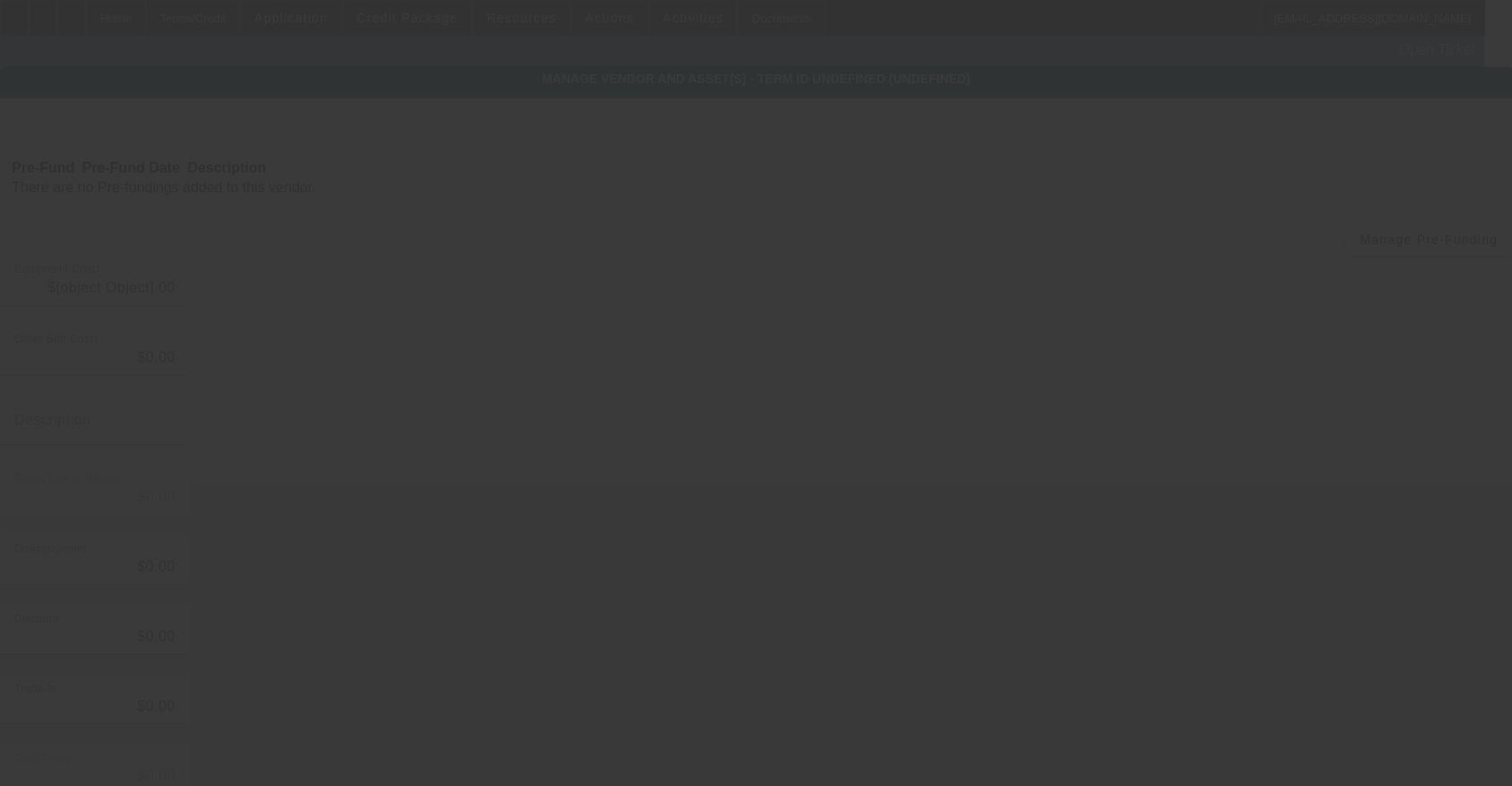
type input "$60,000.00"
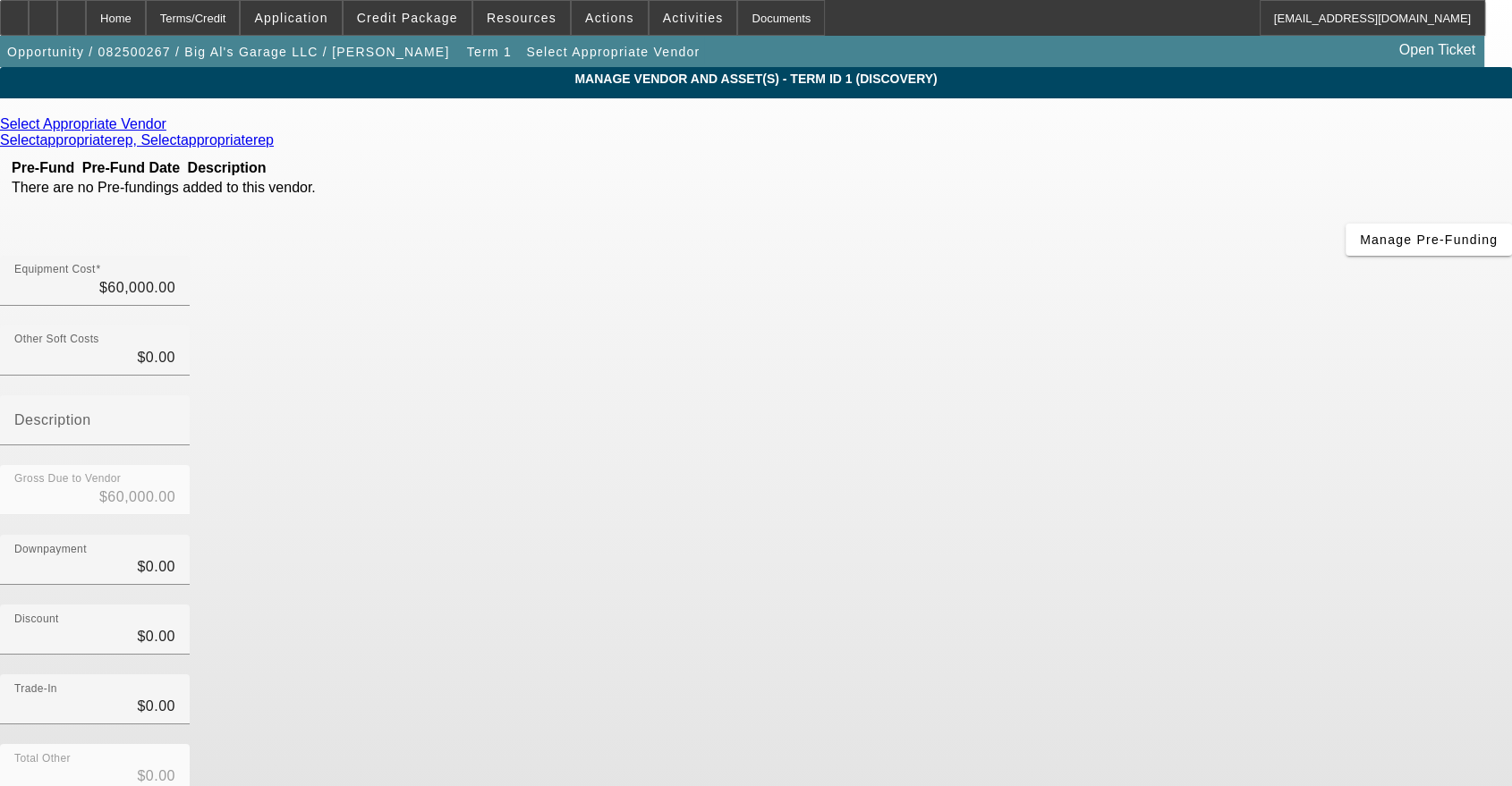
click at [171, 127] on icon at bounding box center [171, 123] width 0 height 15
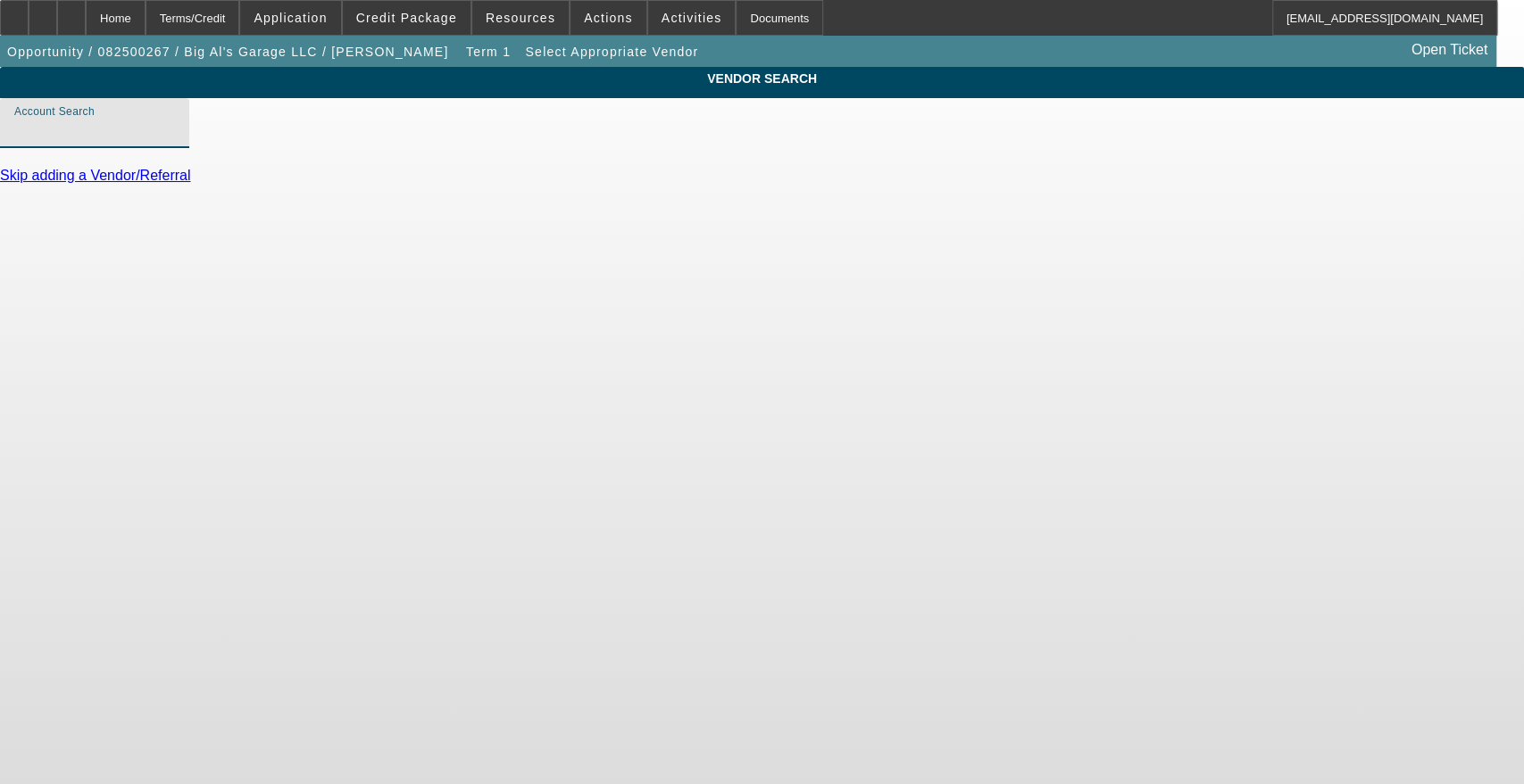
click at [175, 141] on input "Account Search" at bounding box center [94, 130] width 161 height 21
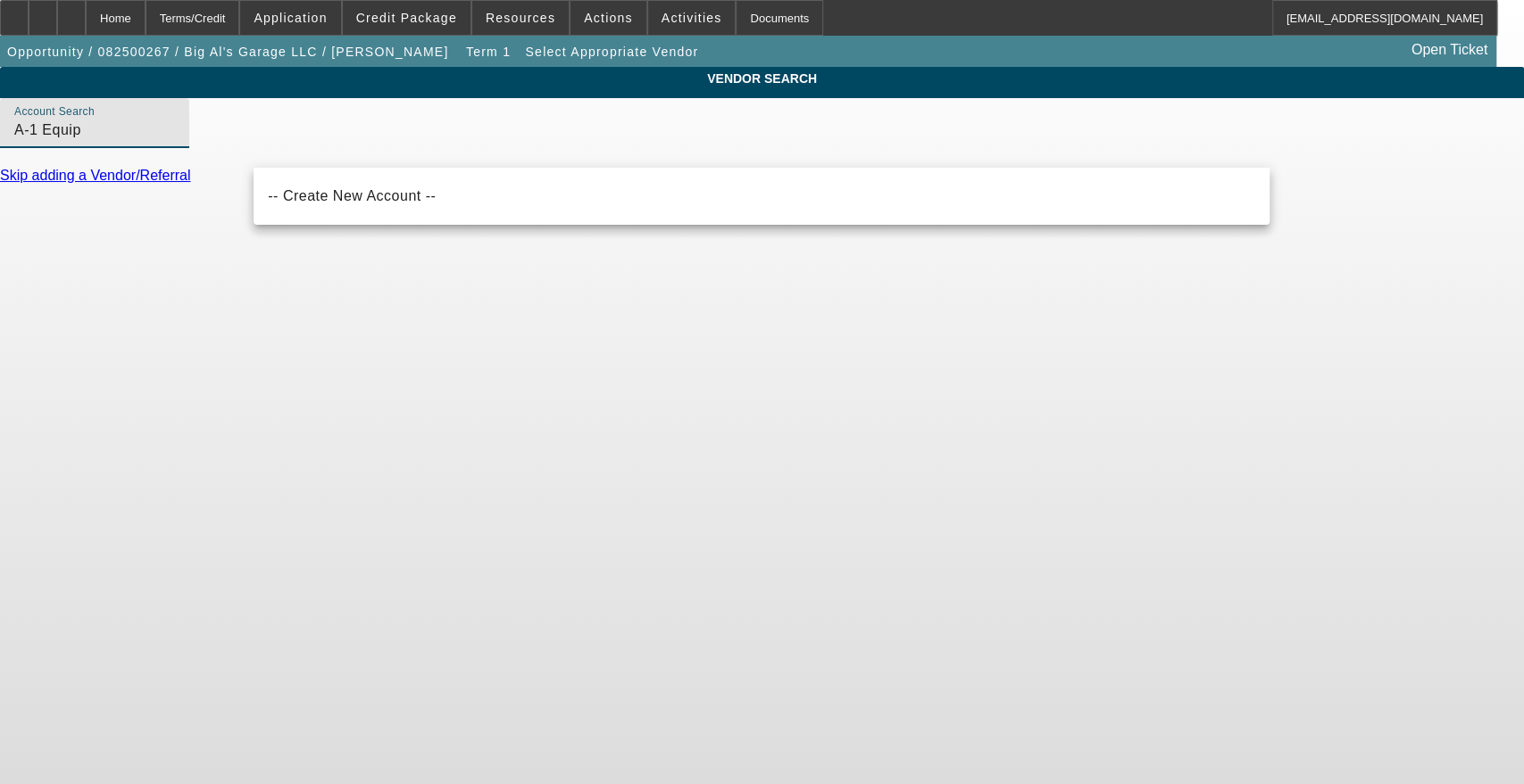
click at [396, 358] on body "Home Terms/Credit Application Credit Package Resources Actions Activities Docum…" at bounding box center [762, 392] width 1524 height 784
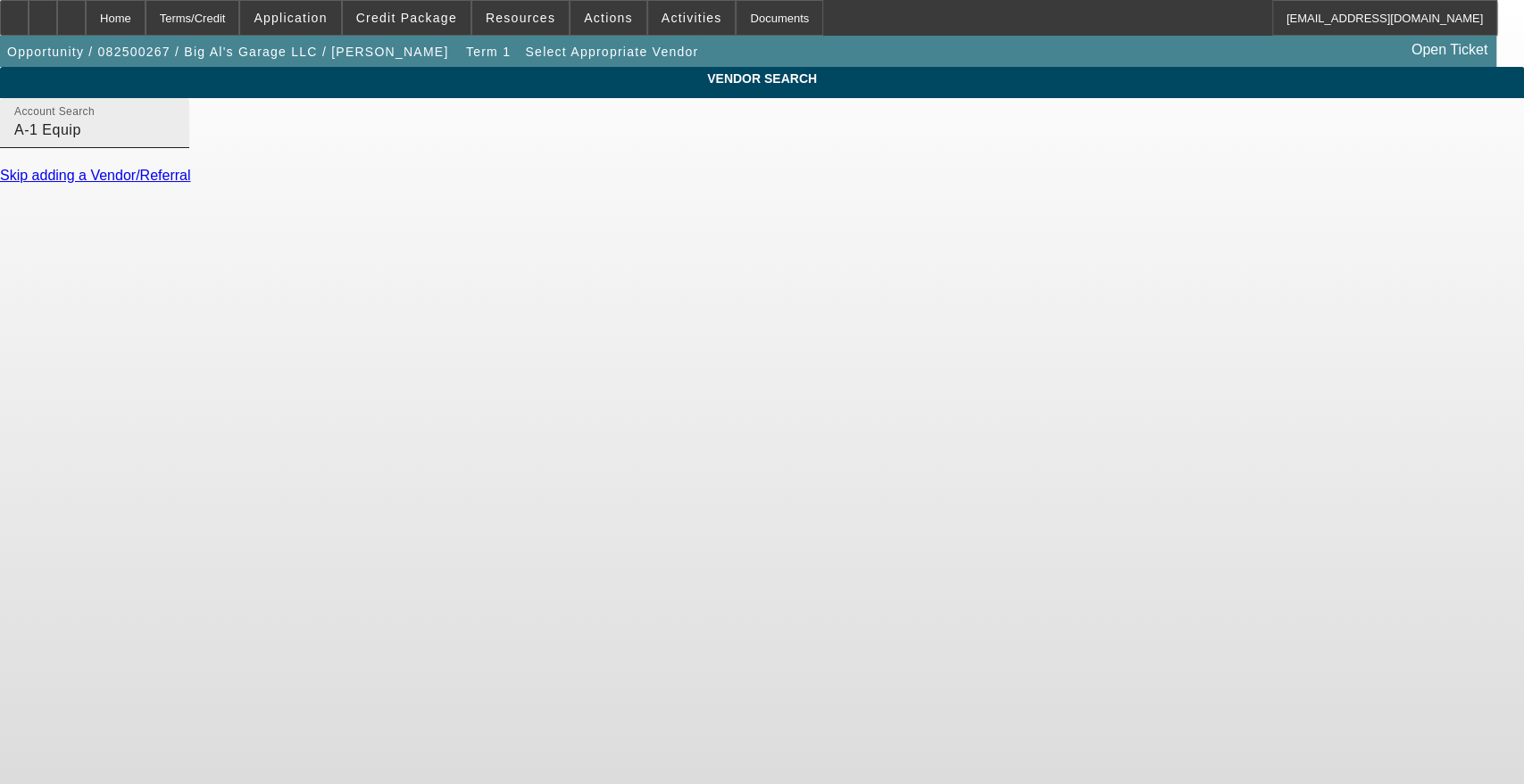
click at [175, 148] on div "Account Search A-1 Equip" at bounding box center [94, 123] width 161 height 50
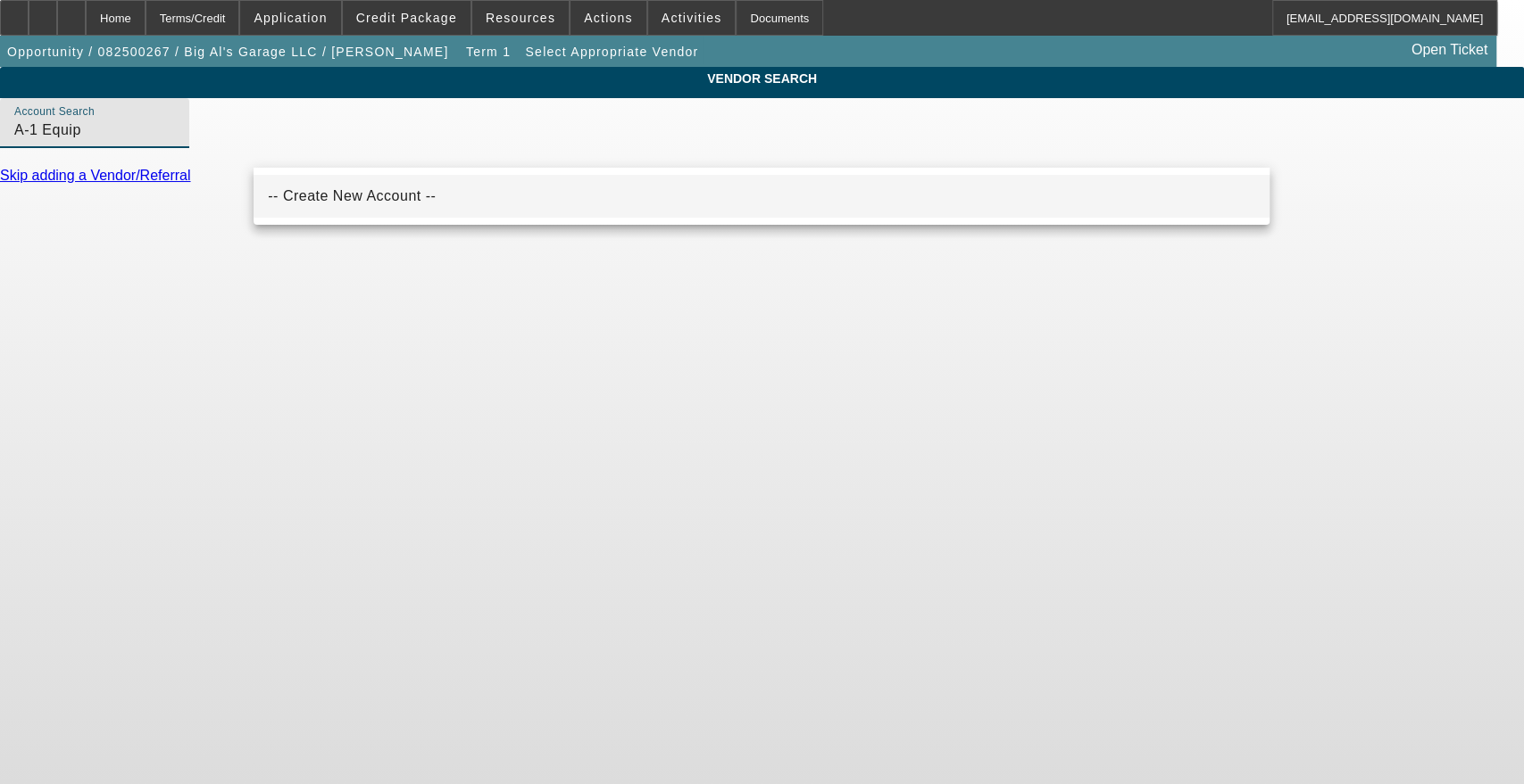
click at [331, 197] on span "-- Create New Account --" at bounding box center [351, 195] width 168 height 15
type input "-- Create New Account --"
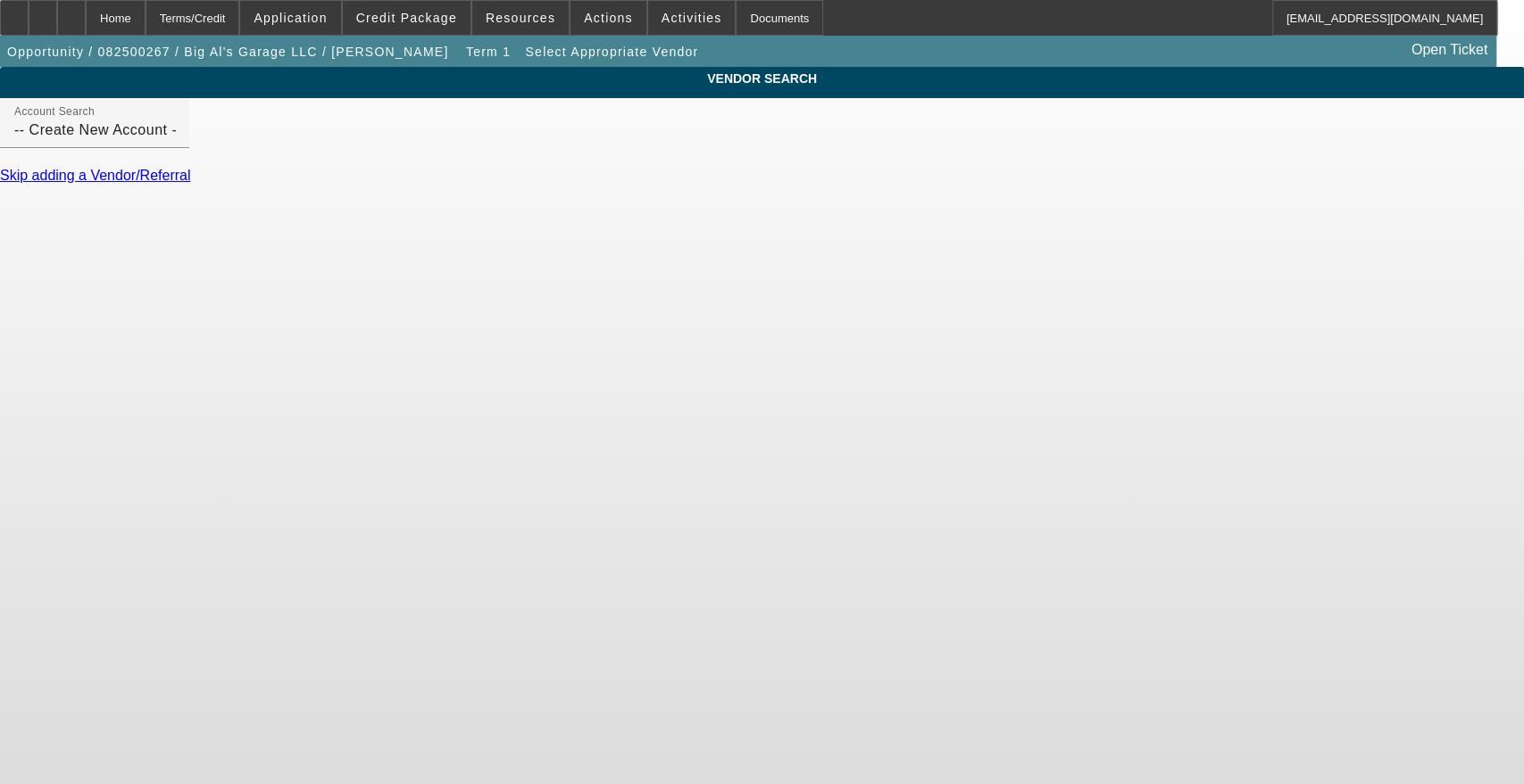
drag, startPoint x: 1518, startPoint y: 154, endPoint x: 1048, endPoint y: 346, distance: 507.7
click at [1048, 346] on body "Home Terms/Credit Application Credit Package Resources Actions Activities Docum…" at bounding box center [762, 392] width 1524 height 784
click at [175, 141] on input "-- Create New Account --" at bounding box center [94, 130] width 161 height 21
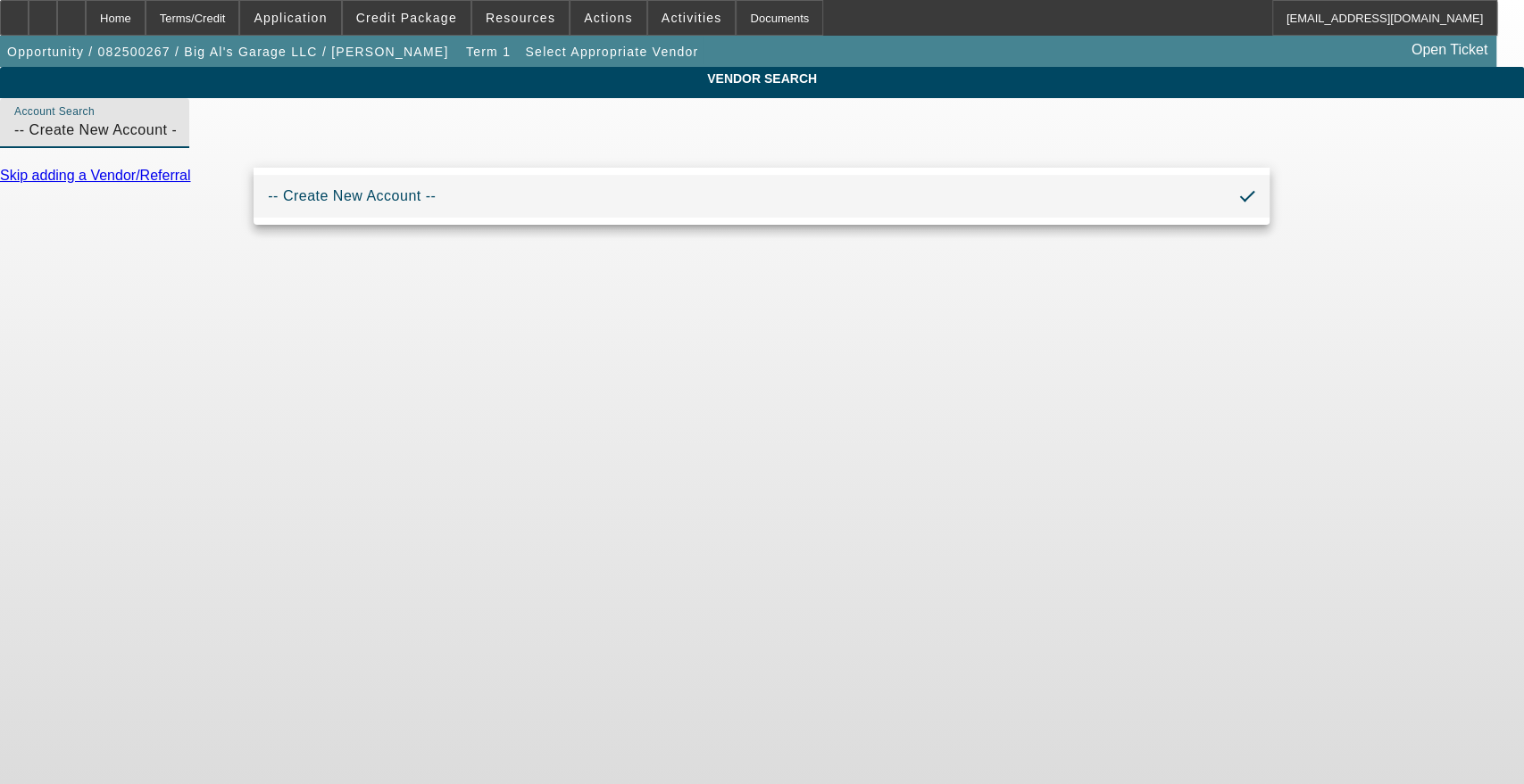
click at [305, 204] on span "-- Create New Account --" at bounding box center [351, 196] width 168 height 21
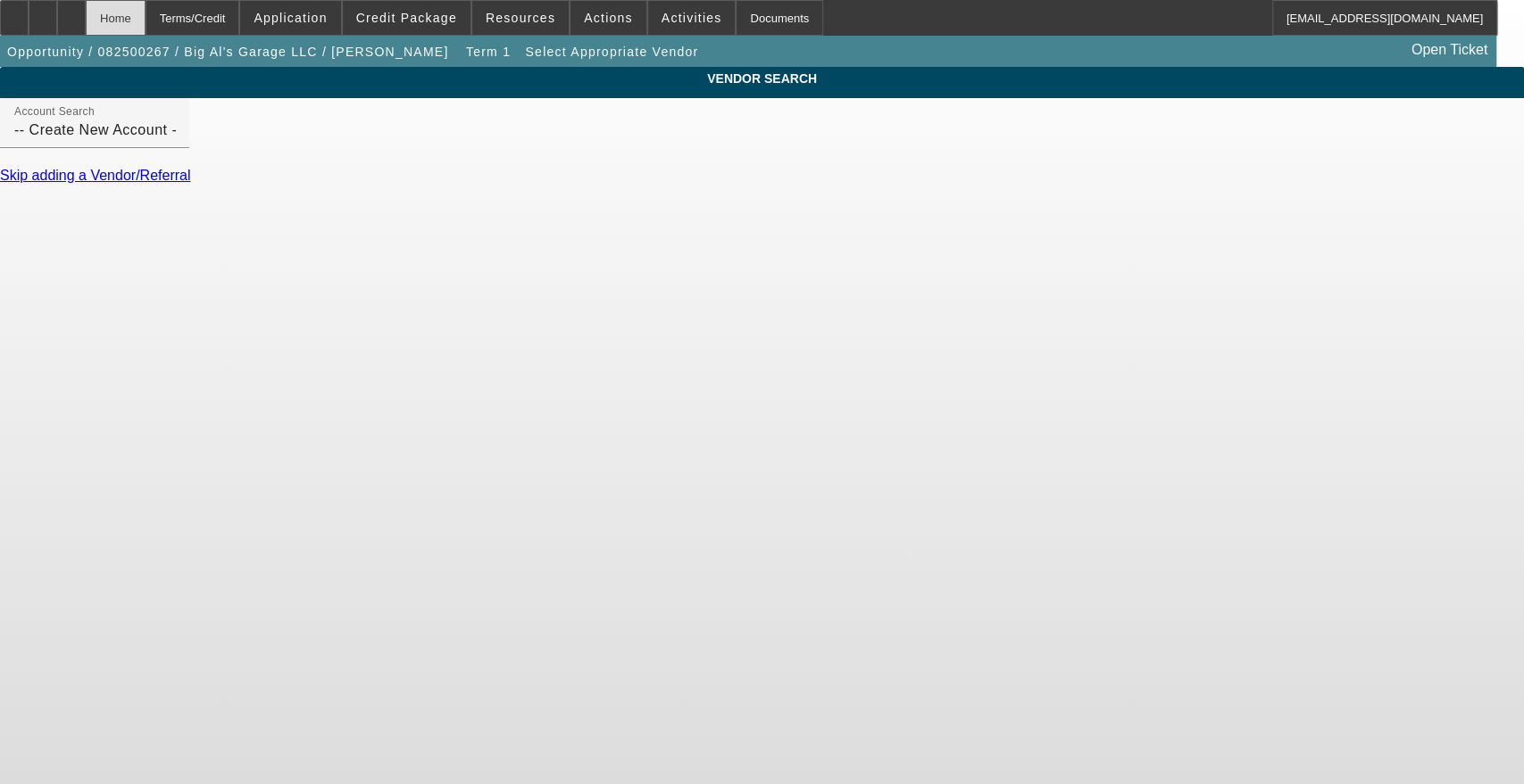
click at [145, 14] on div "Home" at bounding box center [116, 18] width 60 height 36
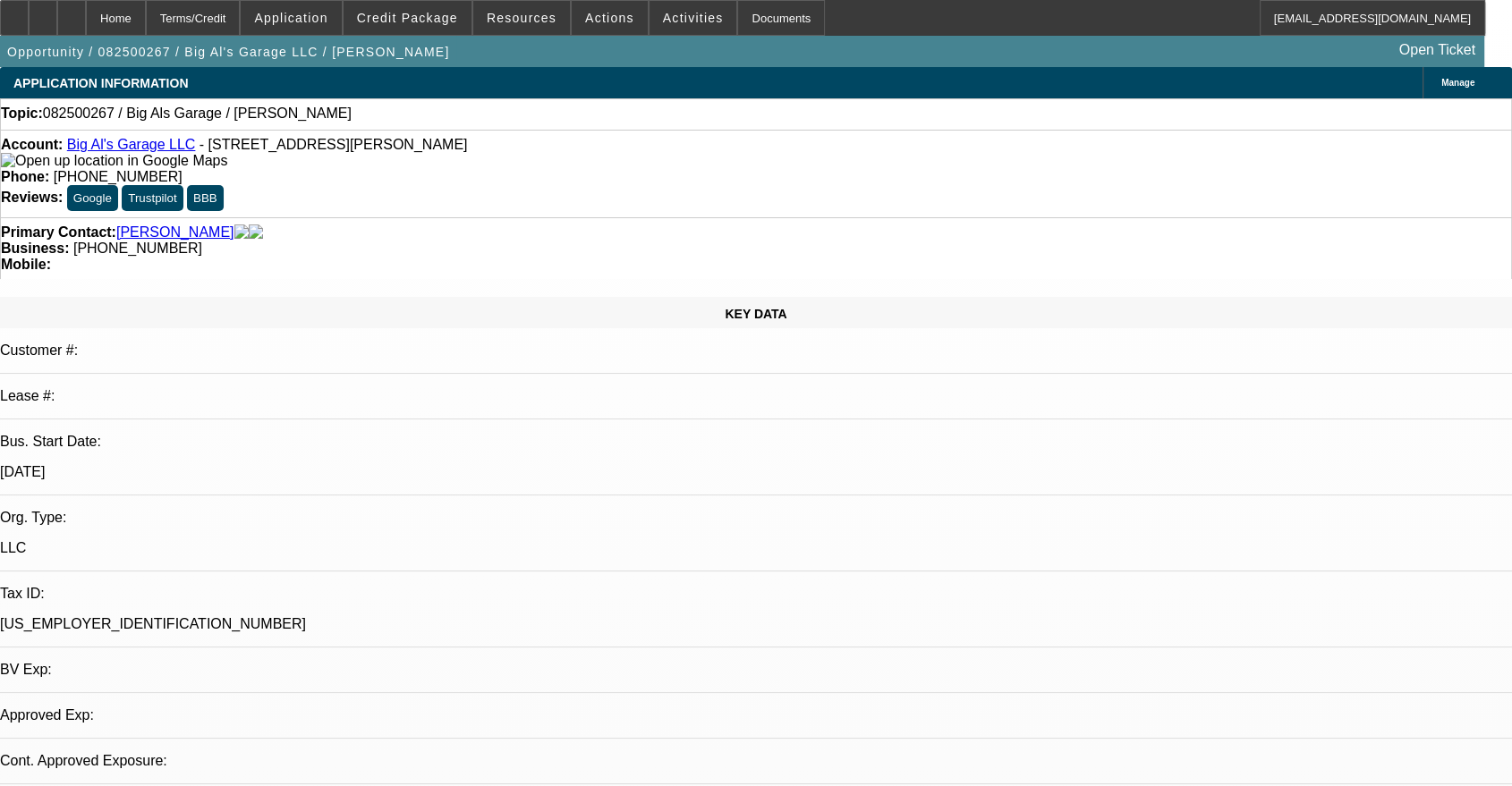
select select "0"
select select "2"
select select "0"
select select "6"
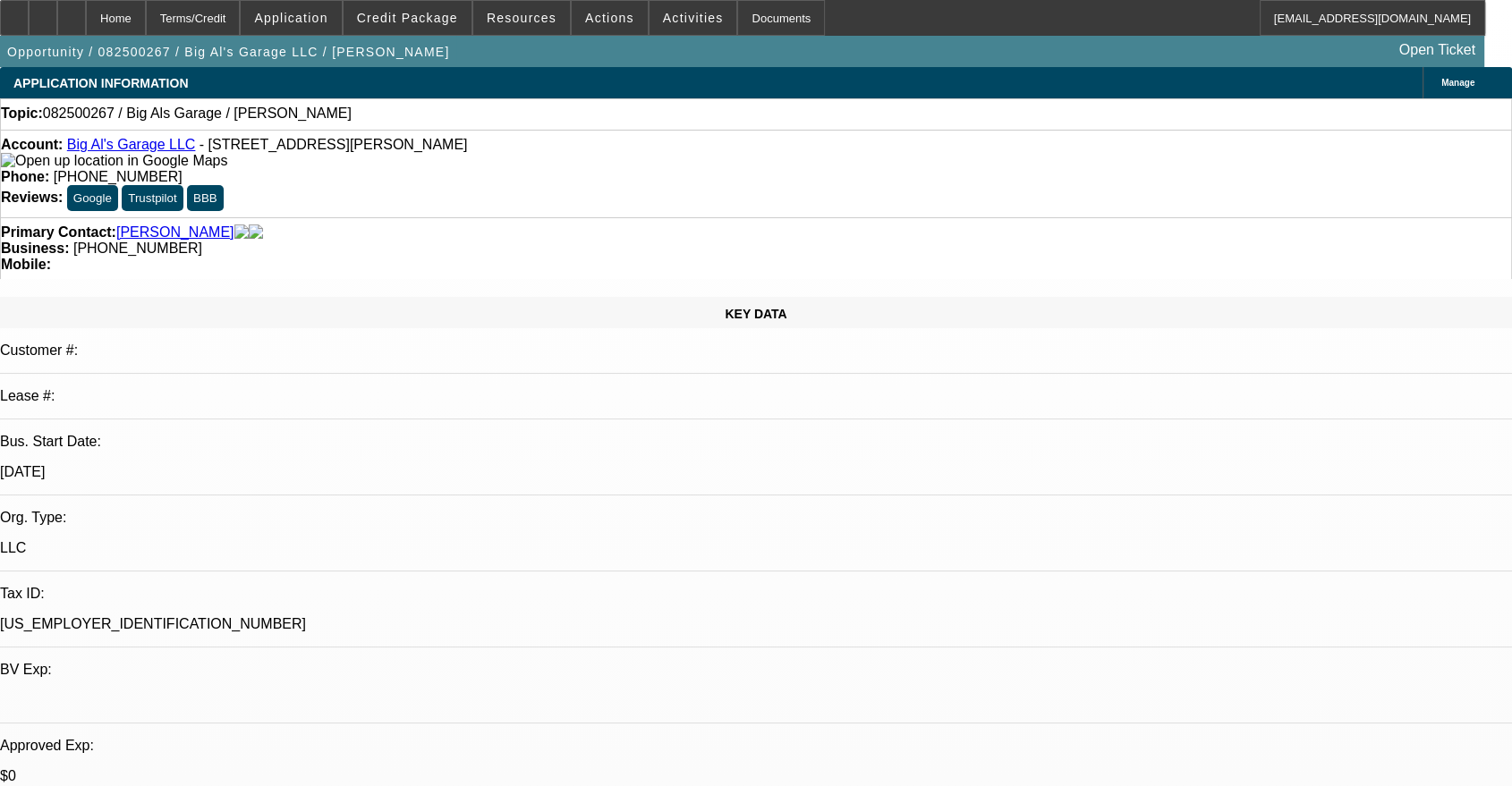
scroll to position [214, 0]
drag, startPoint x: 1241, startPoint y: 741, endPoint x: 1182, endPoint y: 740, distance: 59.0
copy td "833) 520-7672"
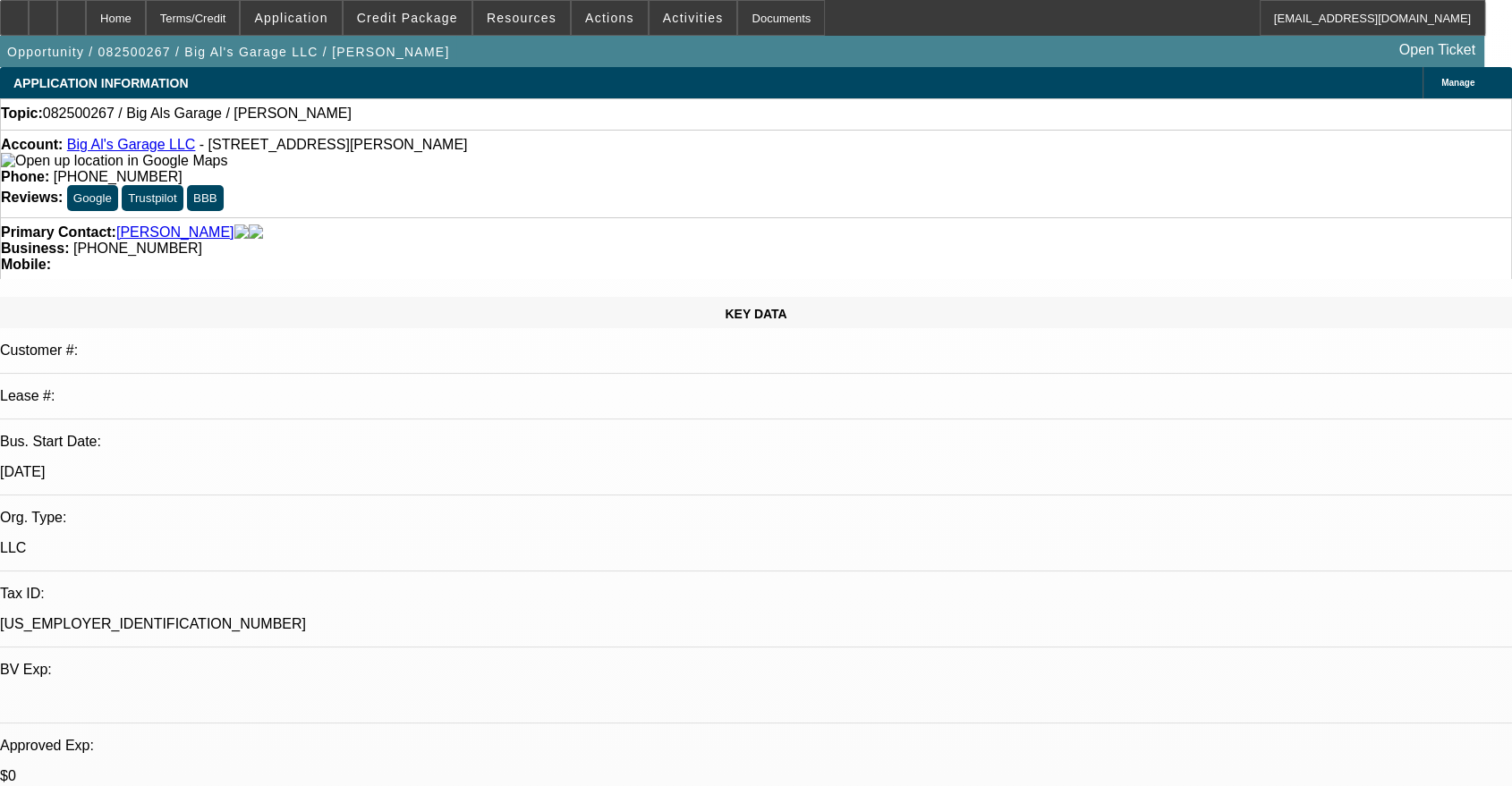
drag, startPoint x: 1309, startPoint y: 770, endPoint x: 1127, endPoint y: 766, distance: 182.0
copy td "[PERSON_NAME][EMAIL_ADDRESS][DOMAIN_NAME]"
drag, startPoint x: 1233, startPoint y: 740, endPoint x: 1126, endPoint y: 742, distance: 107.0
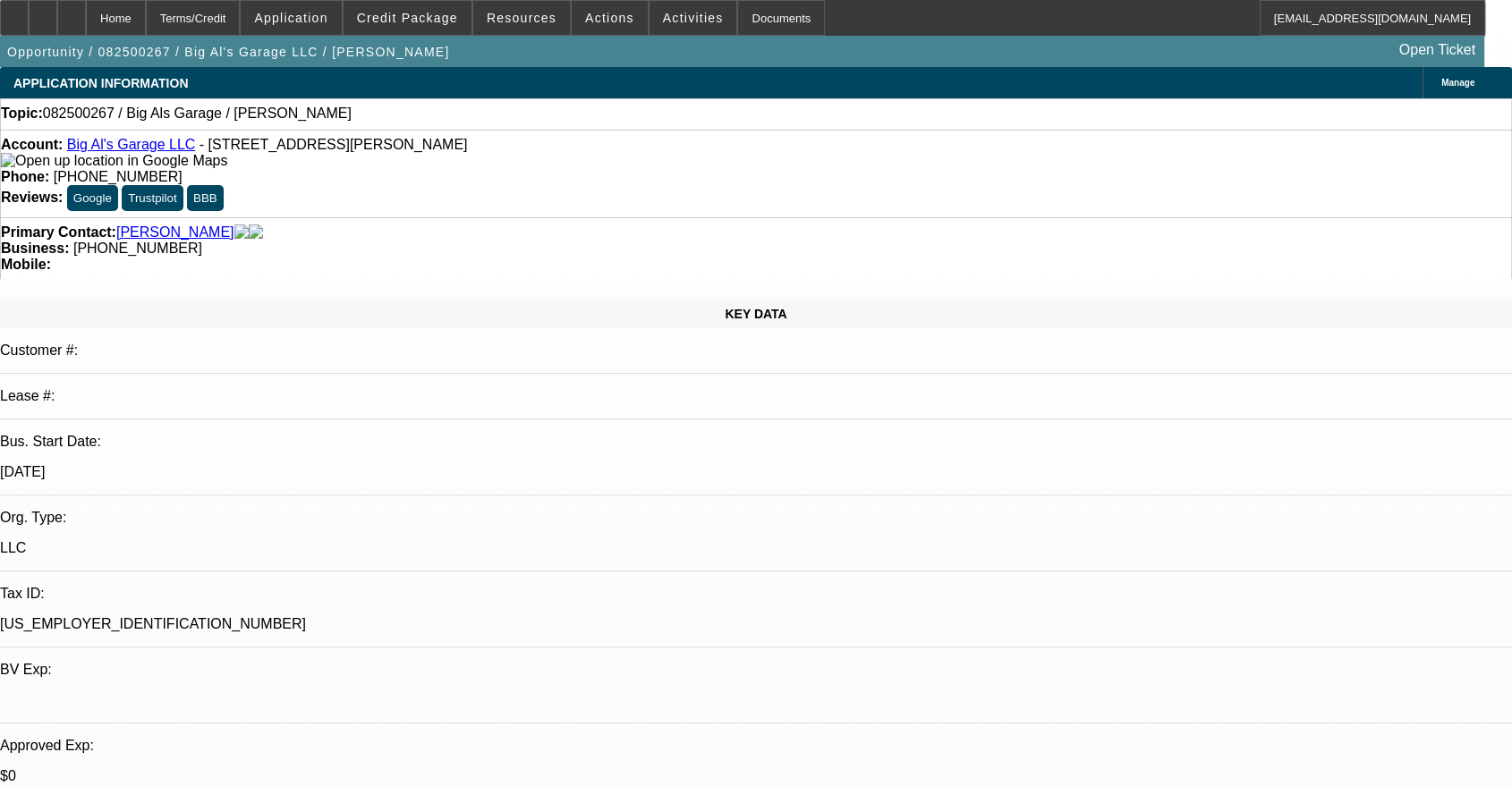
copy td "[PHONE_NUMBER]"
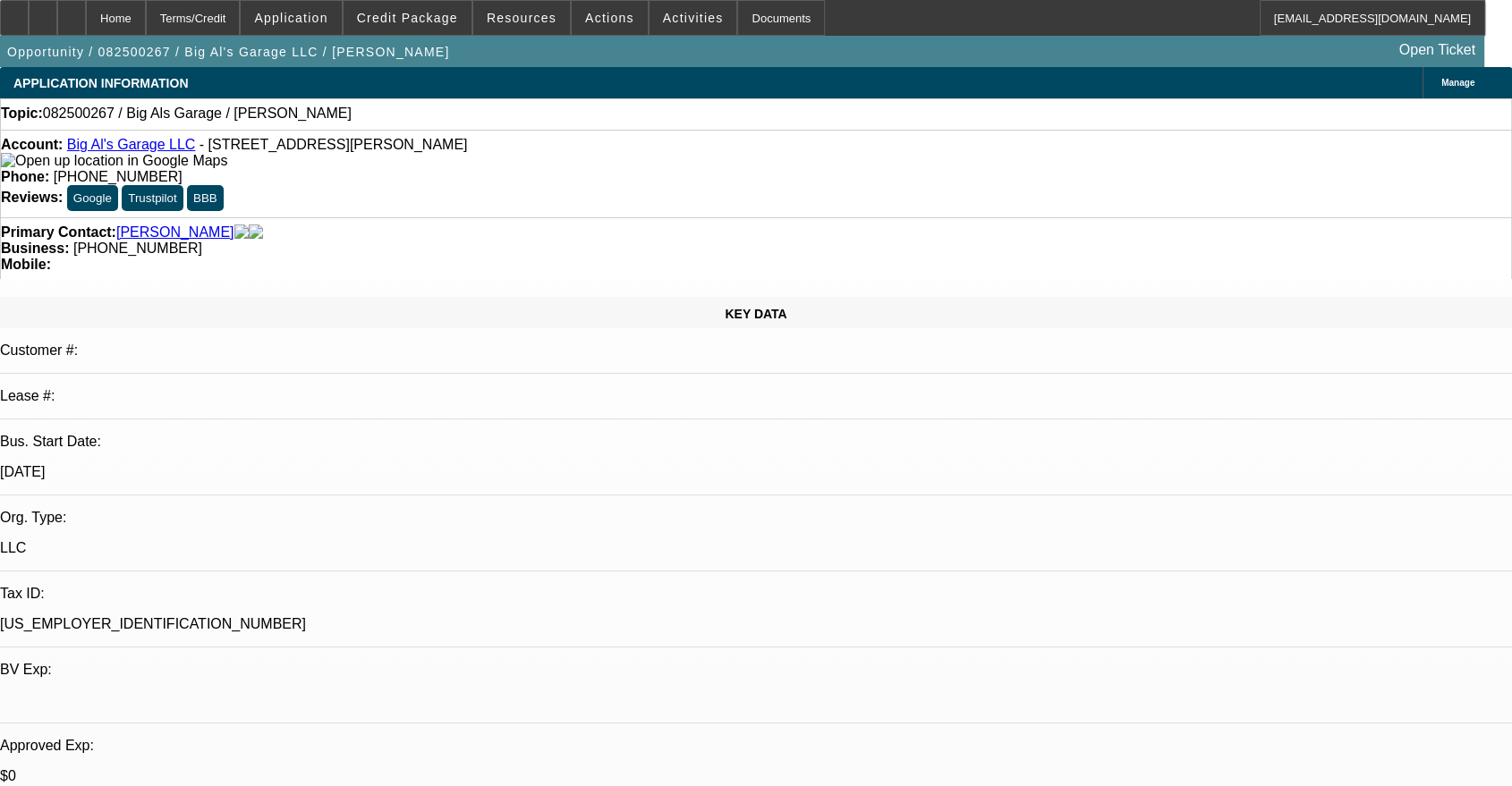
radio input "true"
type textarea "Number and email in API is different than what I see on facebook or vendor webs…"
drag, startPoint x: 1421, startPoint y: 442, endPoint x: 1417, endPoint y: 433, distance: 9.8
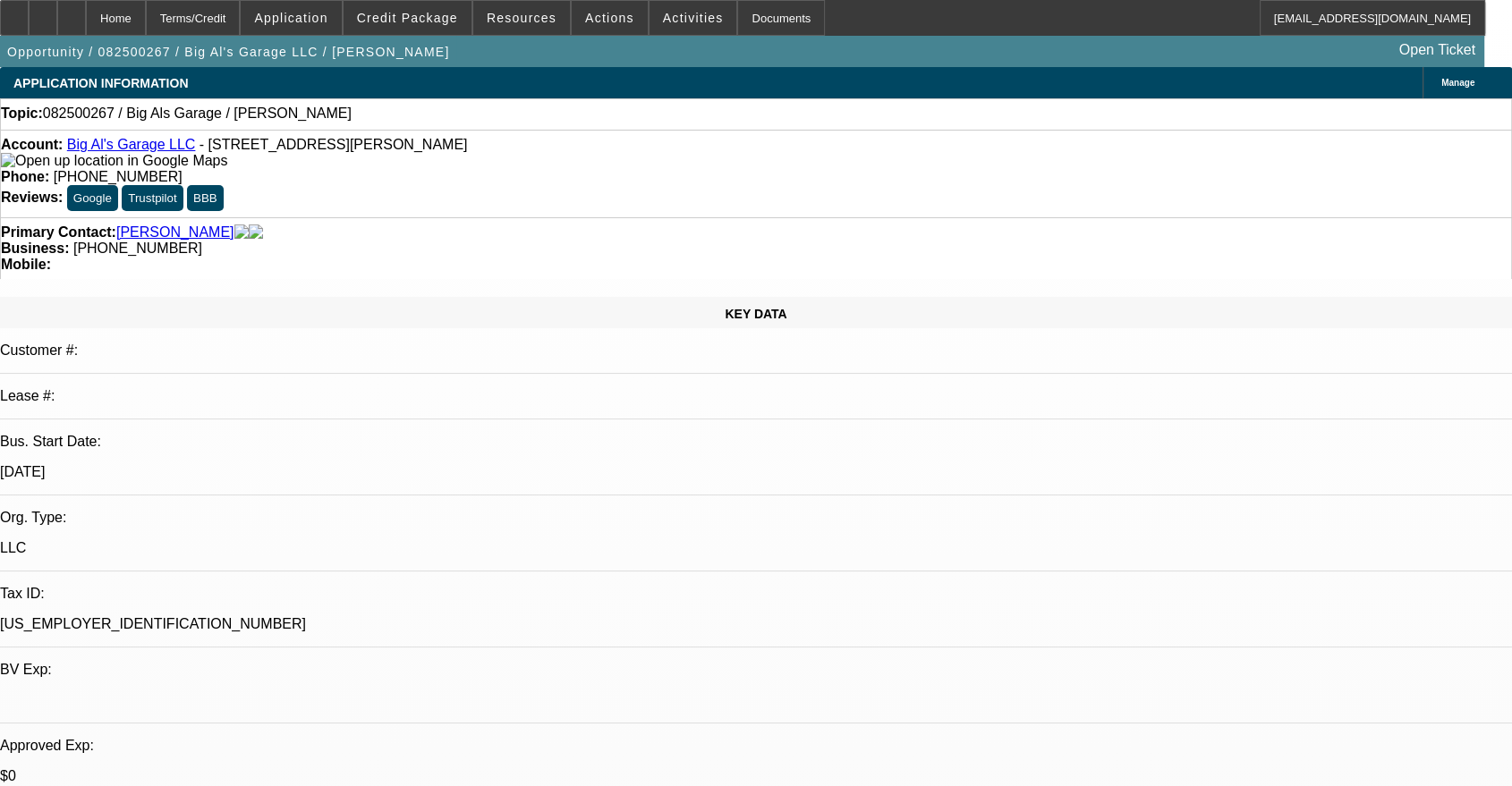
radio input "true"
click at [330, 28] on span at bounding box center [291, 18] width 100 height 43
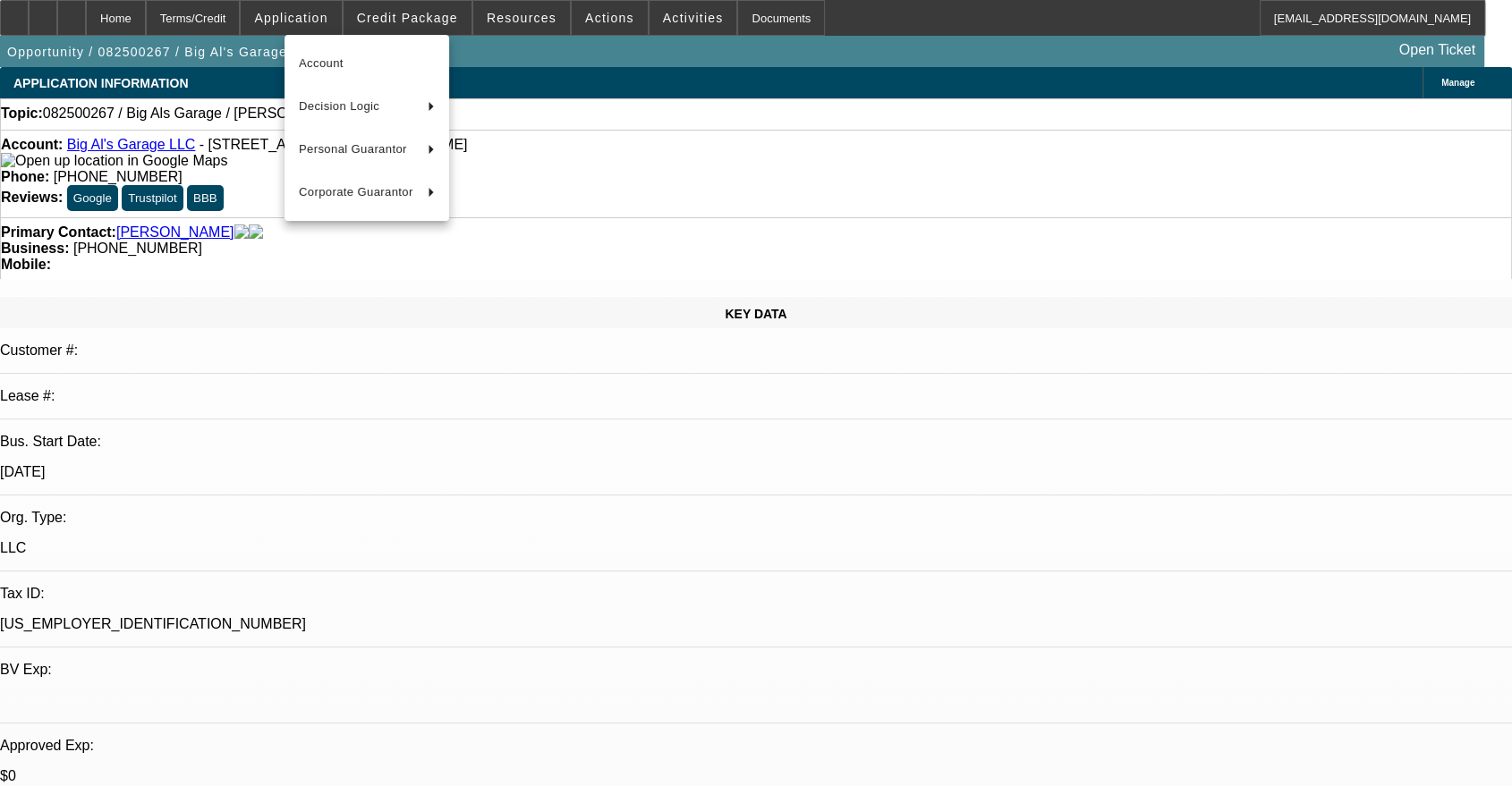
click at [407, 20] on div at bounding box center [756, 393] width 1512 height 786
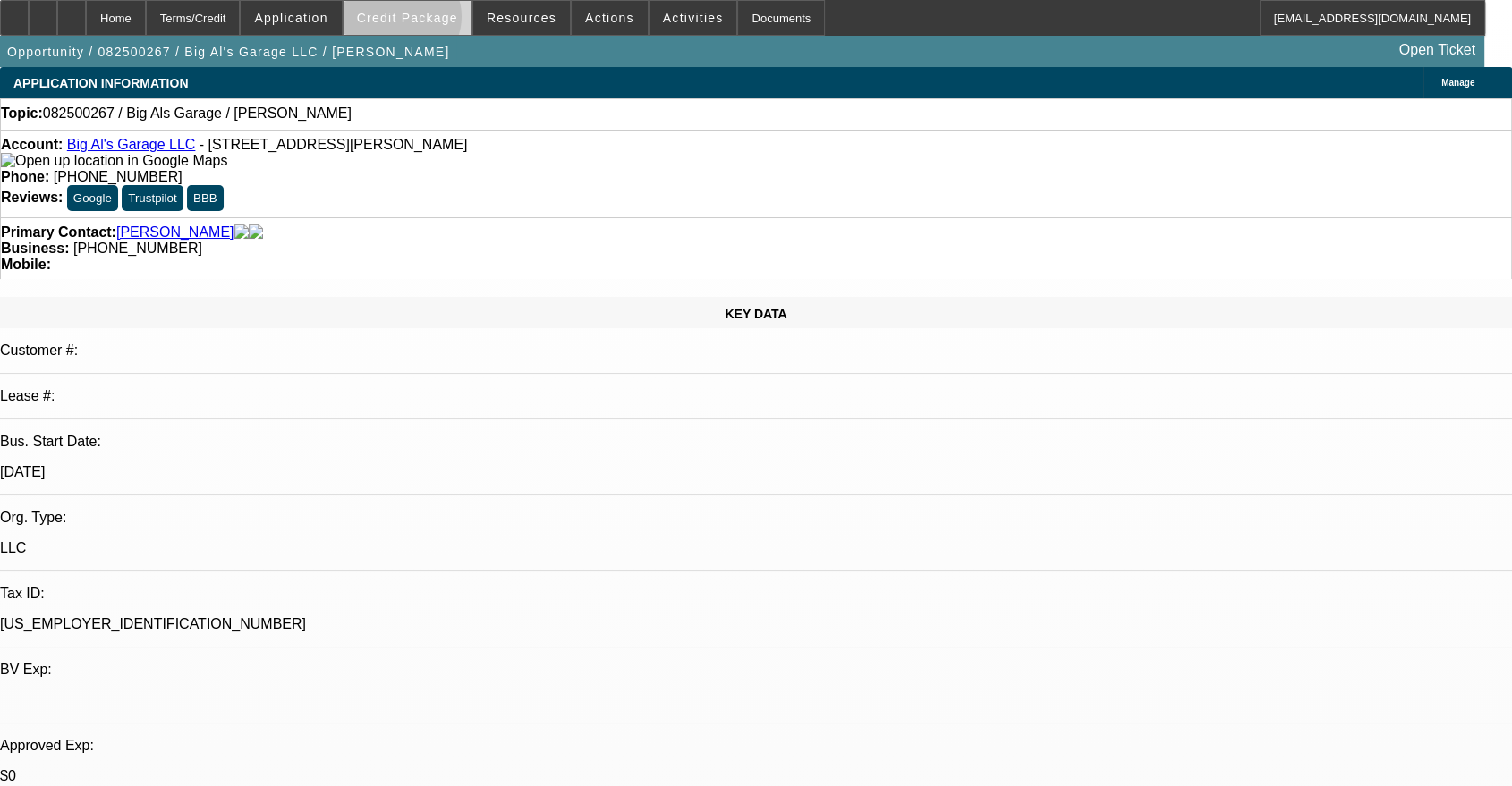
click at [429, 20] on span "Credit Package" at bounding box center [407, 18] width 101 height 14
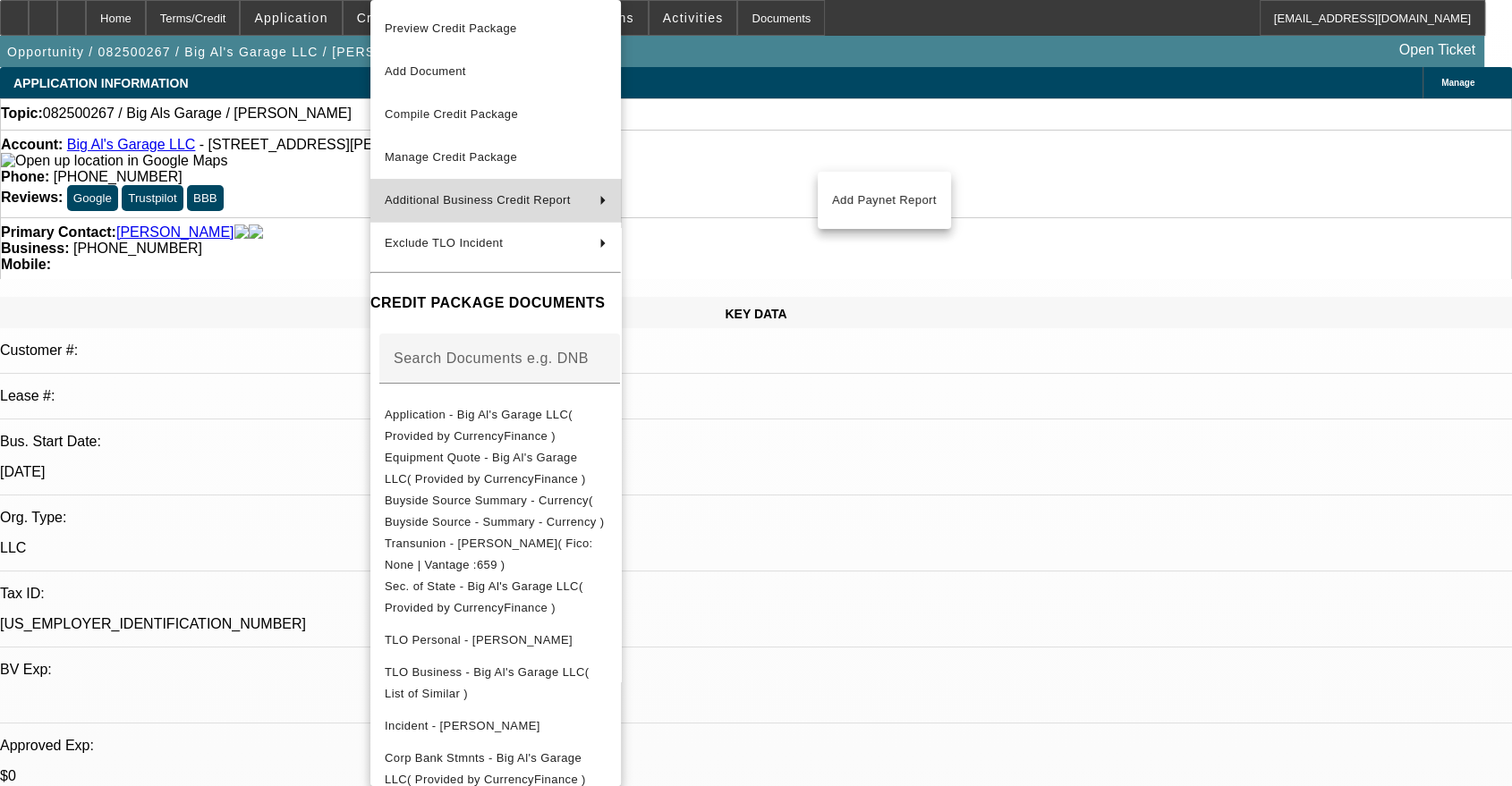
click at [585, 199] on span "Additional Business Credit Report" at bounding box center [485, 200] width 200 height 21
click at [861, 196] on span "Add Paynet Report" at bounding box center [885, 200] width 105 height 21
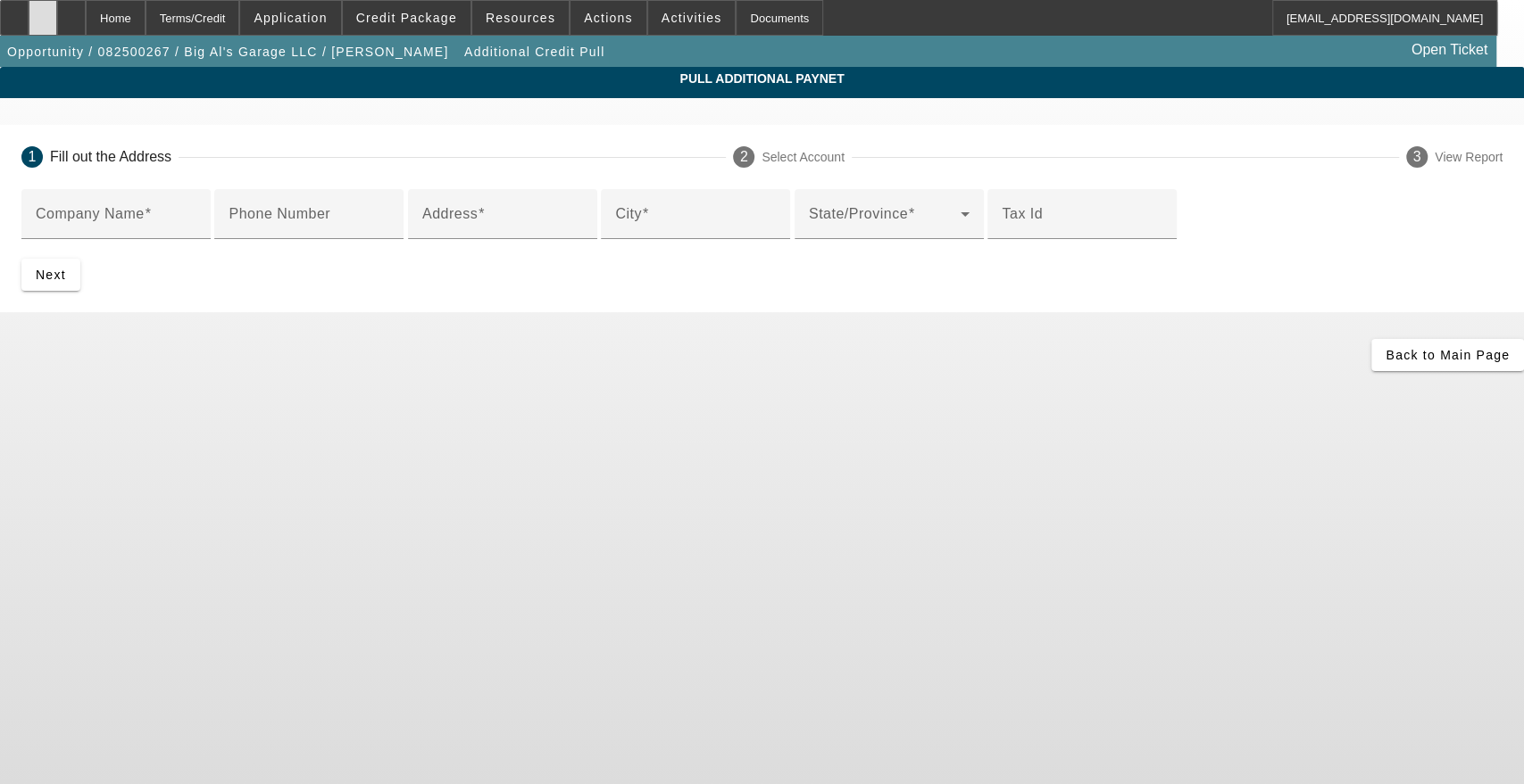
click at [43, 12] on icon at bounding box center [43, 12] width 0 height 0
drag, startPoint x: 148, startPoint y: 12, endPoint x: 174, endPoint y: 12, distance: 26.0
click at [145, 12] on div "Home" at bounding box center [116, 18] width 60 height 36
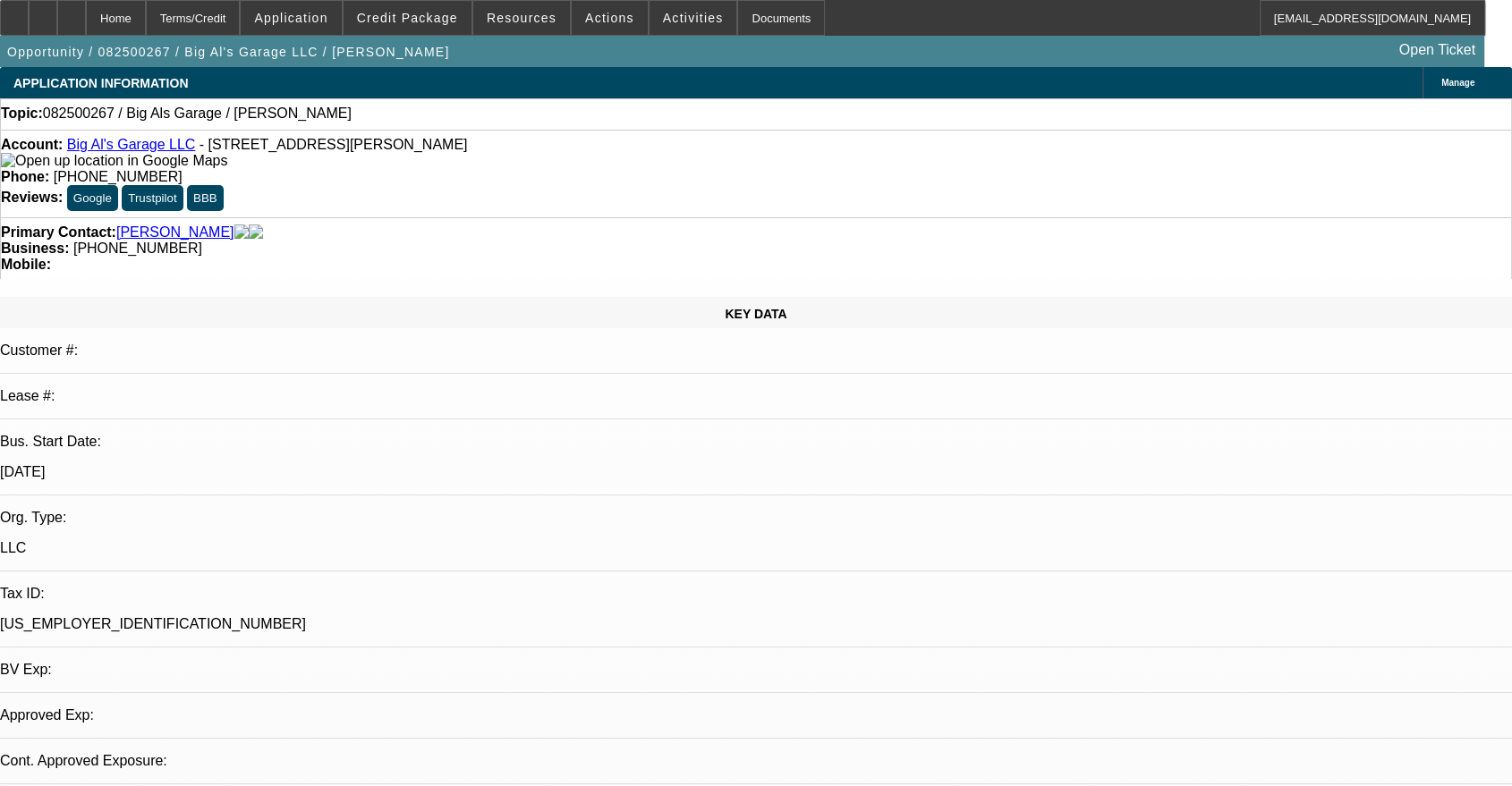
select select "0"
select select "2"
select select "0"
select select "6"
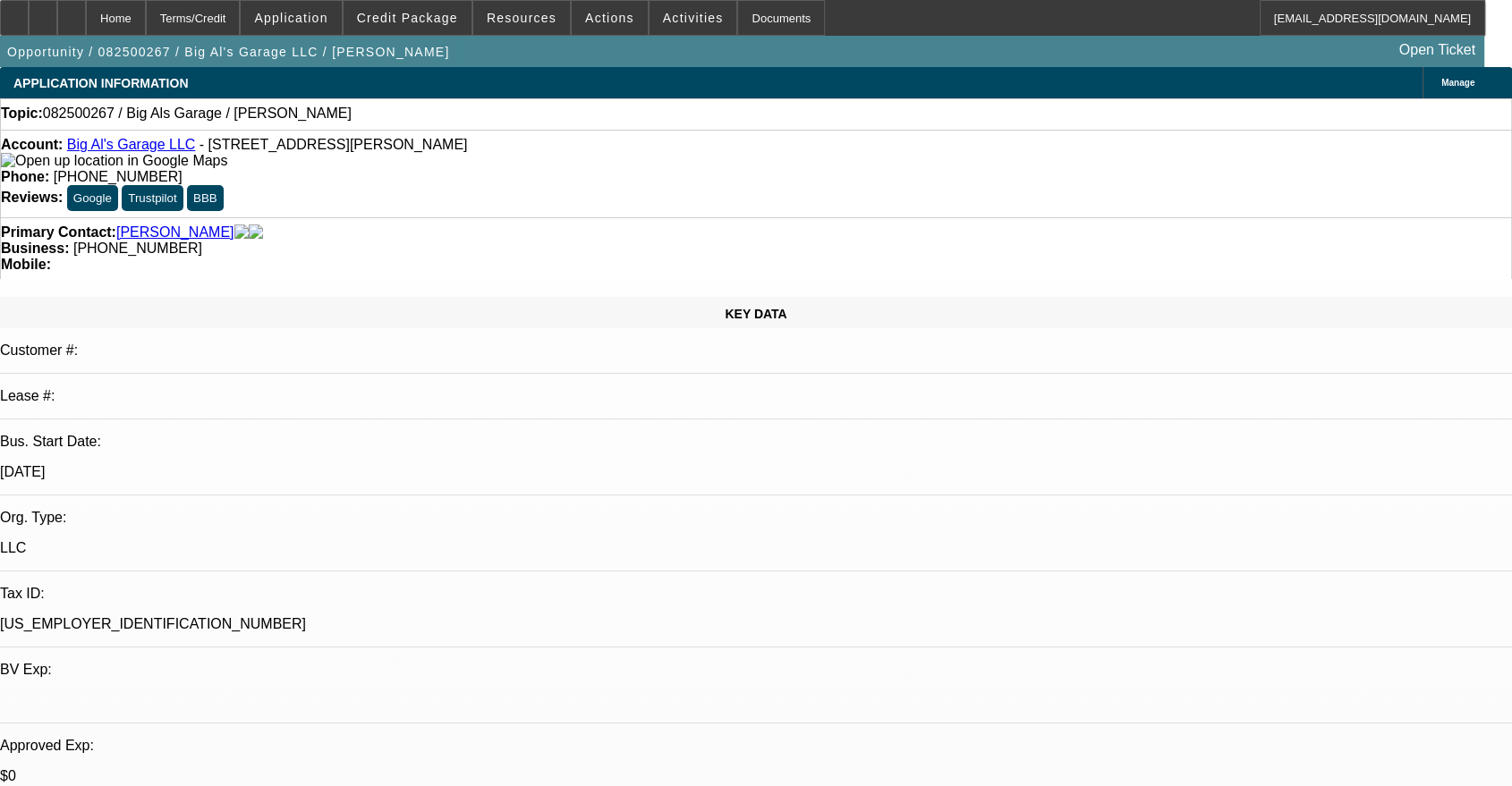
radio input "false"
radio input "true"
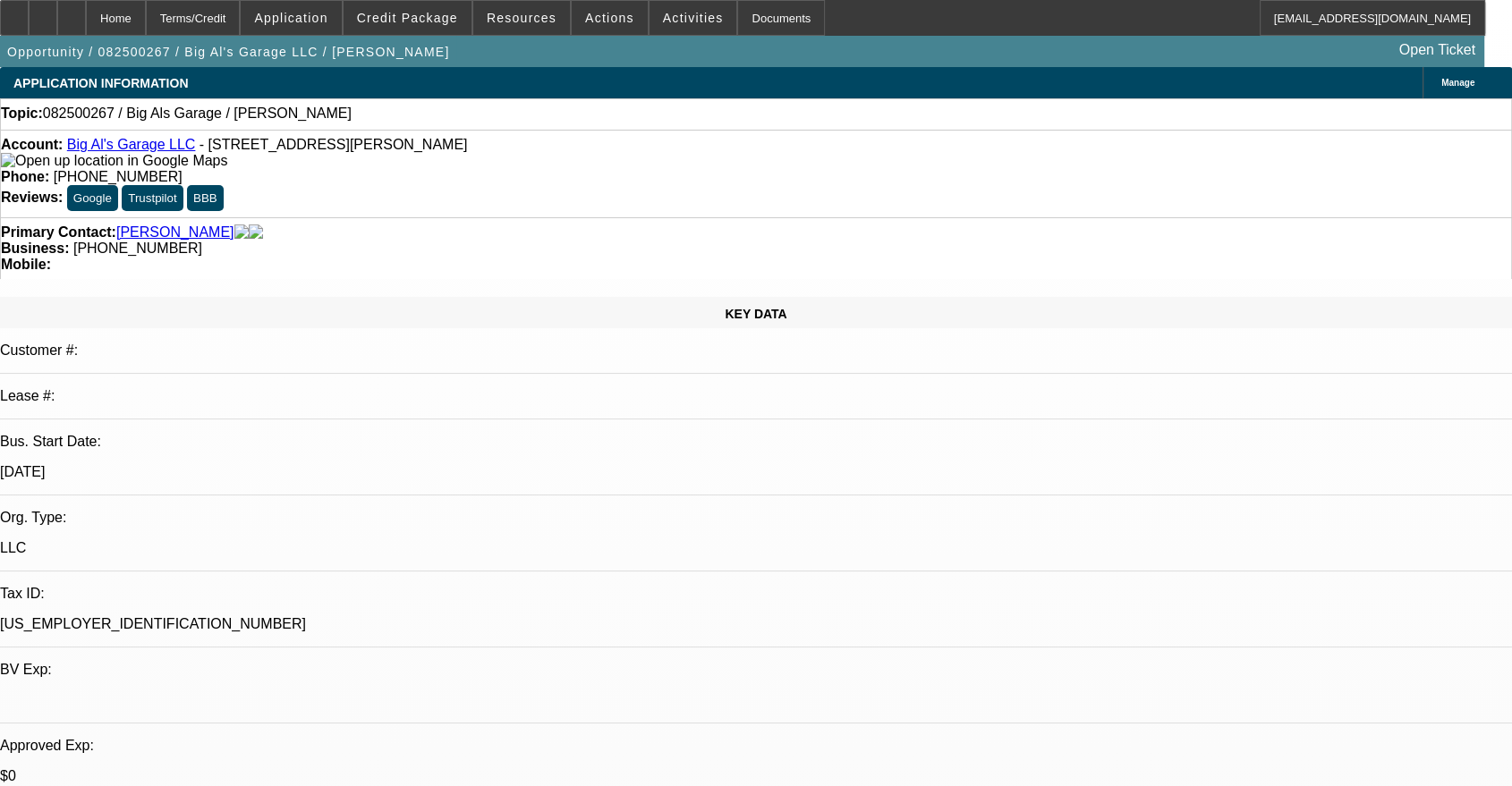
type textarea "Vendor SoS Added"
radio input "true"
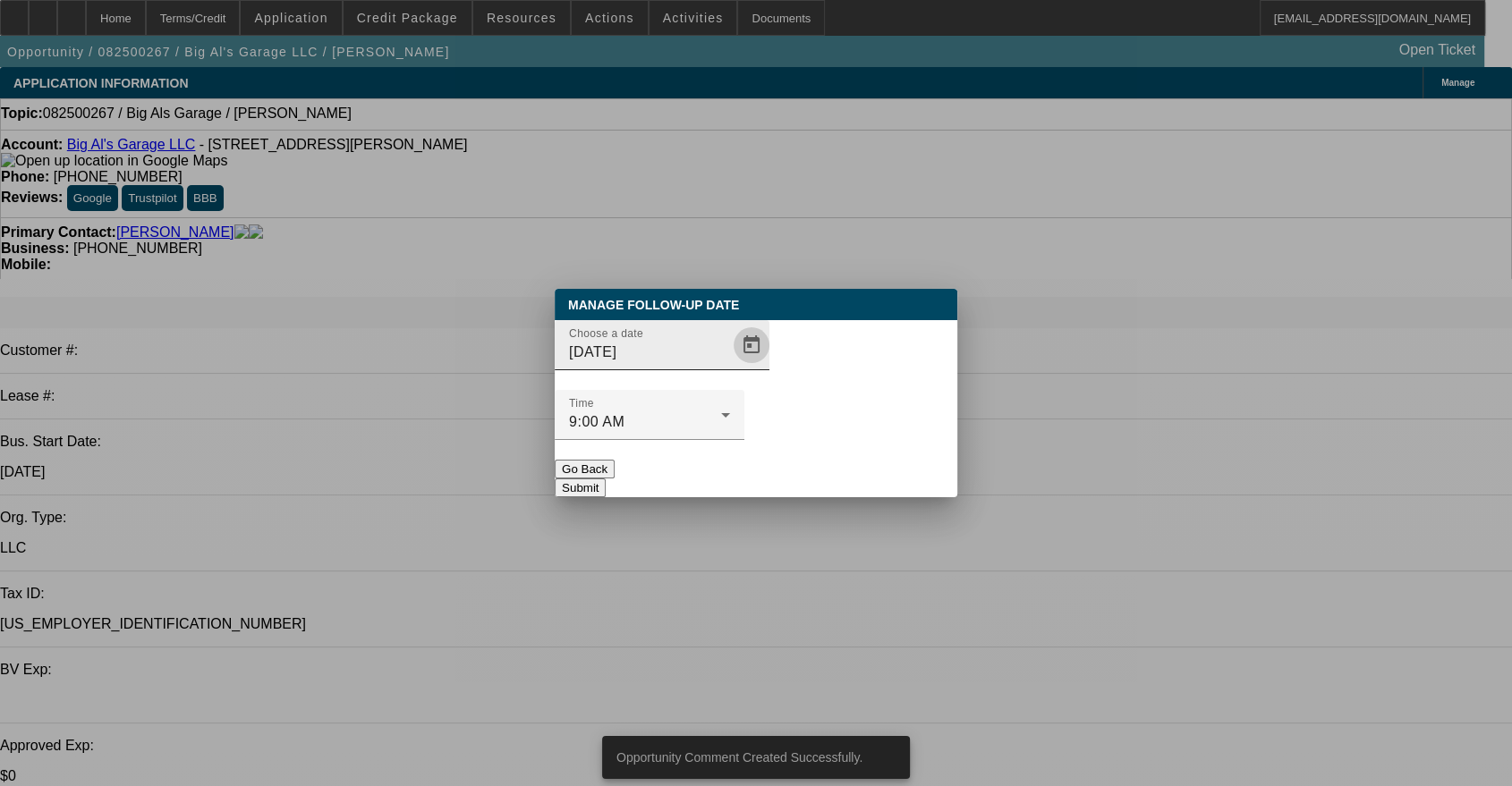
click at [730, 367] on span "Open calendar" at bounding box center [752, 345] width 43 height 43
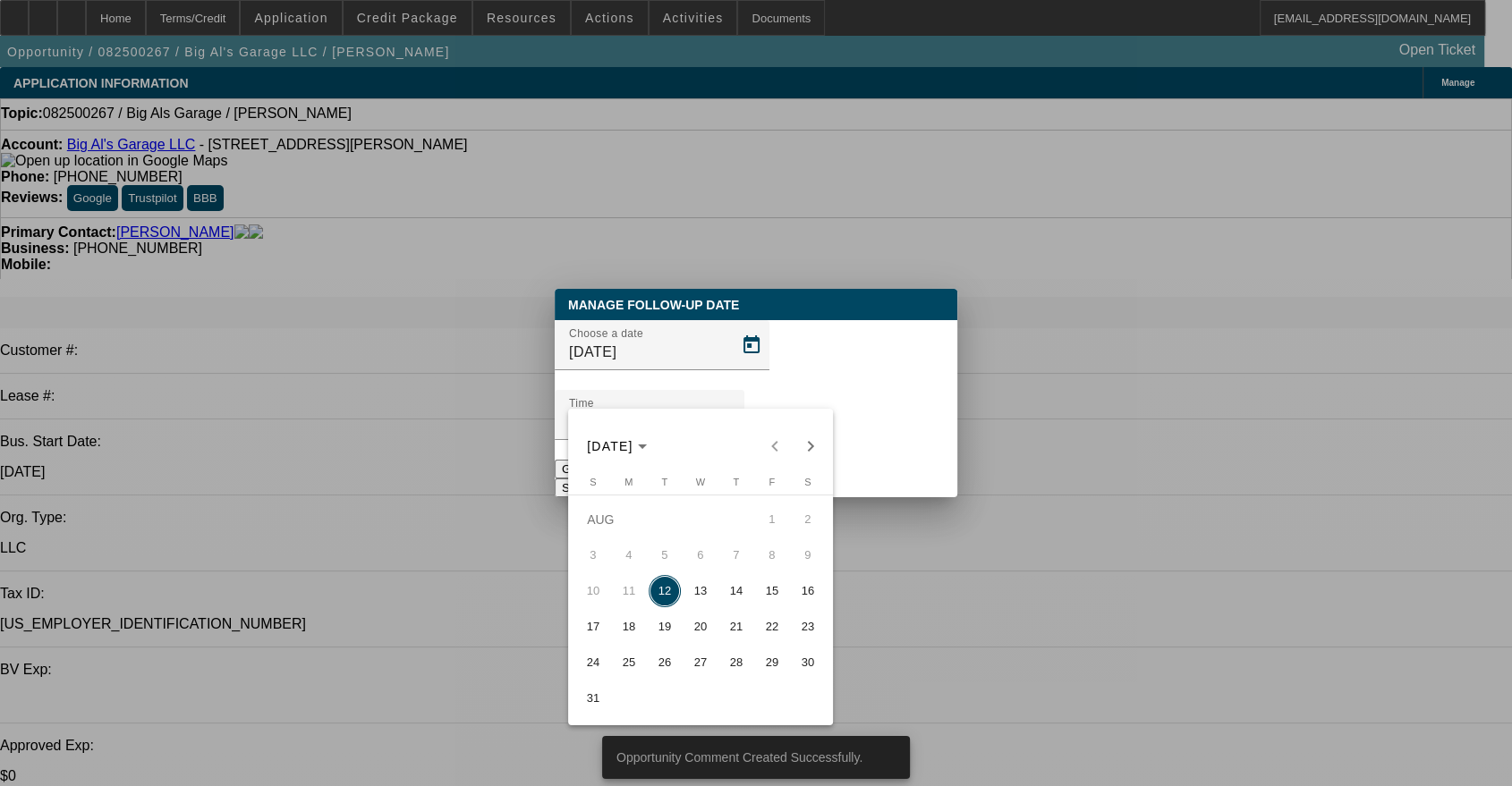
click at [671, 590] on span "12" at bounding box center [665, 591] width 32 height 32
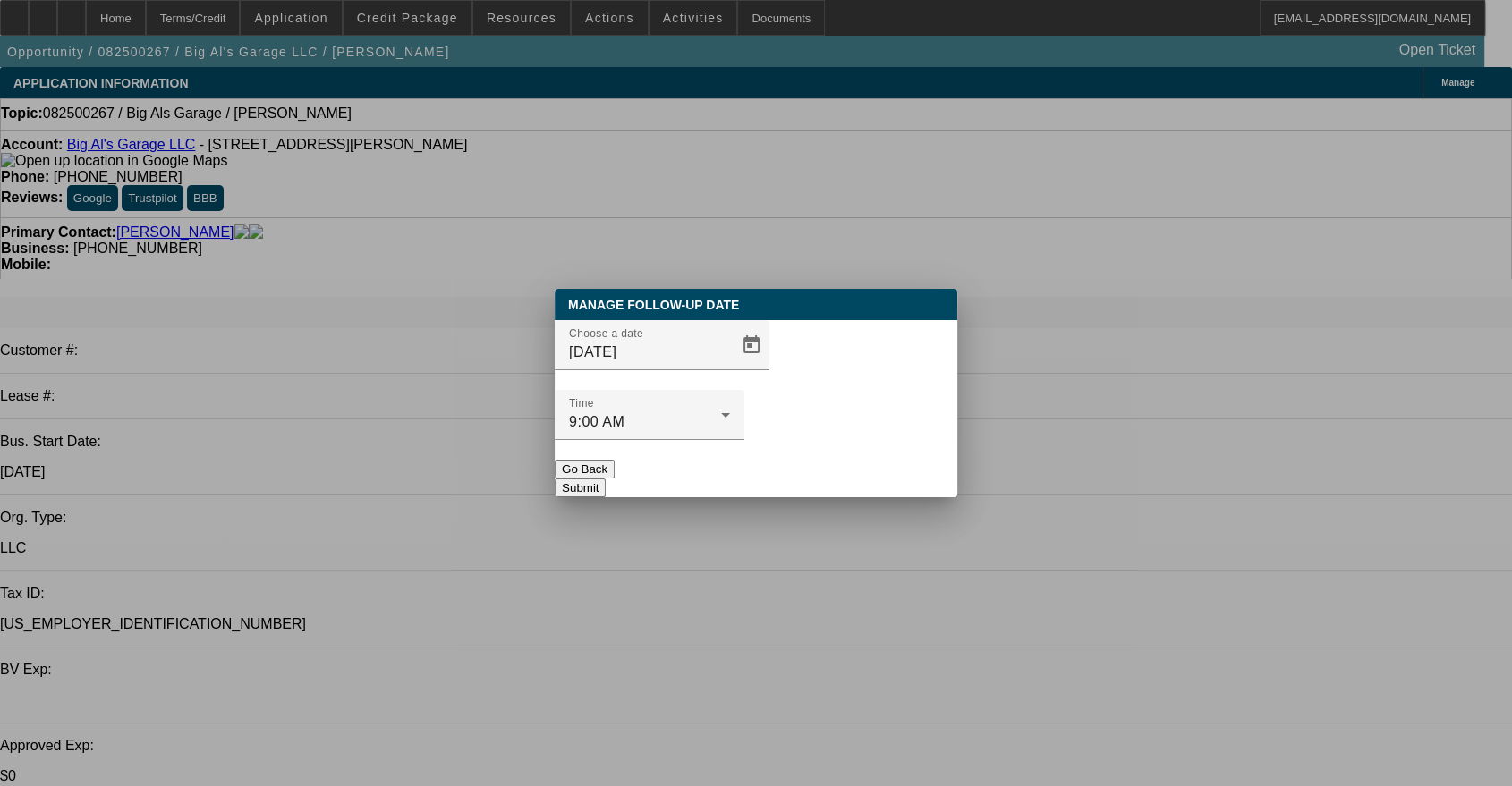
click at [606, 479] on button "Submit" at bounding box center [580, 488] width 51 height 19
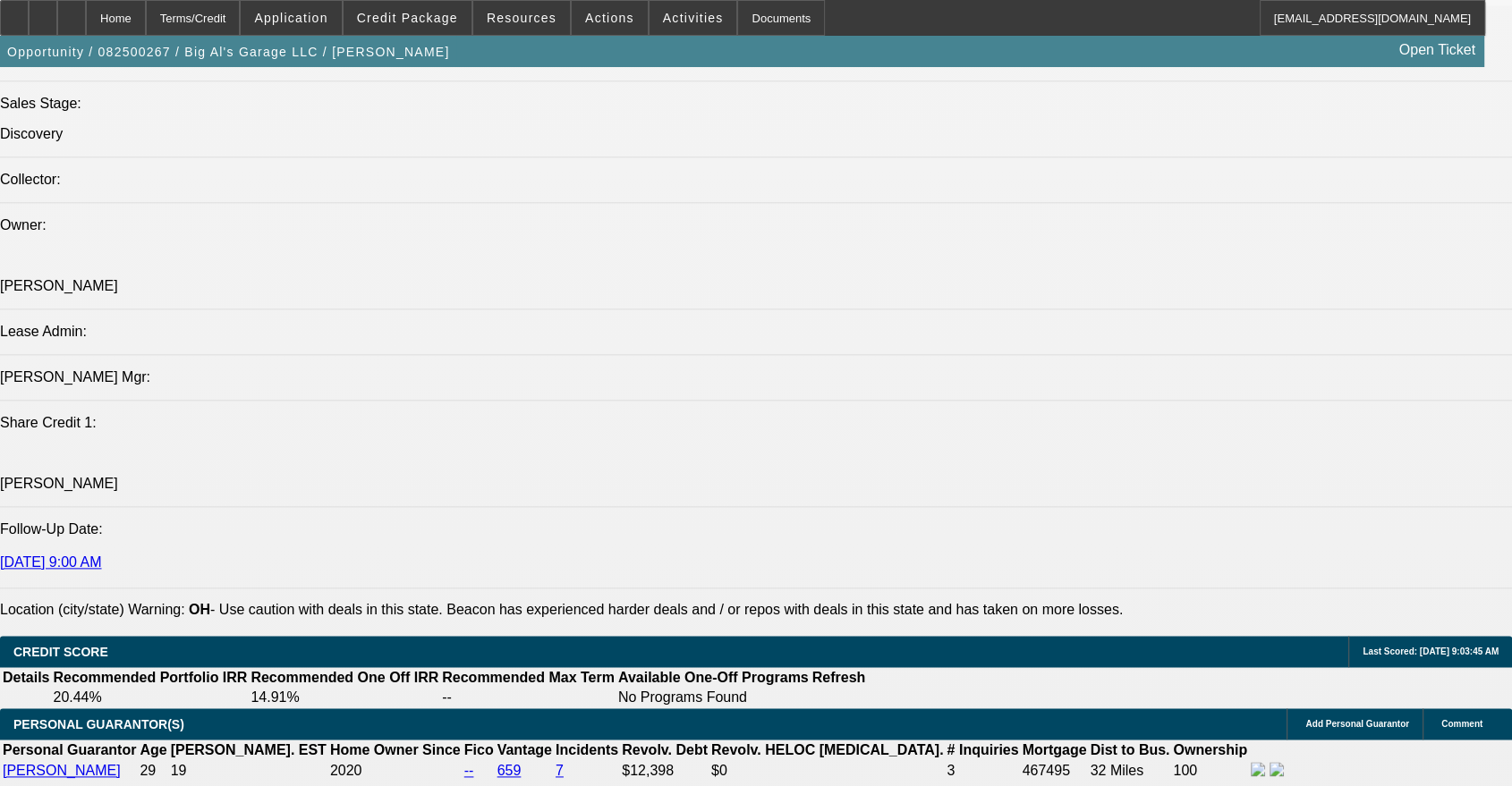
scroll to position [2319, 0]
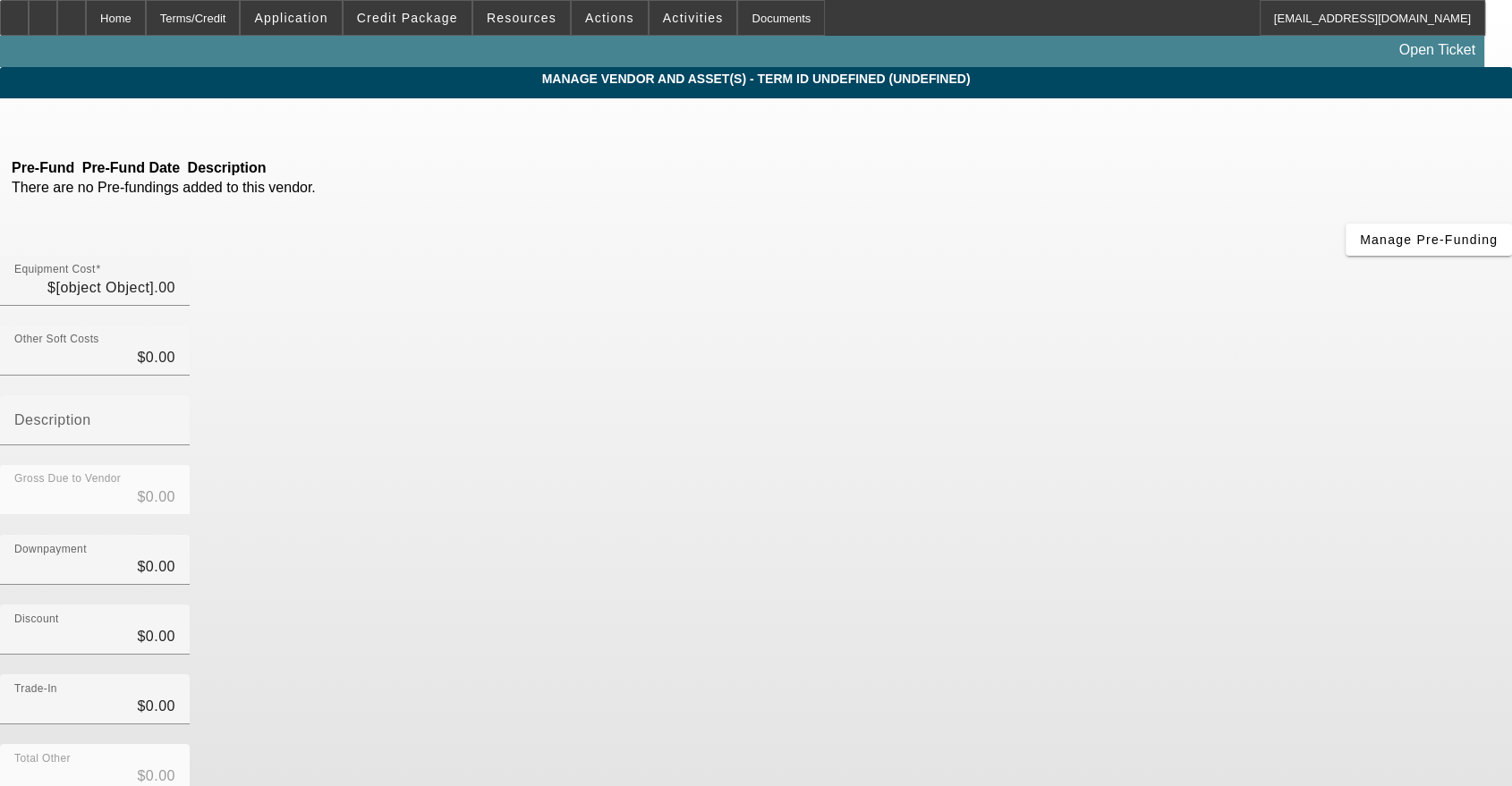
type input "$60,000.00"
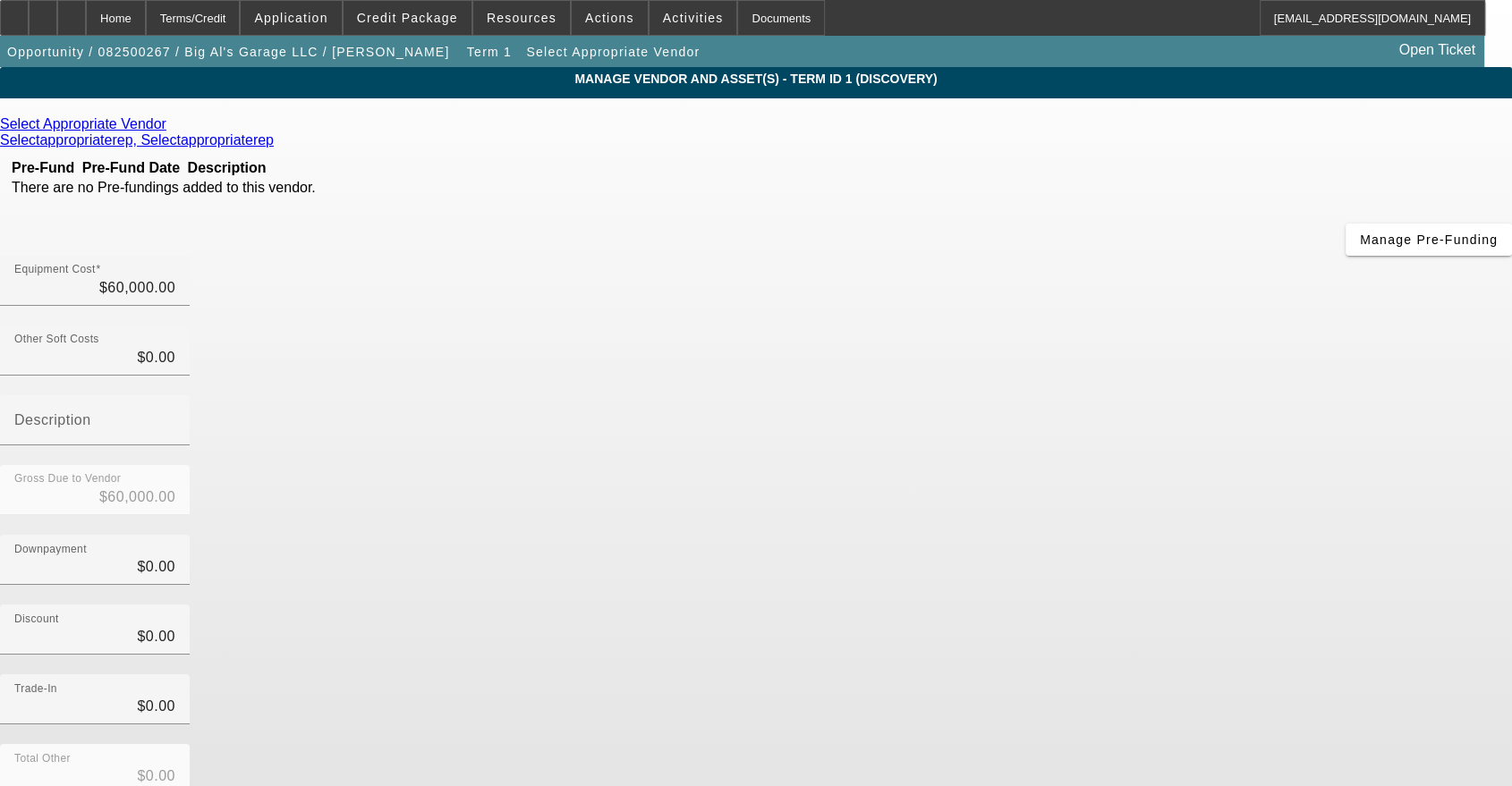
click at [171, 128] on icon at bounding box center [171, 123] width 0 height 15
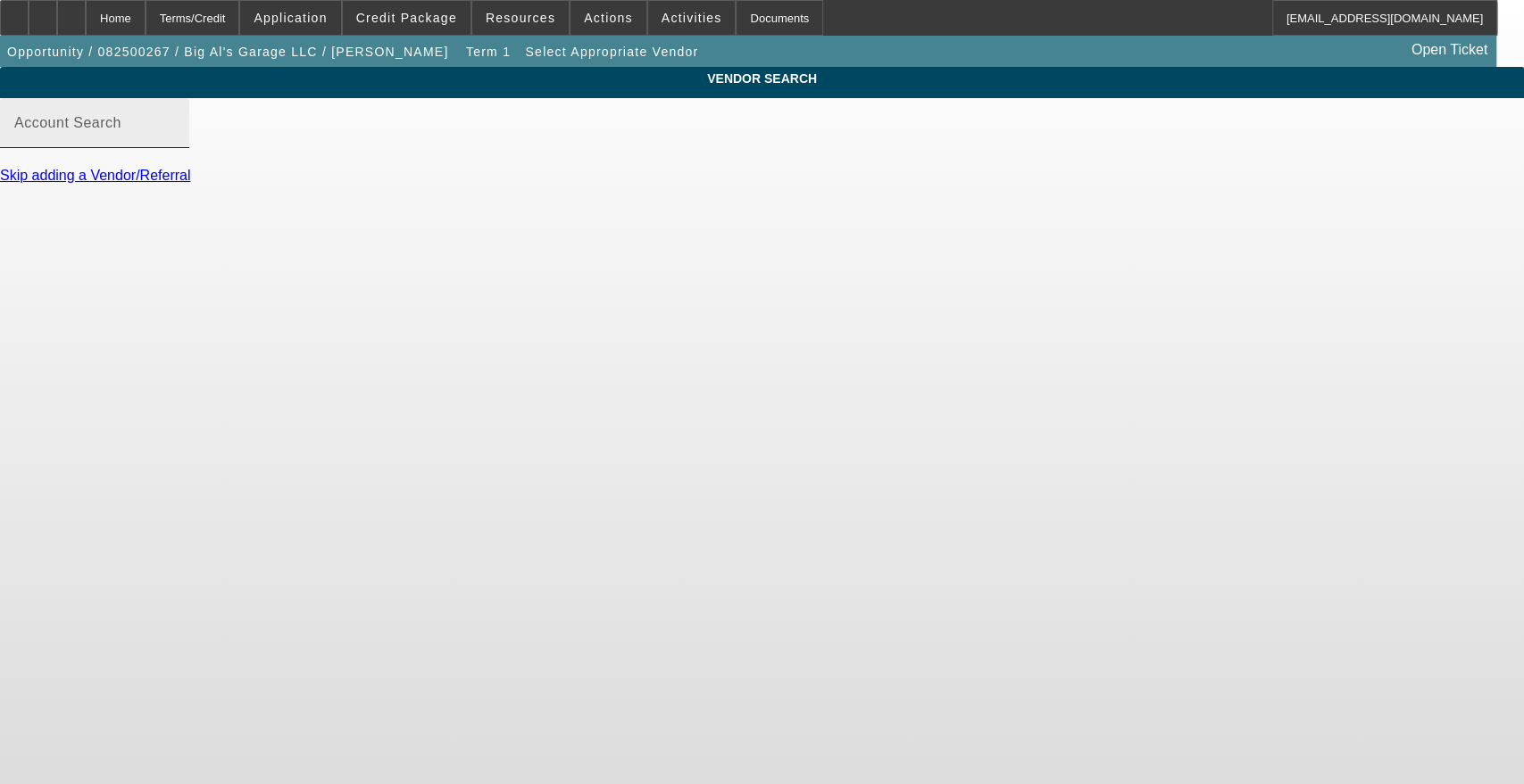
click at [175, 137] on div "Account Search" at bounding box center [94, 123] width 161 height 50
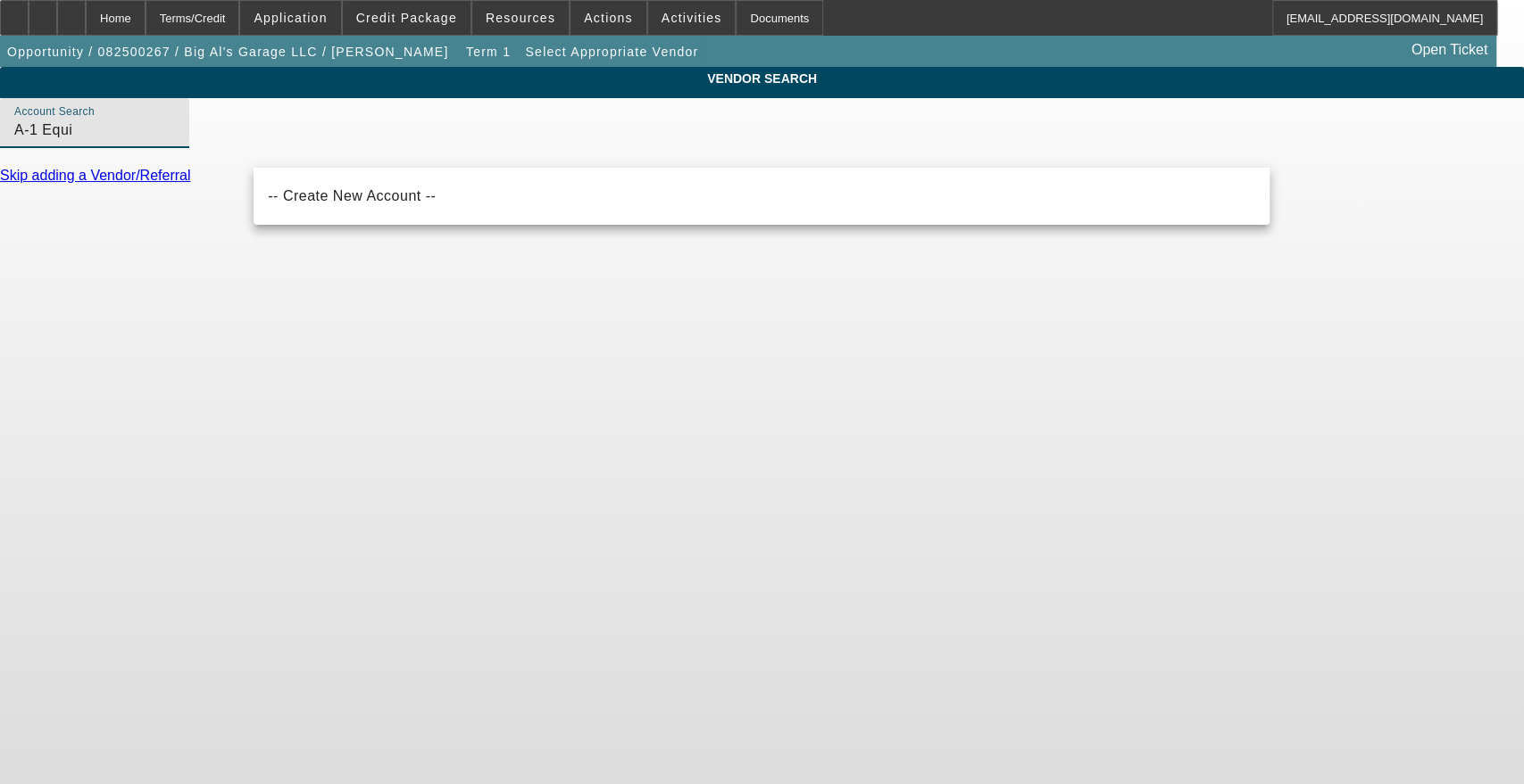
click at [493, 508] on body "Home Terms/Credit Application Credit Package Resources Actions Activities Docum…" at bounding box center [762, 392] width 1524 height 784
click at [175, 141] on input "A-1 Equi" at bounding box center [94, 130] width 161 height 21
type input "A-1 Equip"
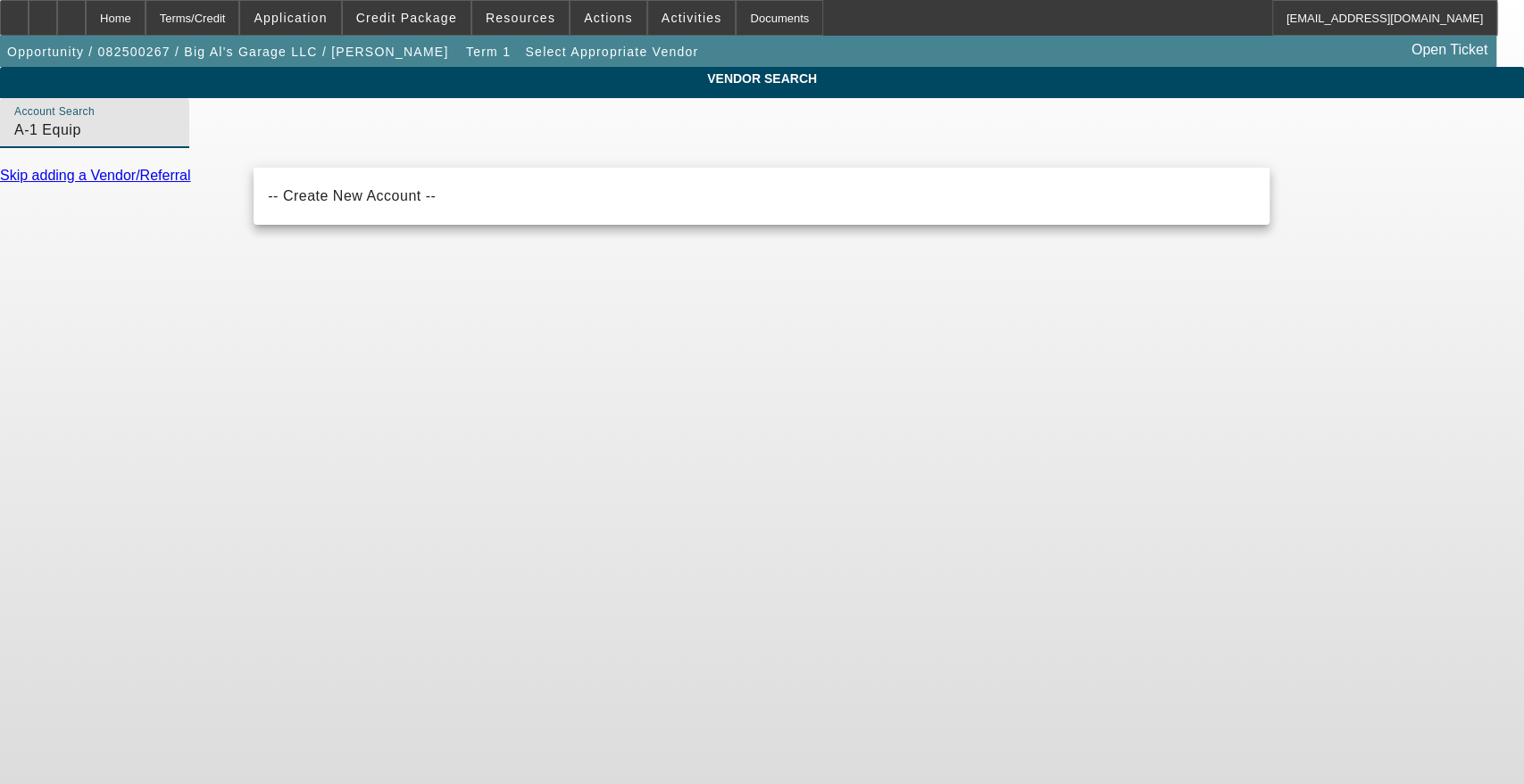
click at [175, 141] on input "A-1 Equip" at bounding box center [94, 130] width 161 height 21
click at [525, 47] on span "Select Appropriate Vendor" at bounding box center [611, 51] width 173 height 14
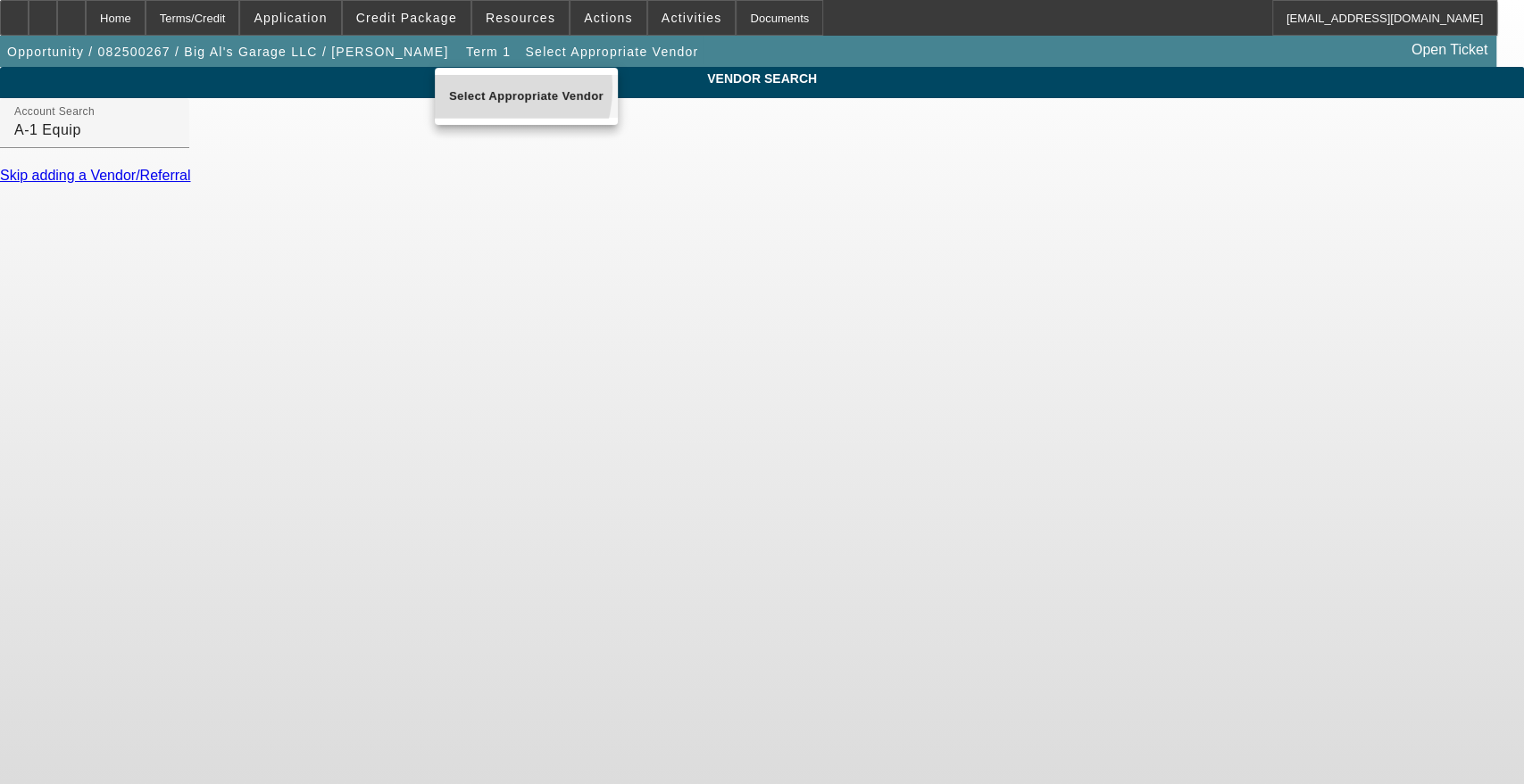
click at [475, 87] on span "Select Appropriate Vendor" at bounding box center [526, 96] width 155 height 21
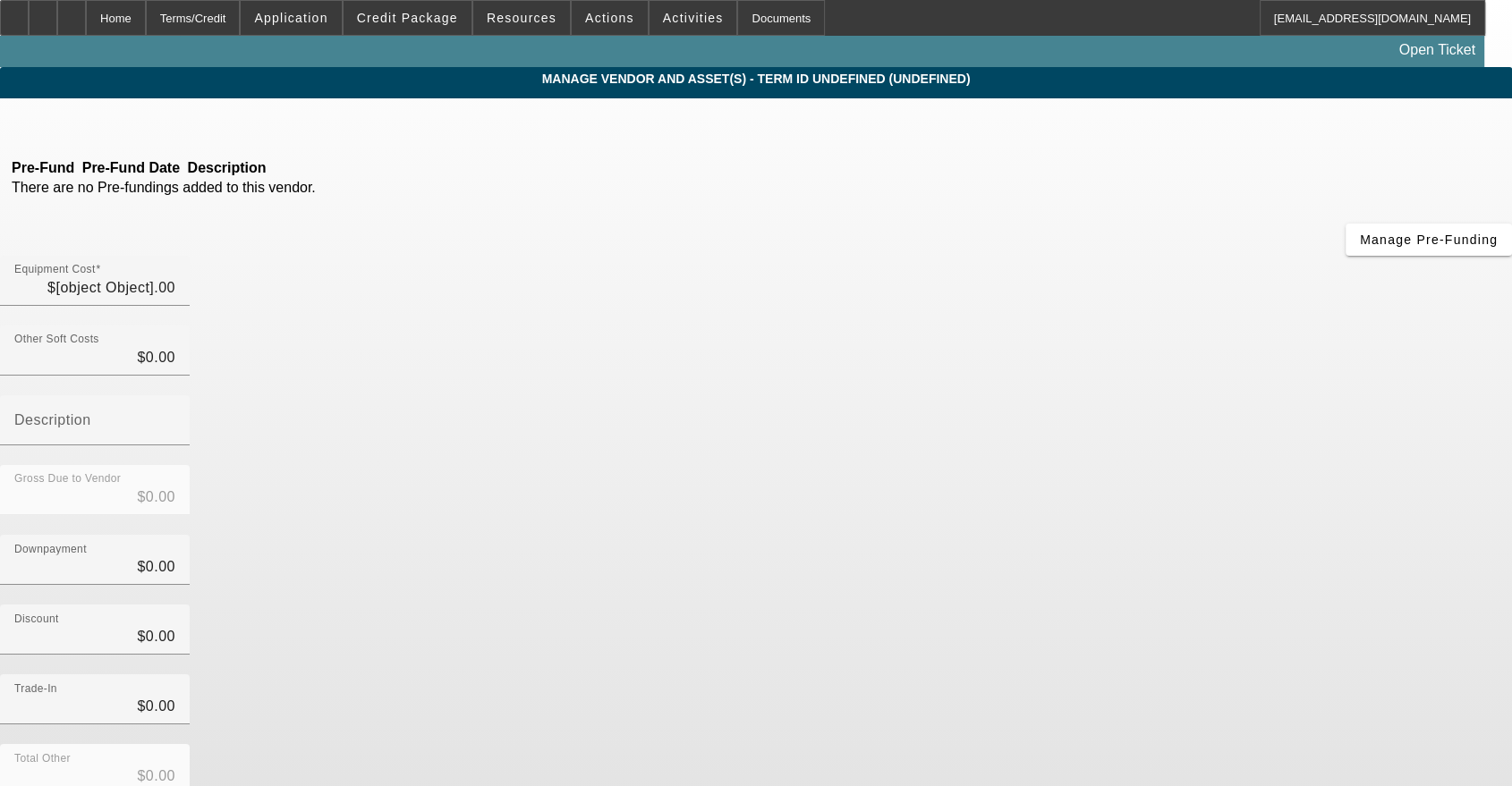
type input "$60,000.00"
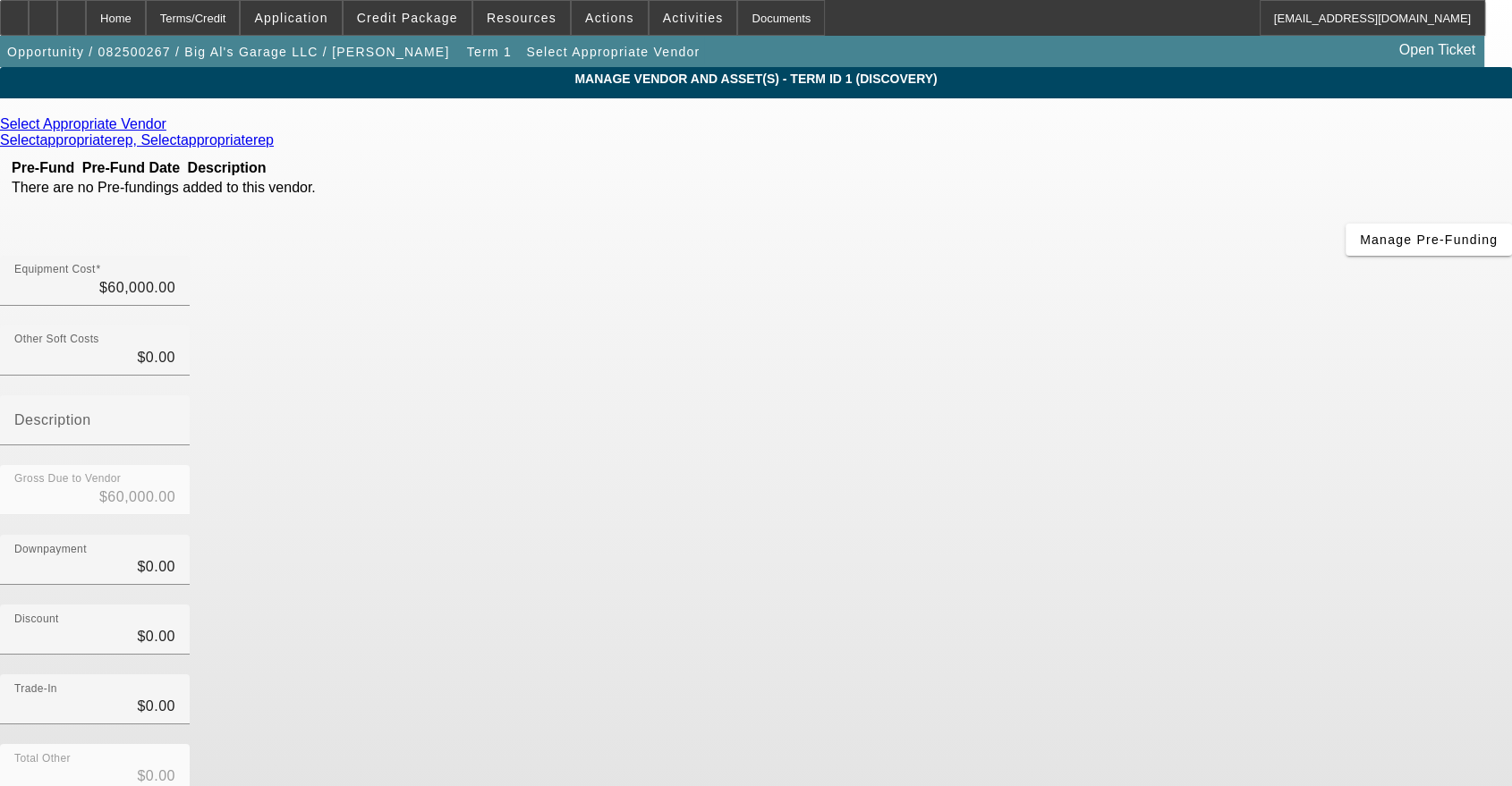
click at [171, 125] on icon at bounding box center [171, 123] width 0 height 15
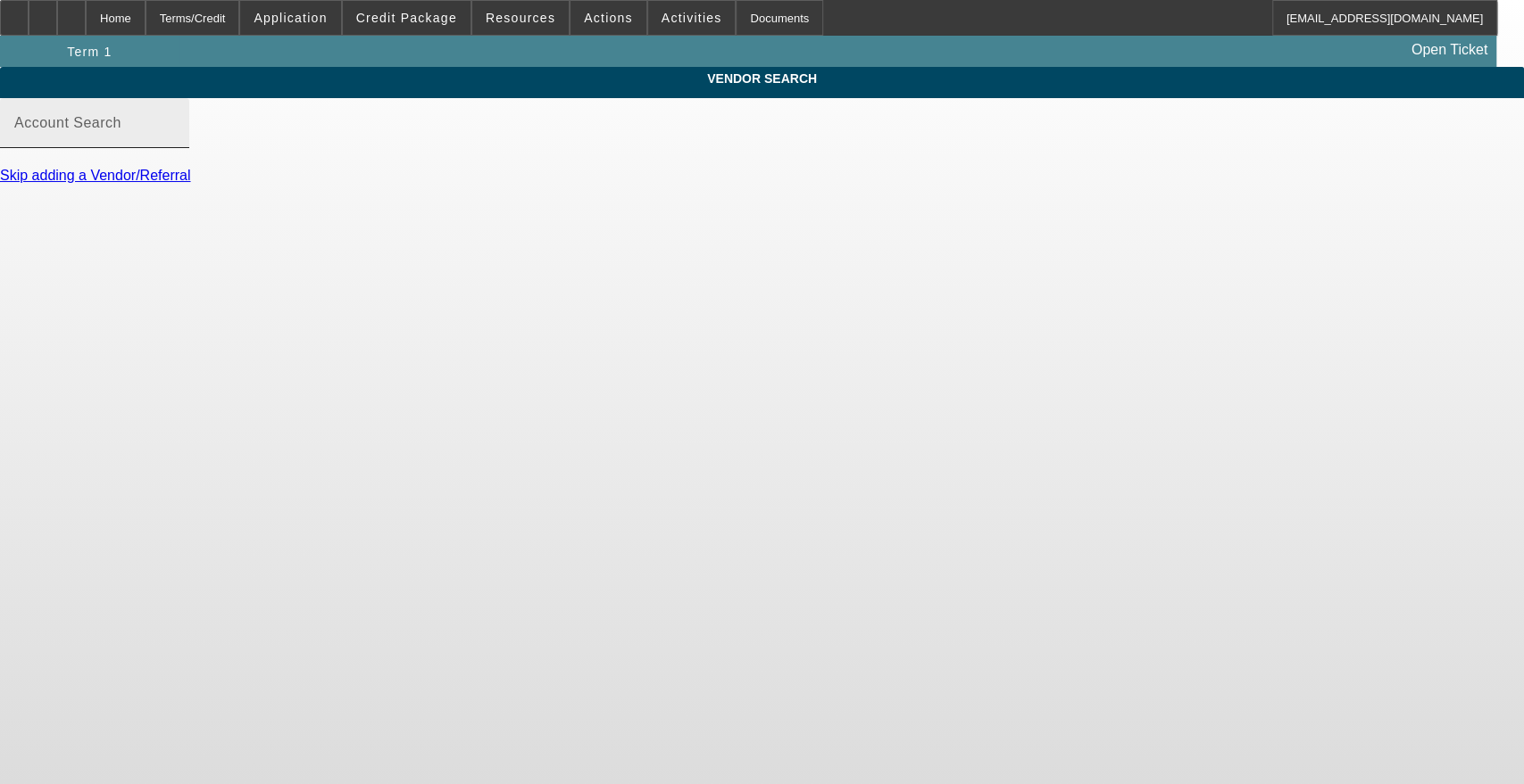
click at [175, 135] on div at bounding box center [175, 135] width 0 height 0
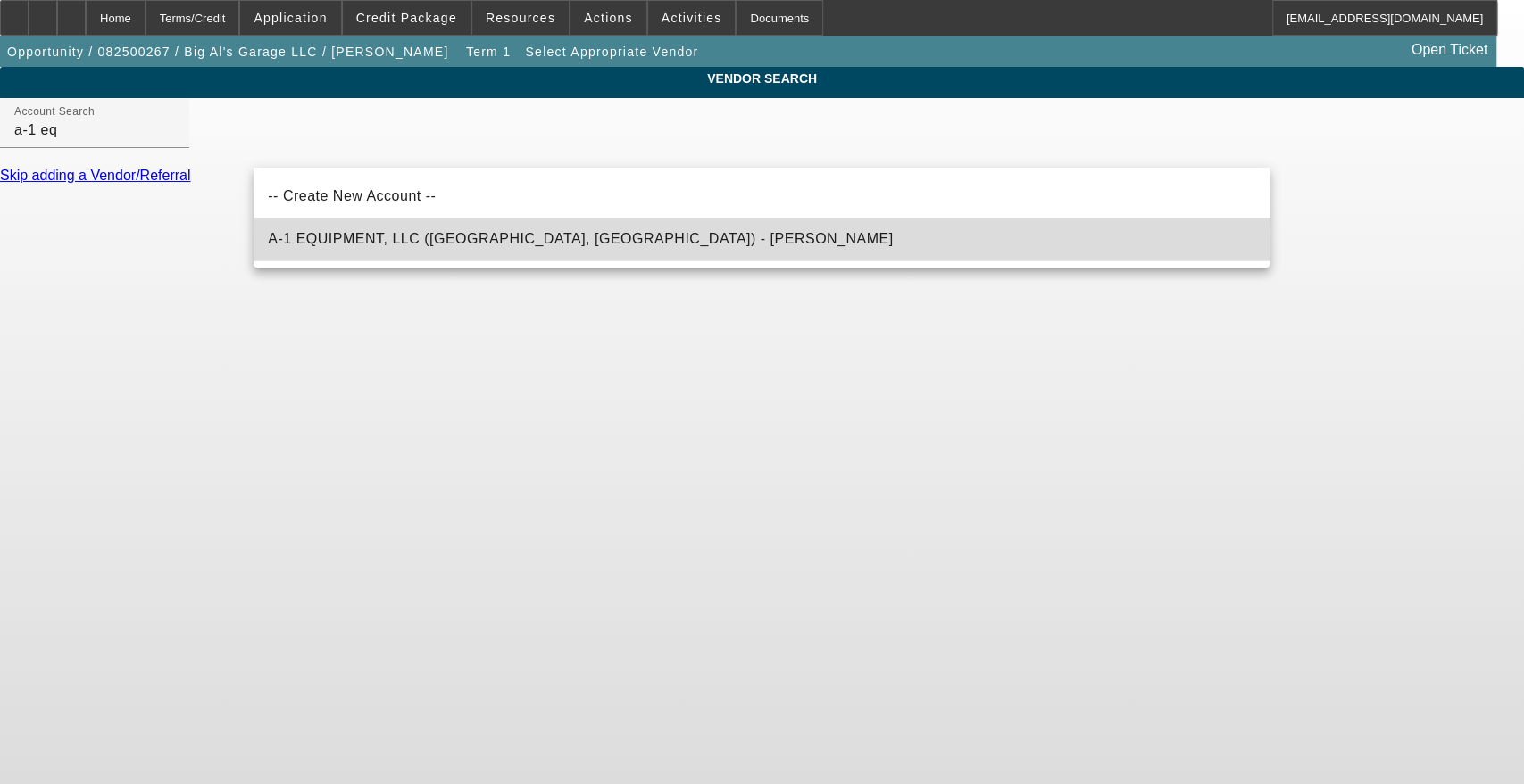
click at [410, 234] on span "A-1 EQUIPMENT, LLC (Williamsburg, IN) - Knoll, Jeremy" at bounding box center [580, 239] width 625 height 15
type input "A-1 EQUIPMENT, LLC (Williamsburg, IN) - Knoll, Jeremy"
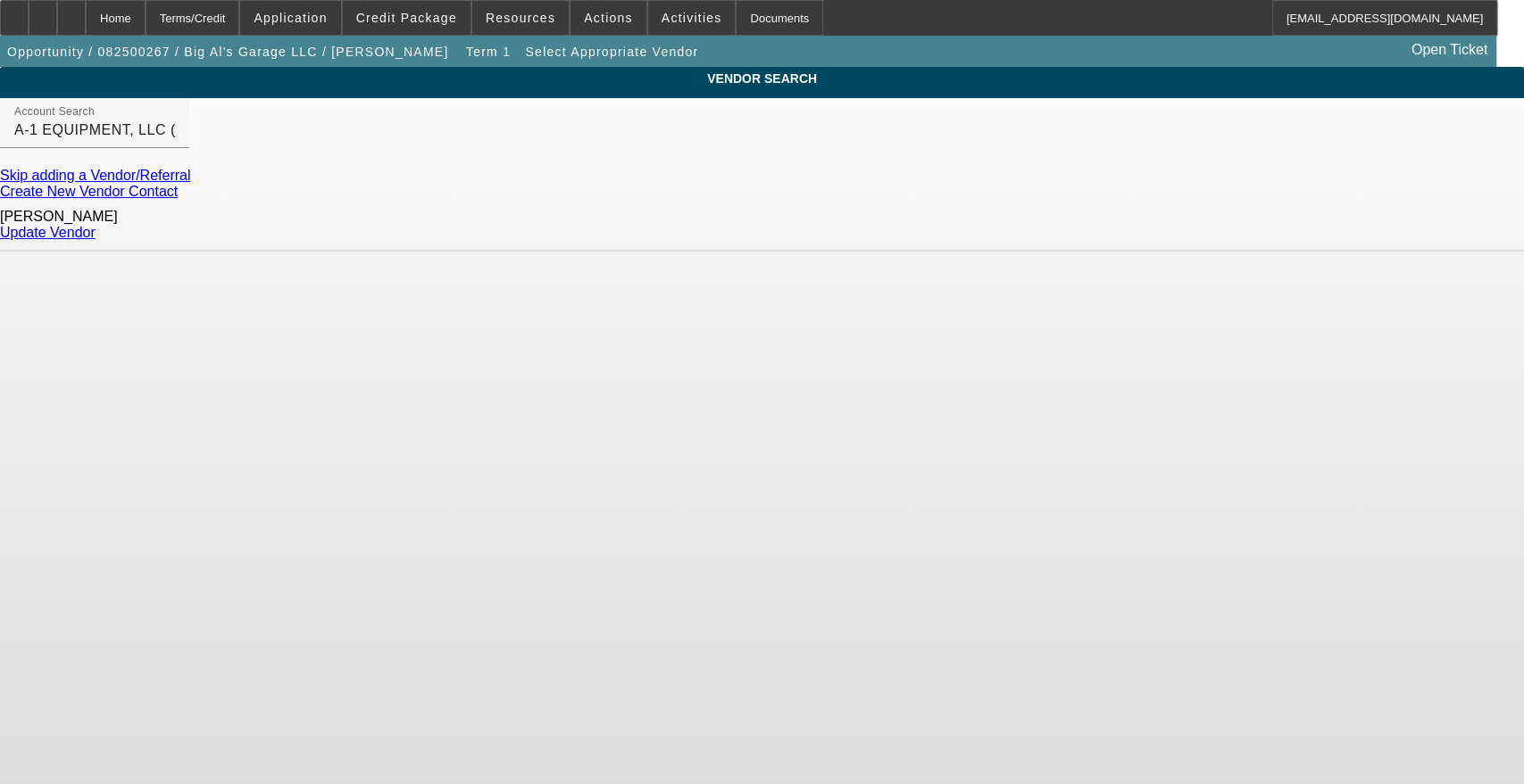
click at [95, 227] on link "Update Vendor" at bounding box center [47, 232] width 95 height 15
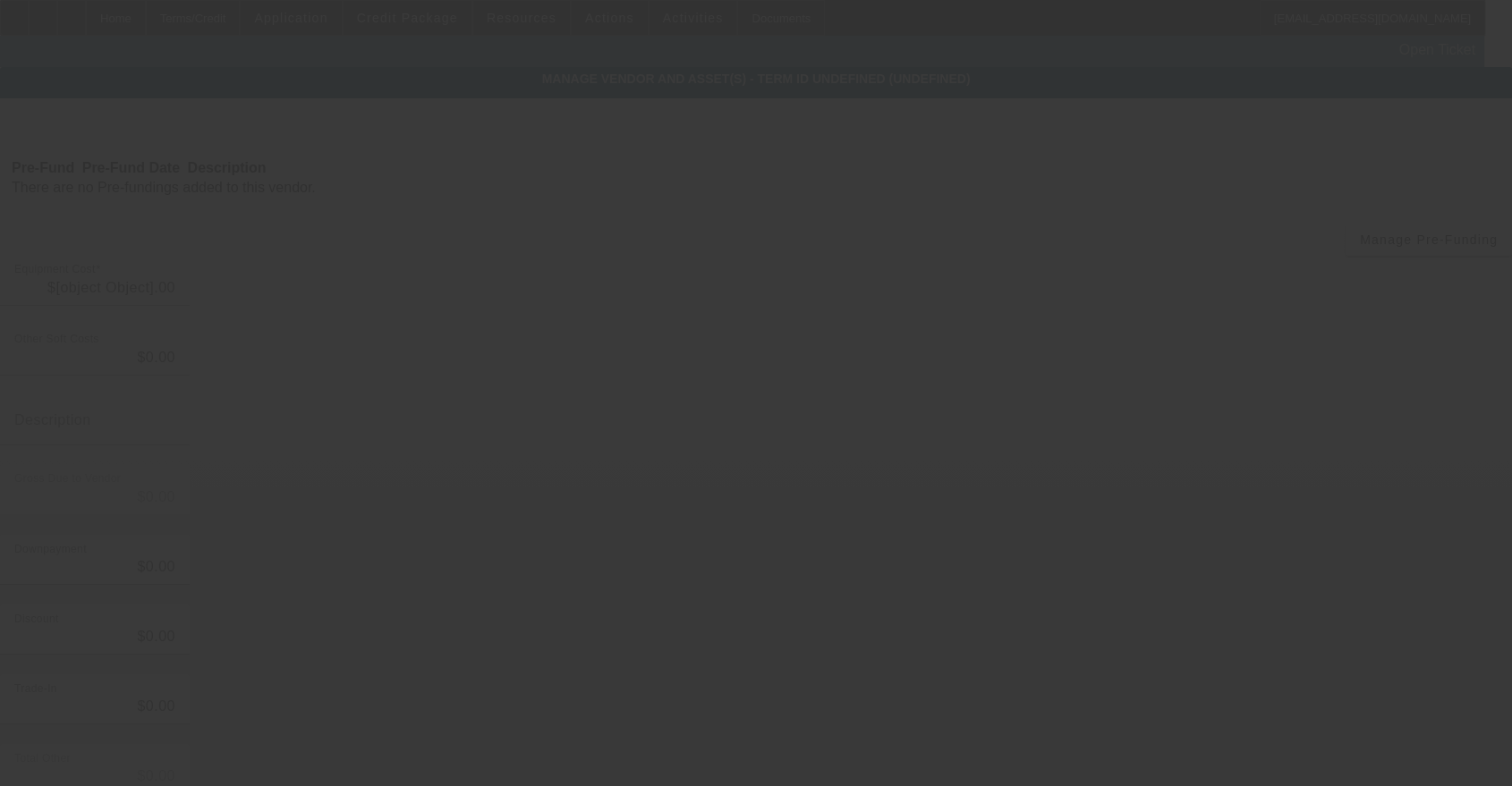
type input "$60,000.00"
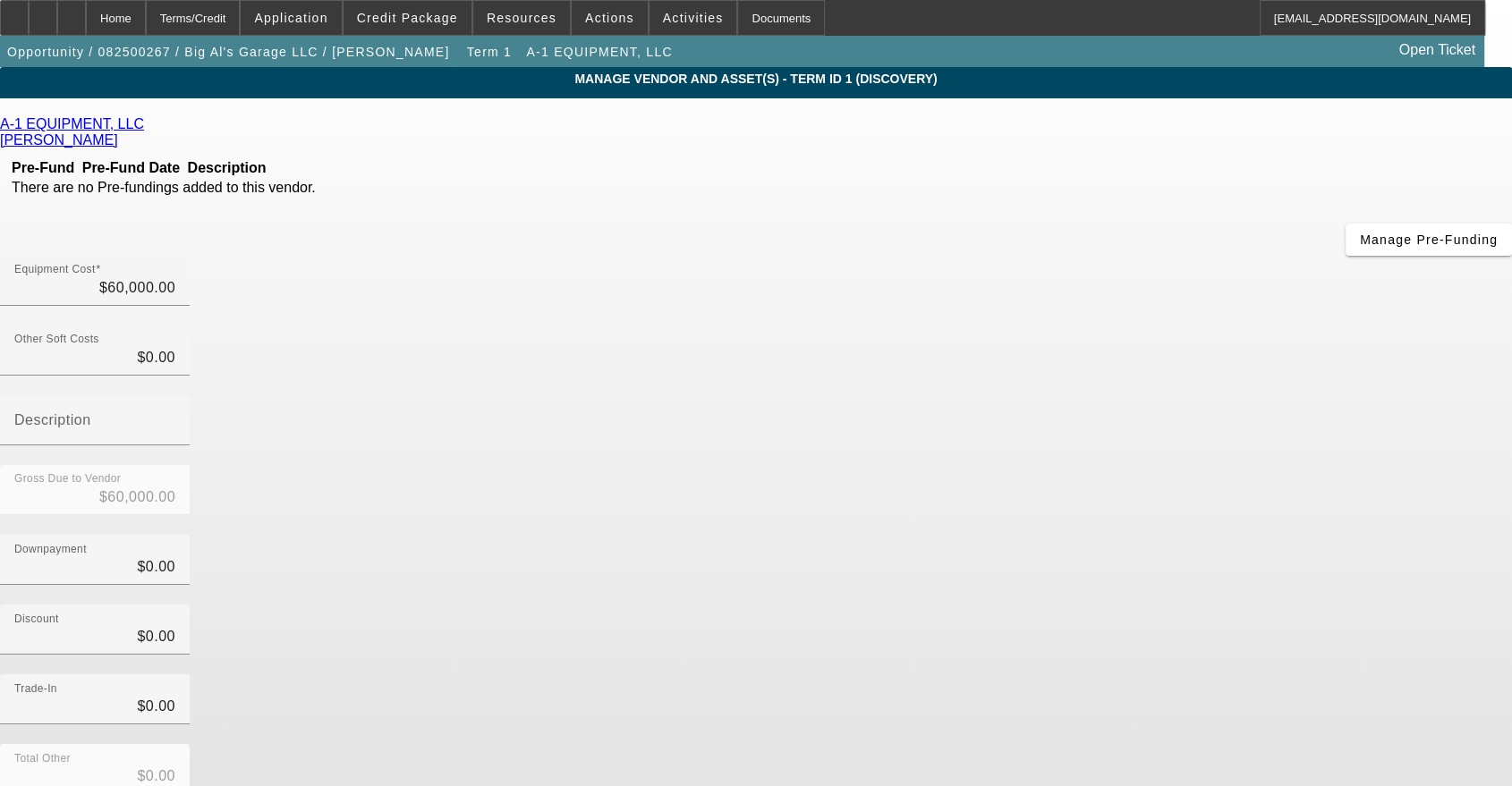
scroll to position [50, 0]
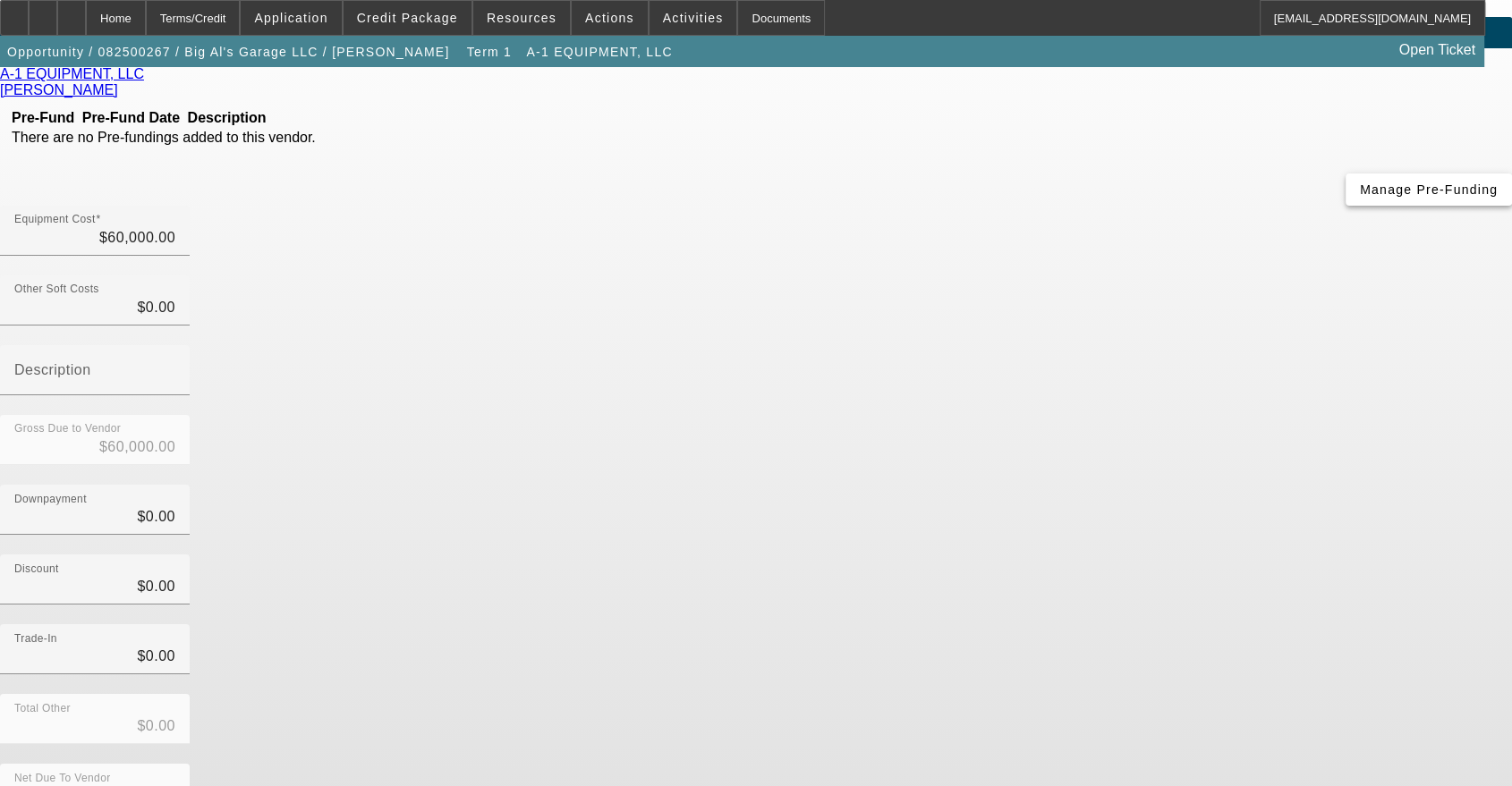
click at [1346, 208] on span "button" at bounding box center [1428, 189] width 166 height 43
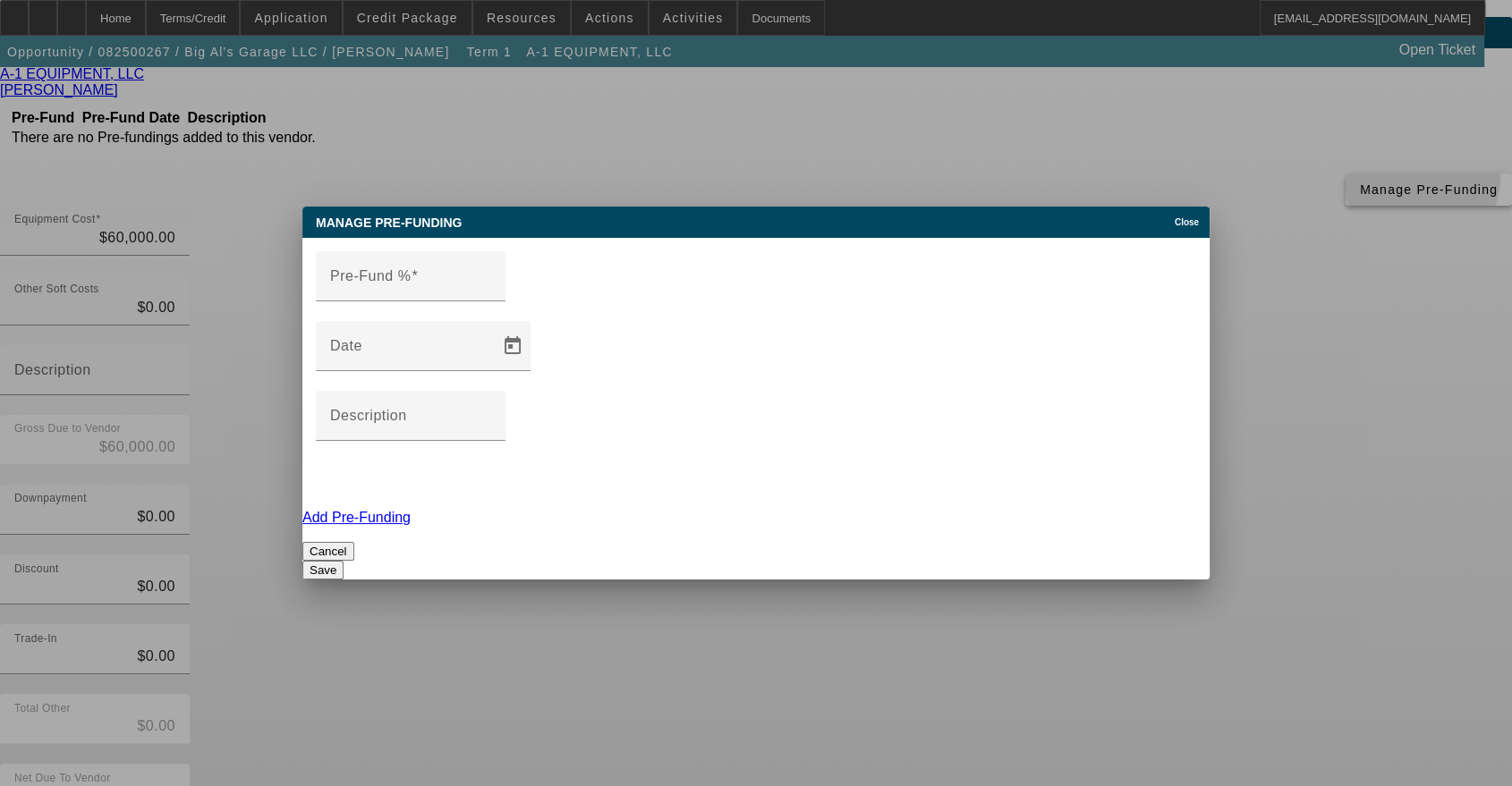
scroll to position [0, 0]
click at [430, 294] on input "Pre-Fund %" at bounding box center [411, 283] width 162 height 21
type input "100"
click at [343, 561] on button "Save" at bounding box center [323, 570] width 41 height 19
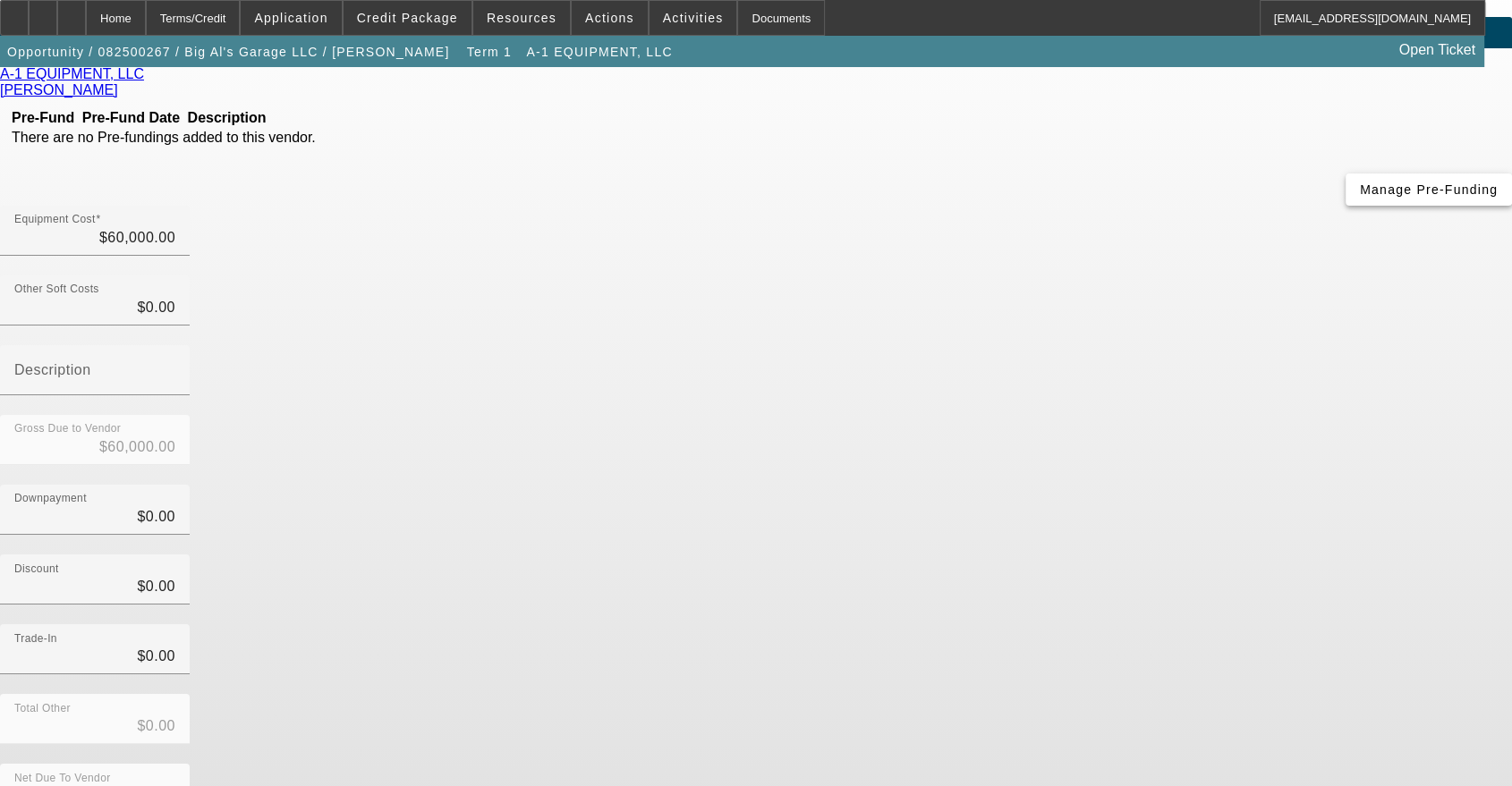
scroll to position [50, 0]
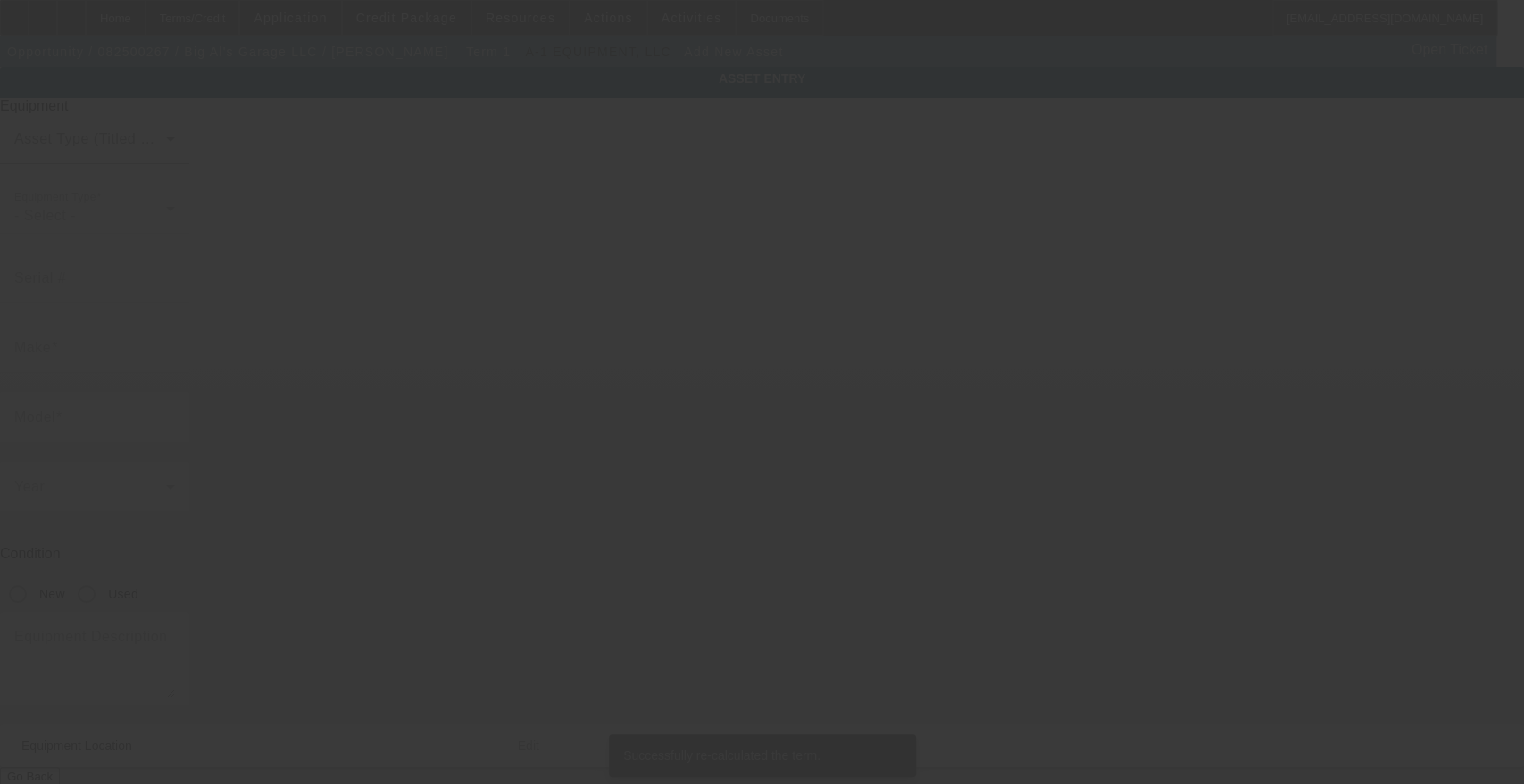
type input "[STREET_ADDRESS][PERSON_NAME]"
type input "[GEOGRAPHIC_DATA]"
type input "45251"
type input "[PERSON_NAME]"
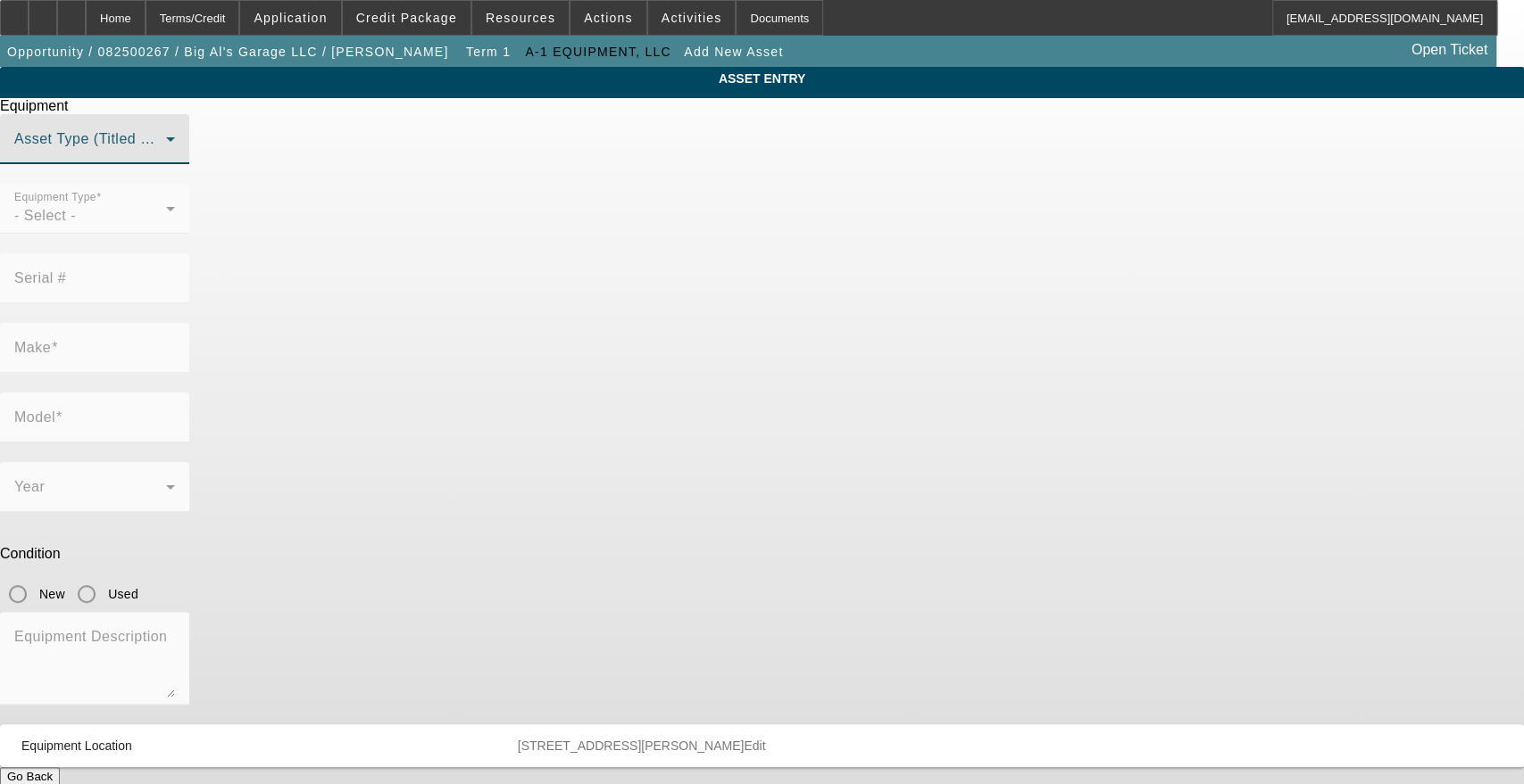
click at [166, 157] on span at bounding box center [90, 146] width 152 height 21
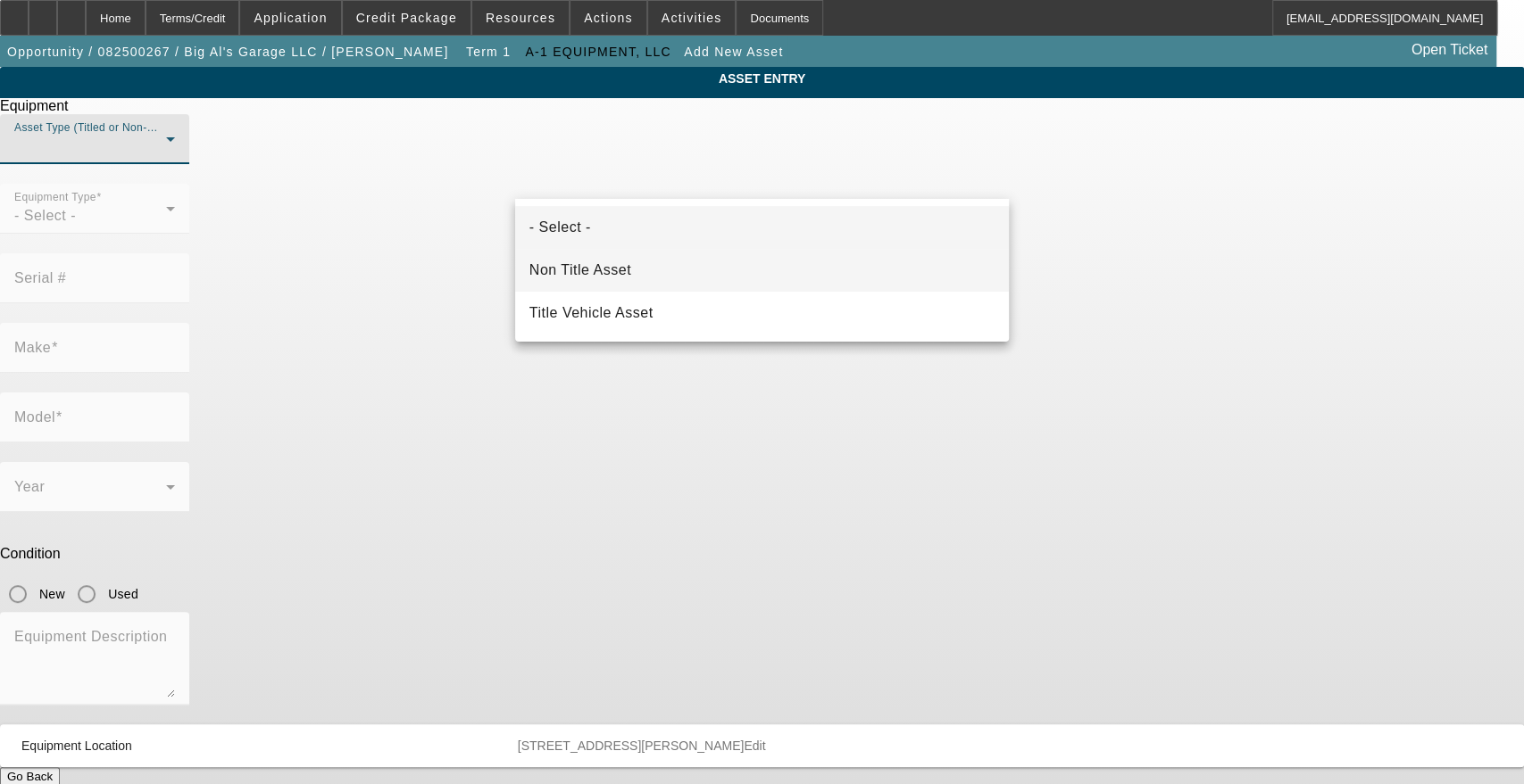
click at [676, 278] on mat-option "Non Title Asset" at bounding box center [761, 270] width 493 height 43
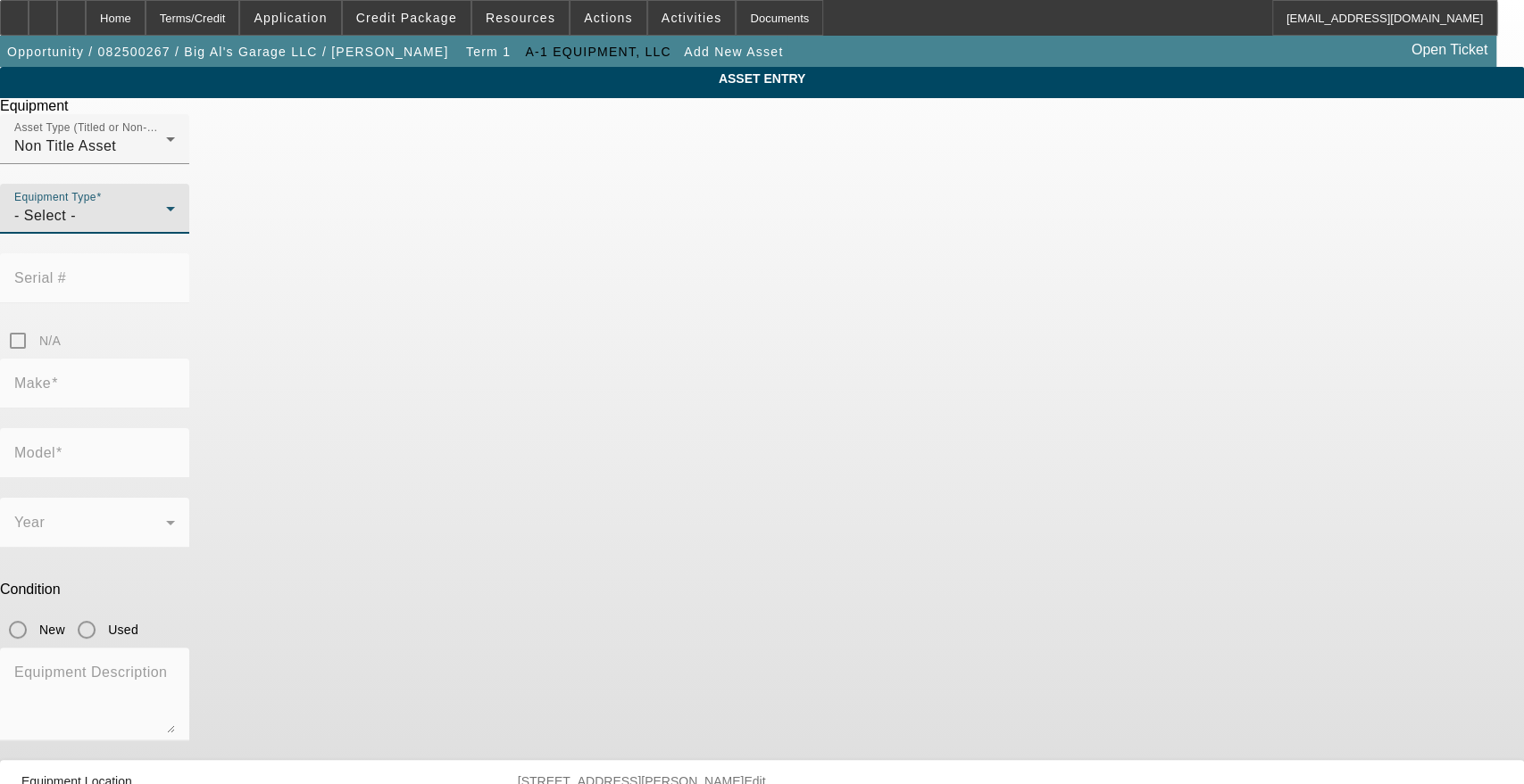
click at [166, 227] on div "- Select -" at bounding box center [90, 216] width 152 height 21
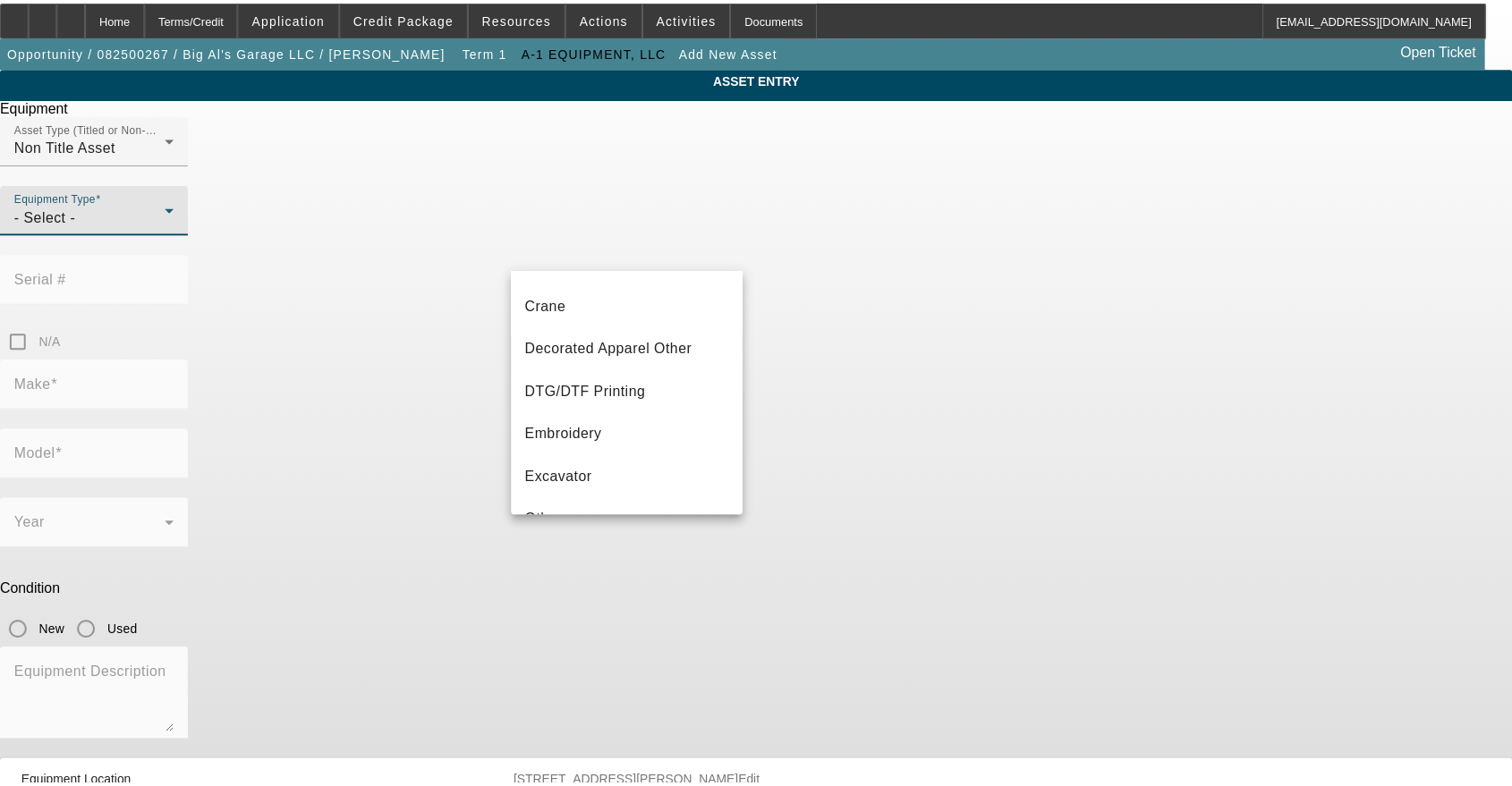
scroll to position [331, 0]
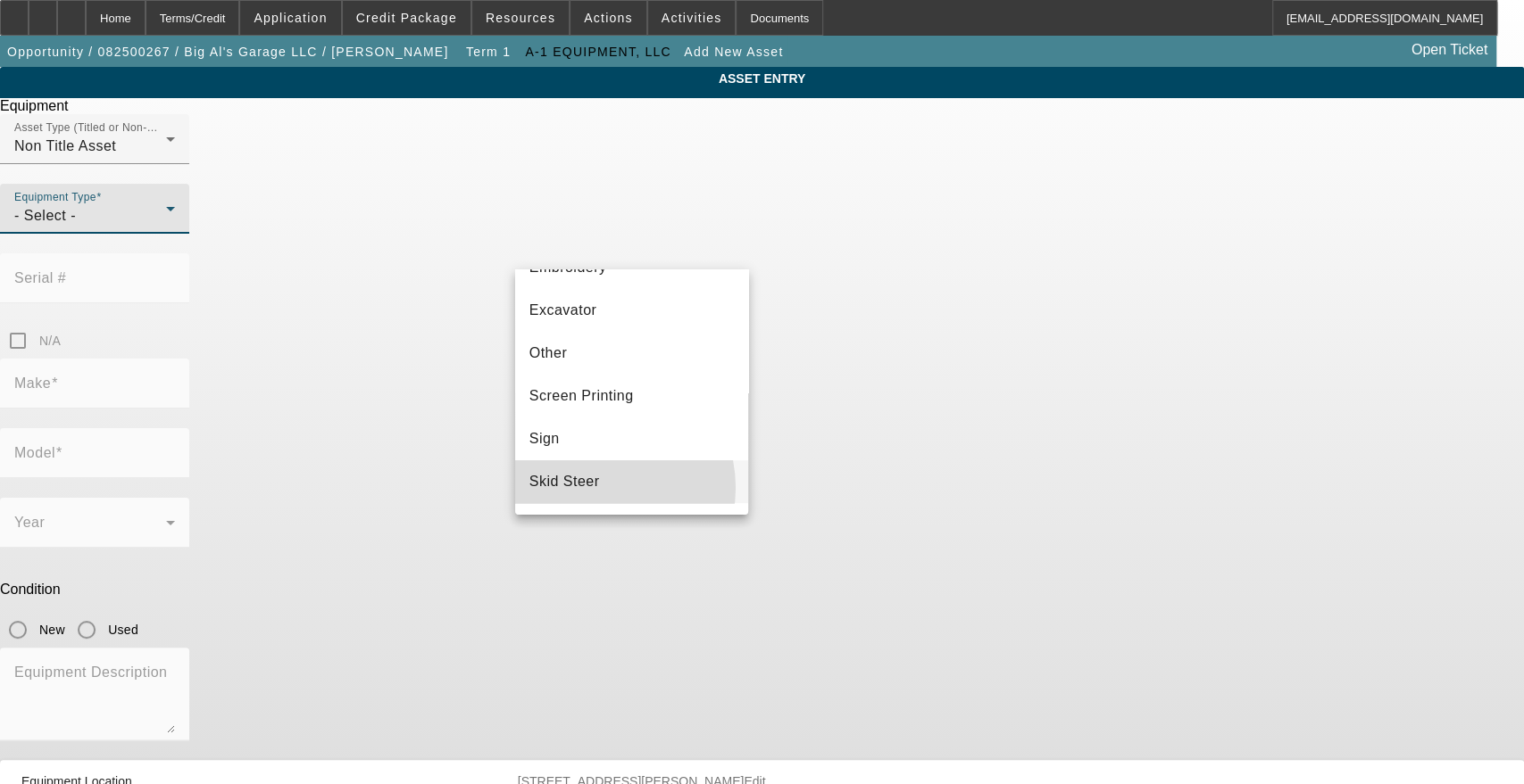
click at [599, 487] on span "Skid Steer" at bounding box center [565, 481] width 70 height 21
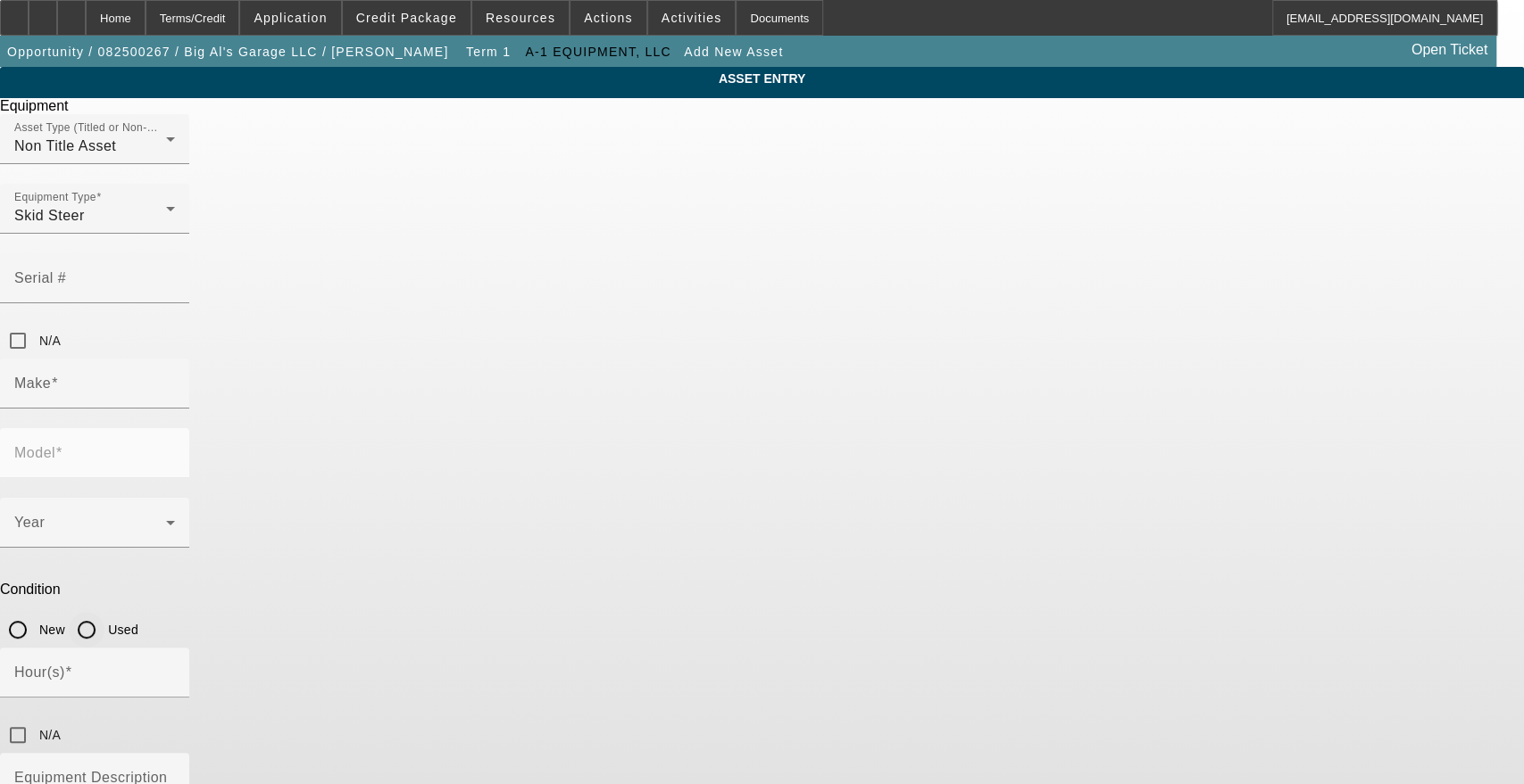
click at [105, 612] on input "Used" at bounding box center [86, 629] width 36 height 36
radio input "true"
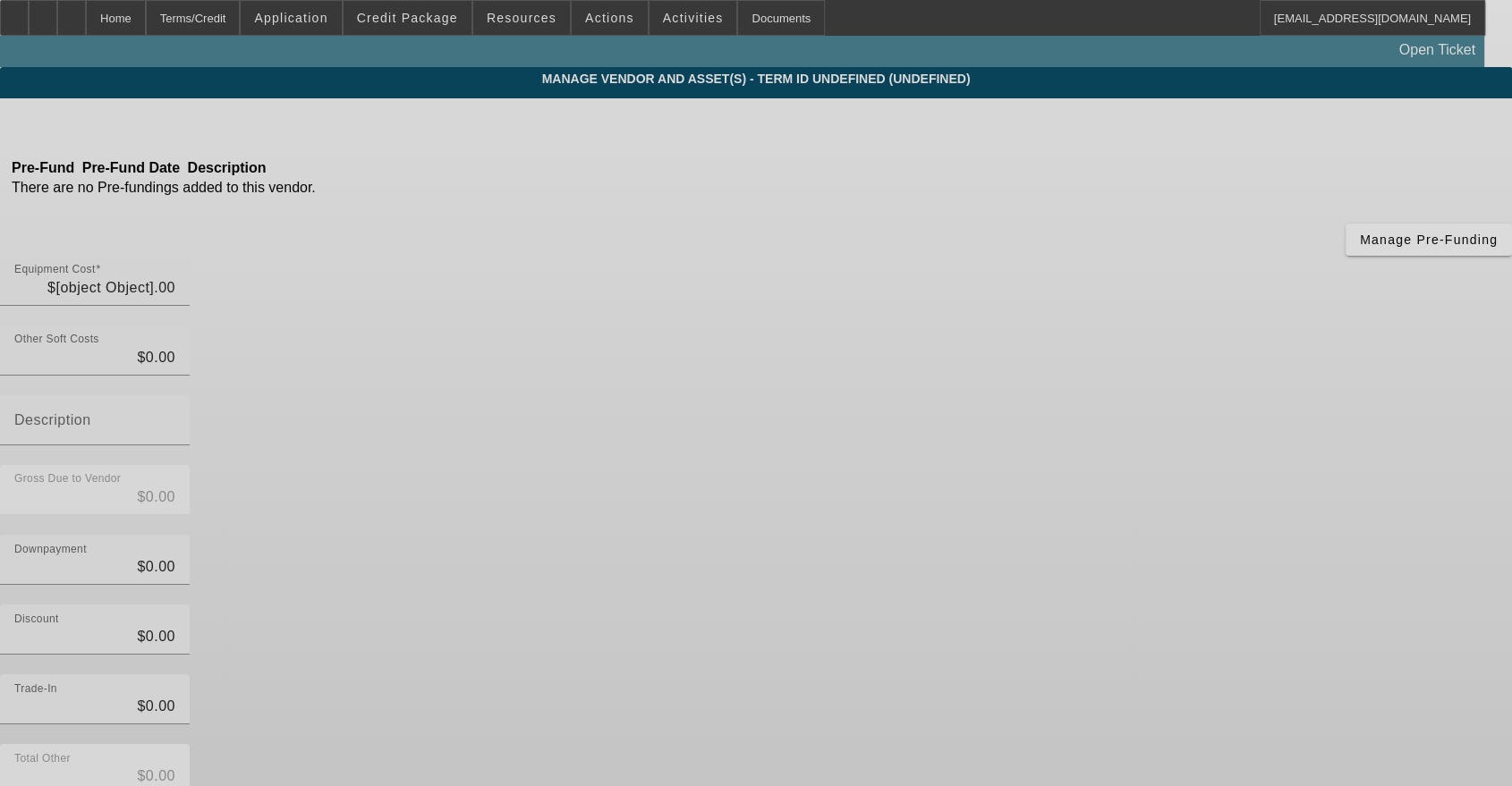
type input "$60,000.00"
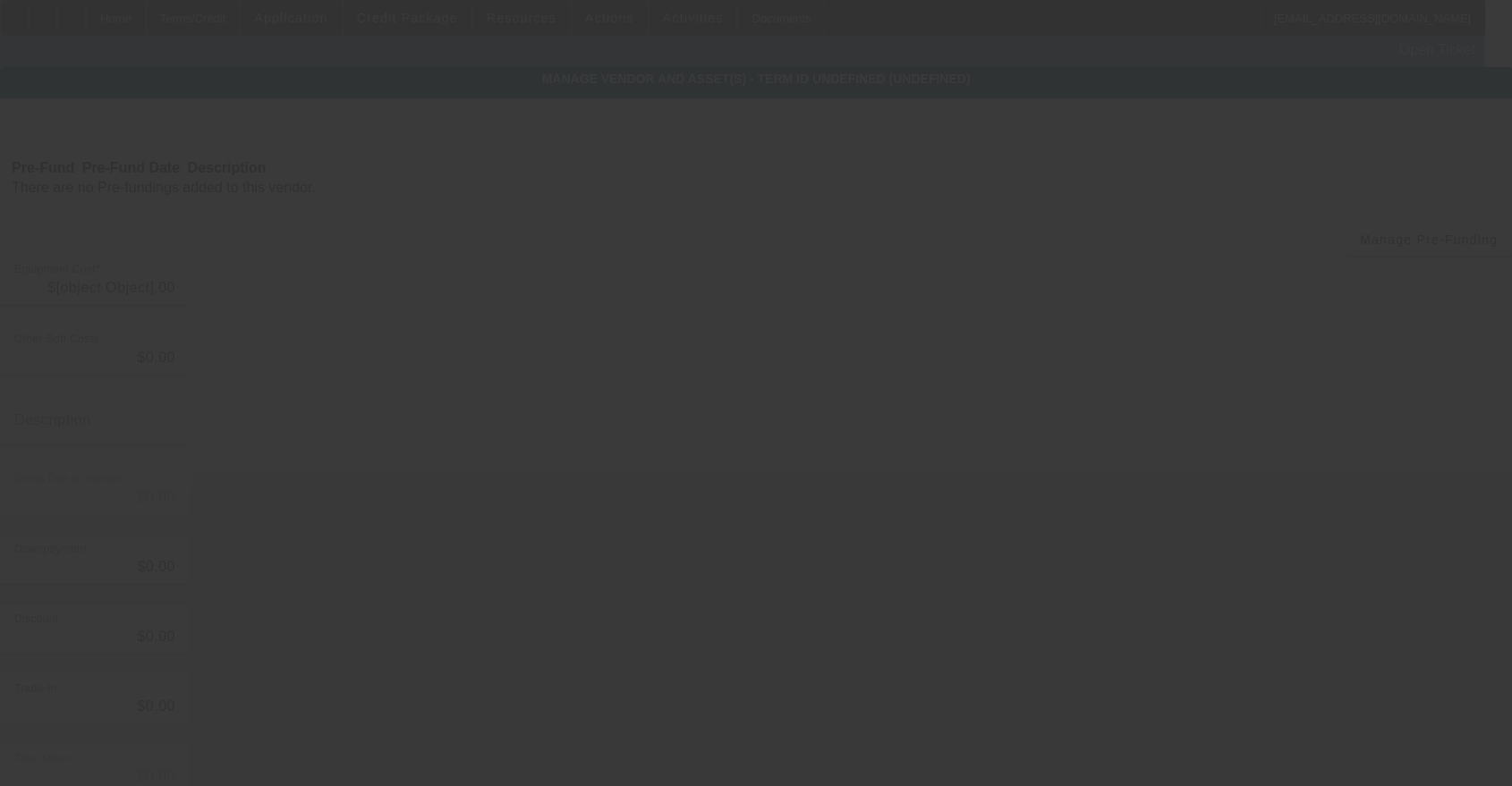
type input "$60,000.00"
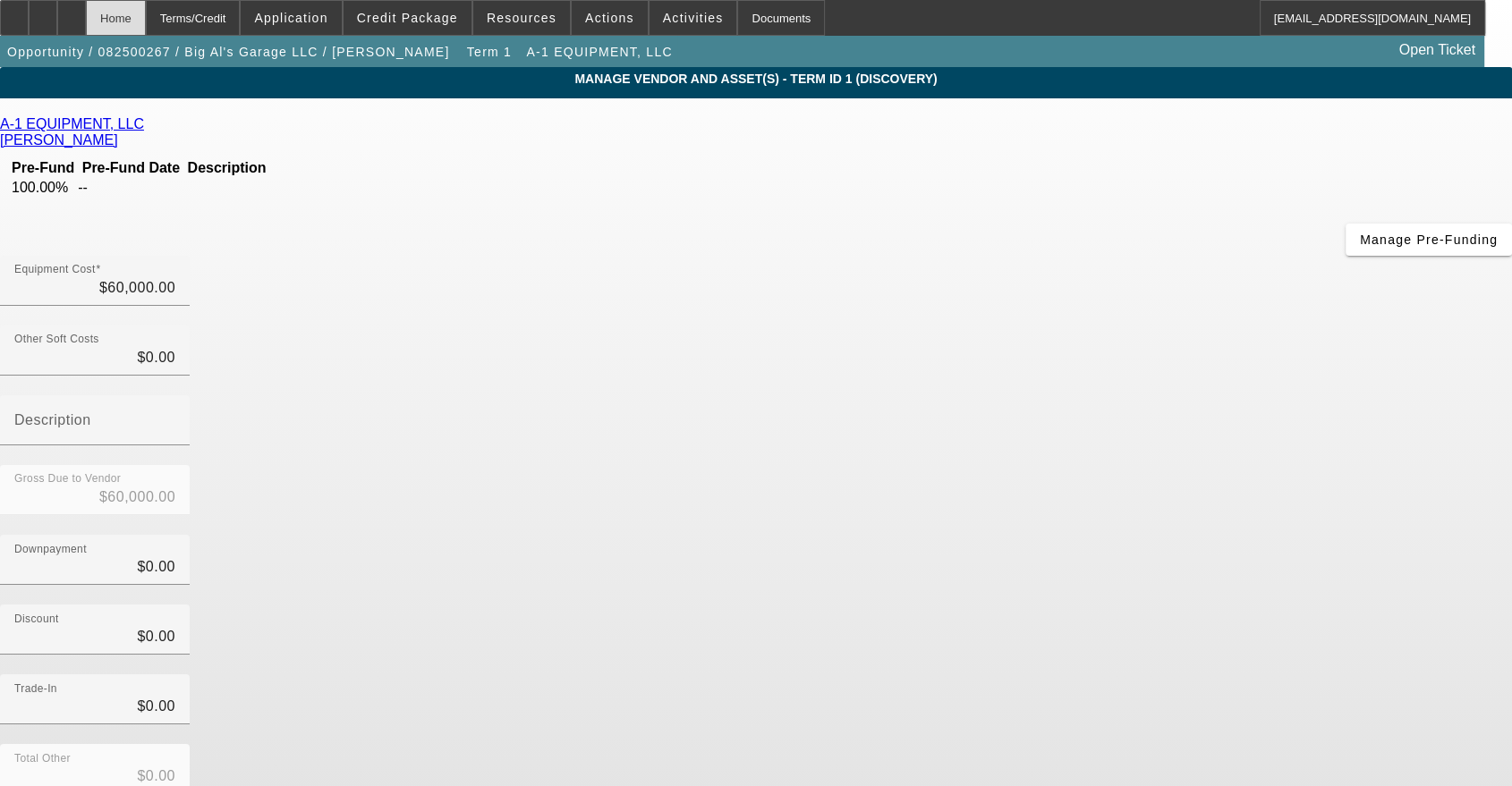
click at [146, 19] on div "Home" at bounding box center [116, 18] width 60 height 36
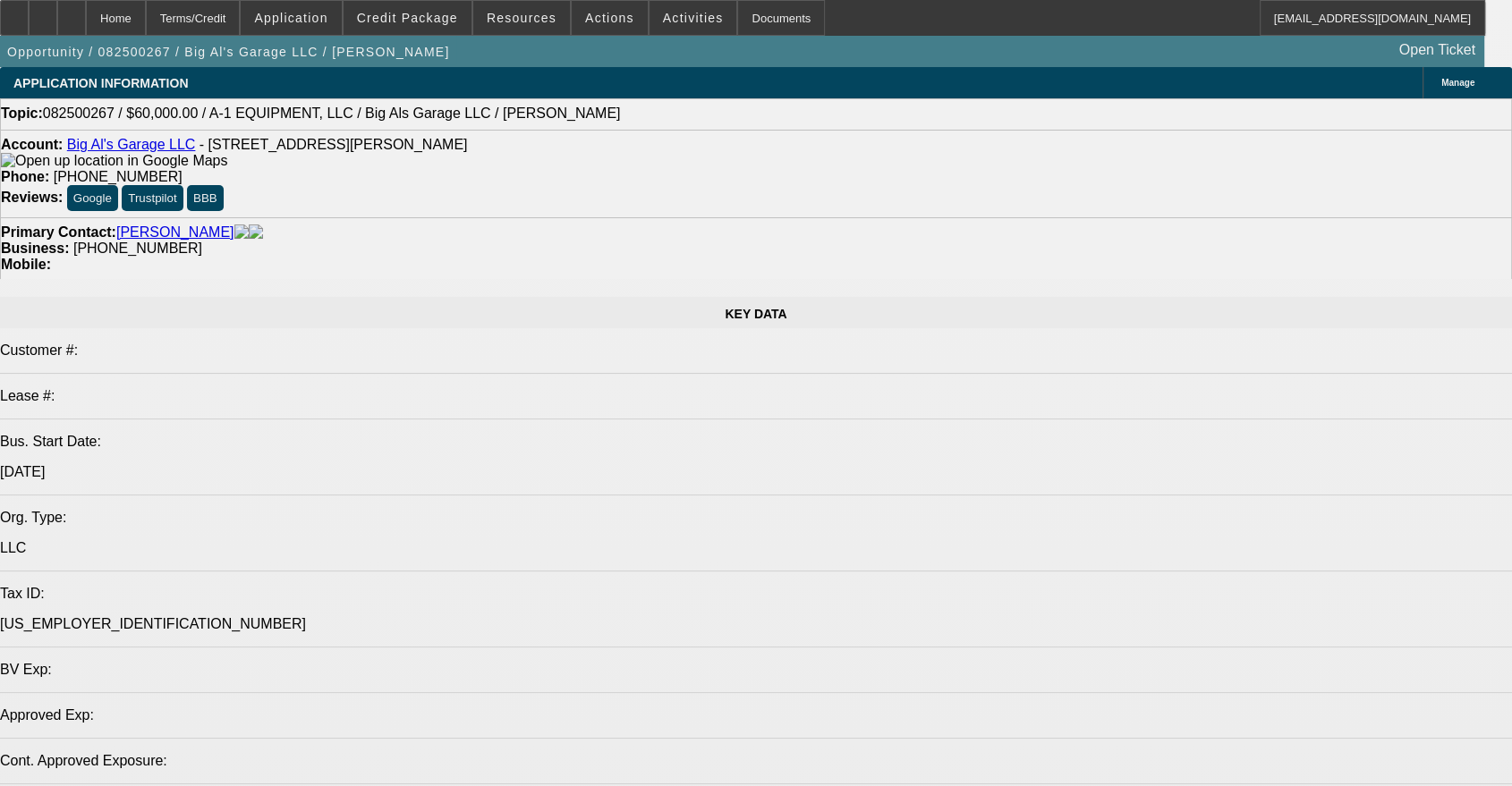
select select "0"
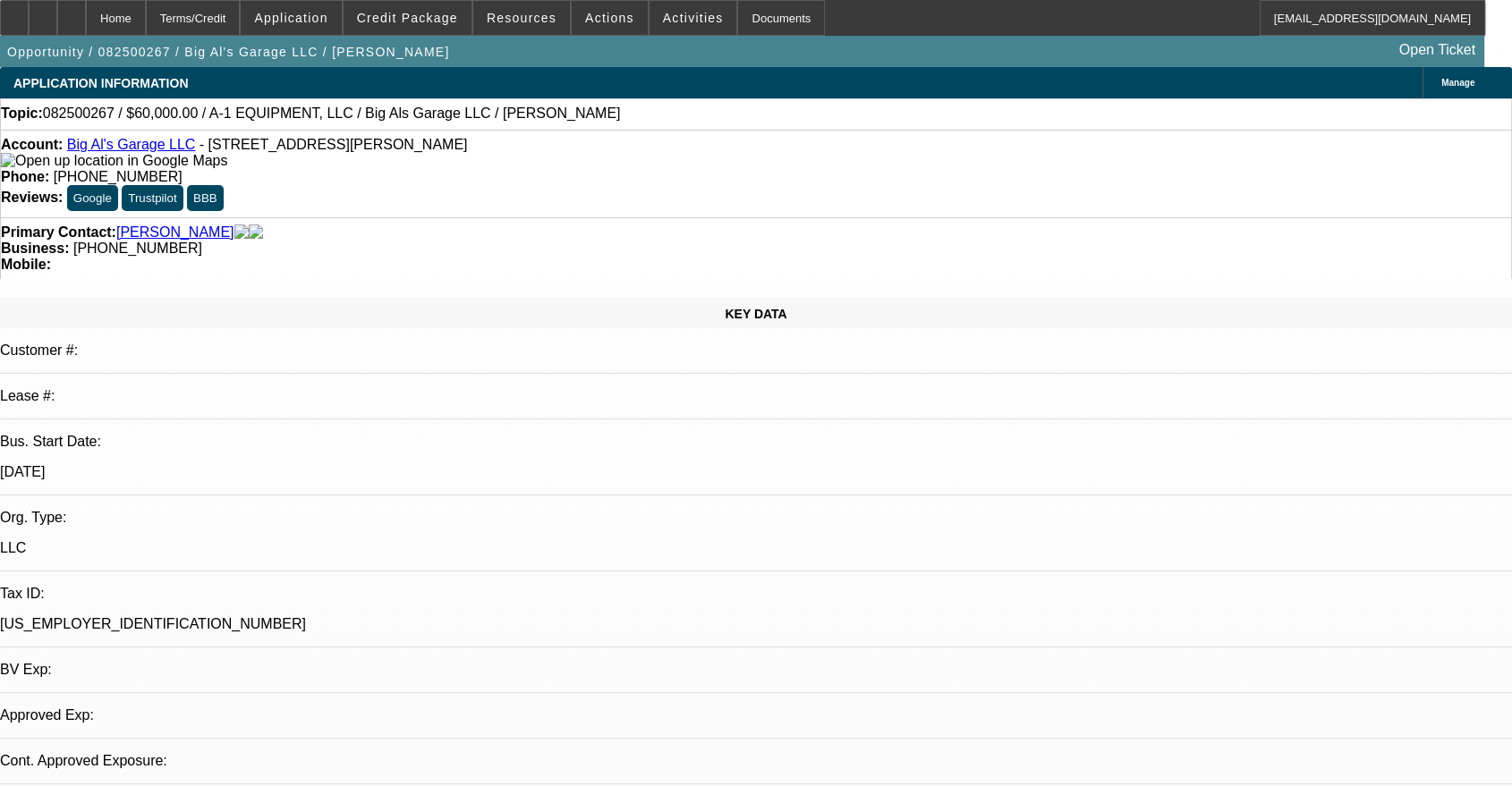
select select "2"
select select "0"
select select "6"
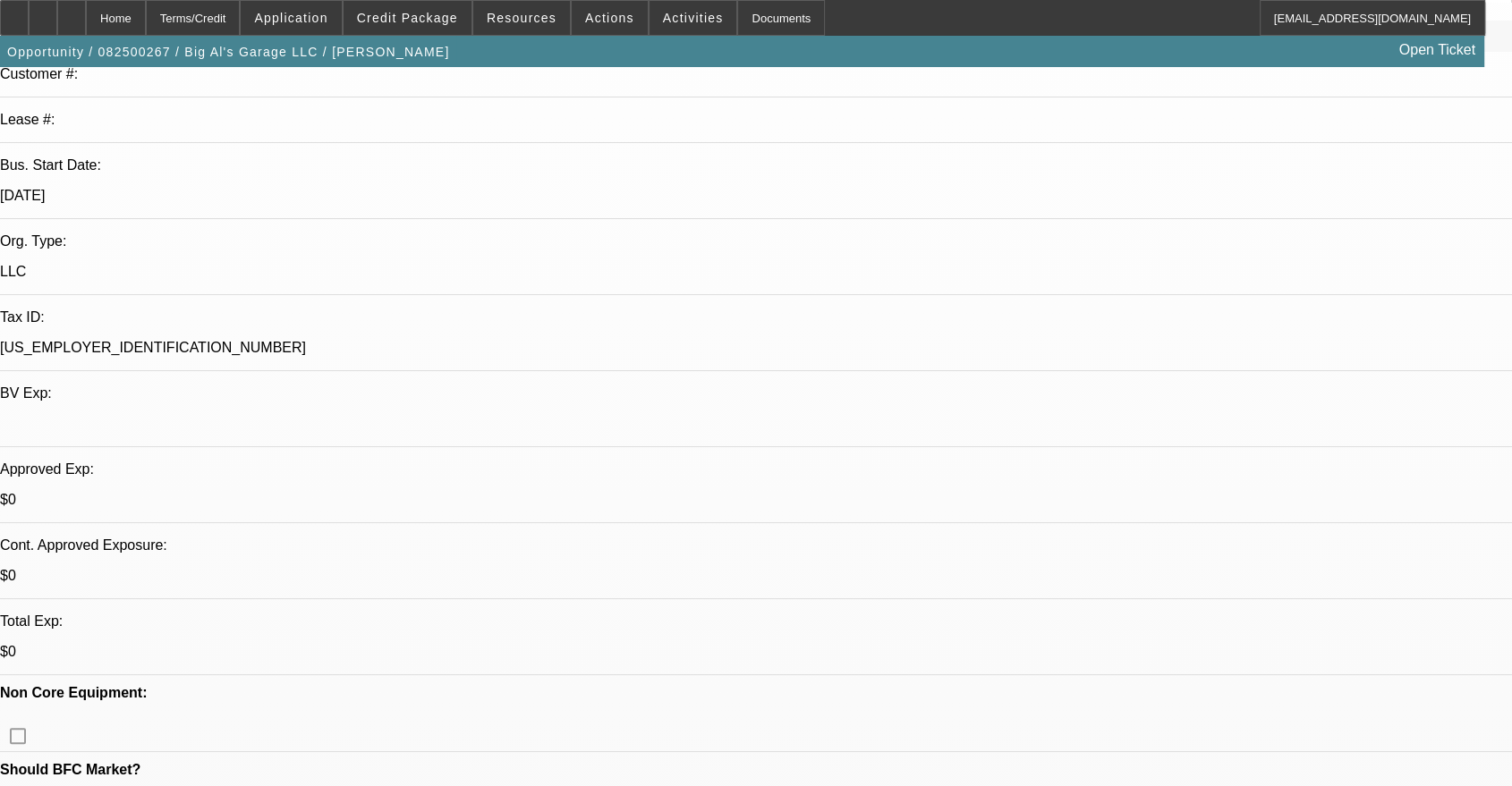
scroll to position [331, 0]
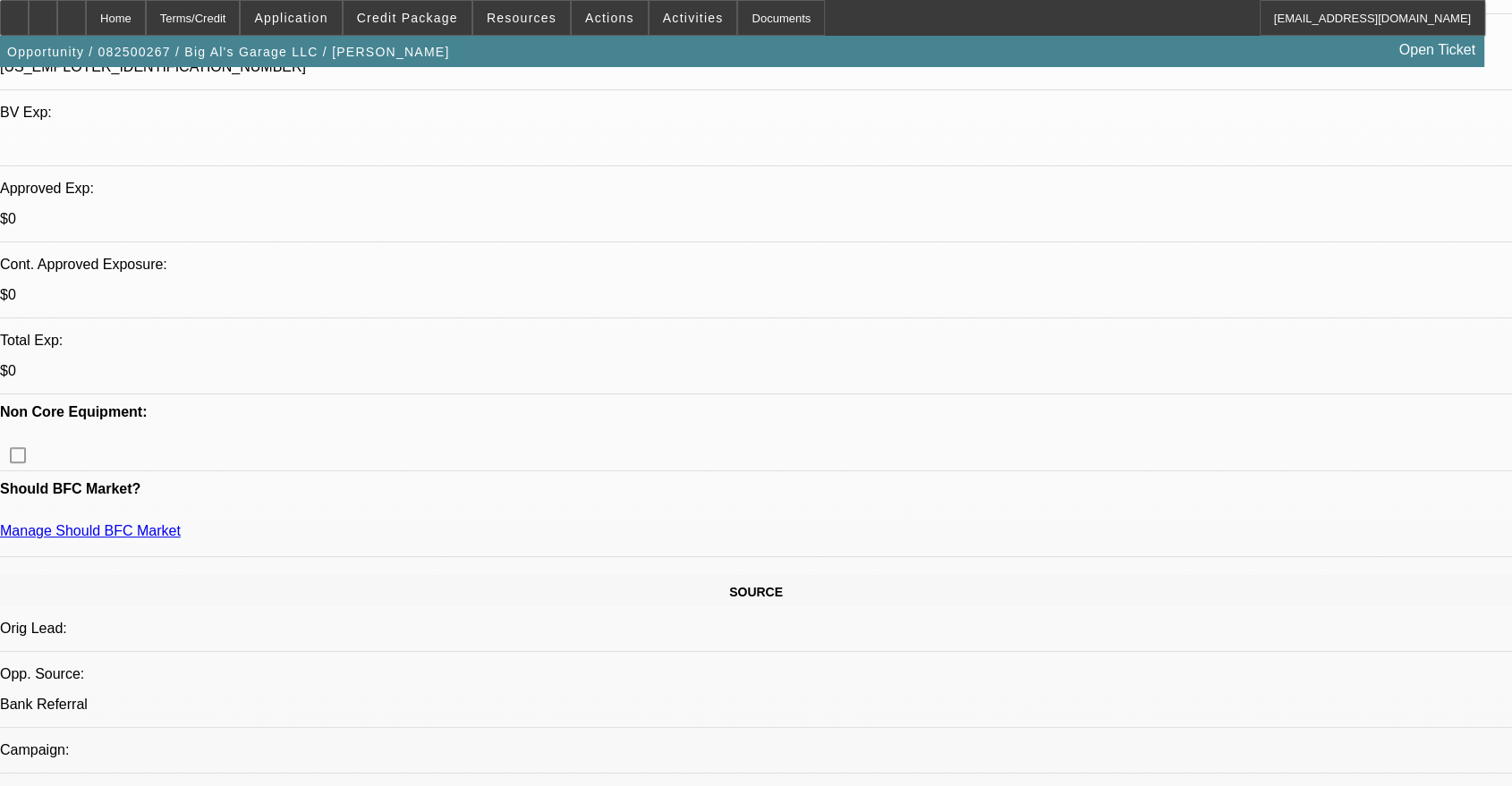
scroll to position [662, 0]
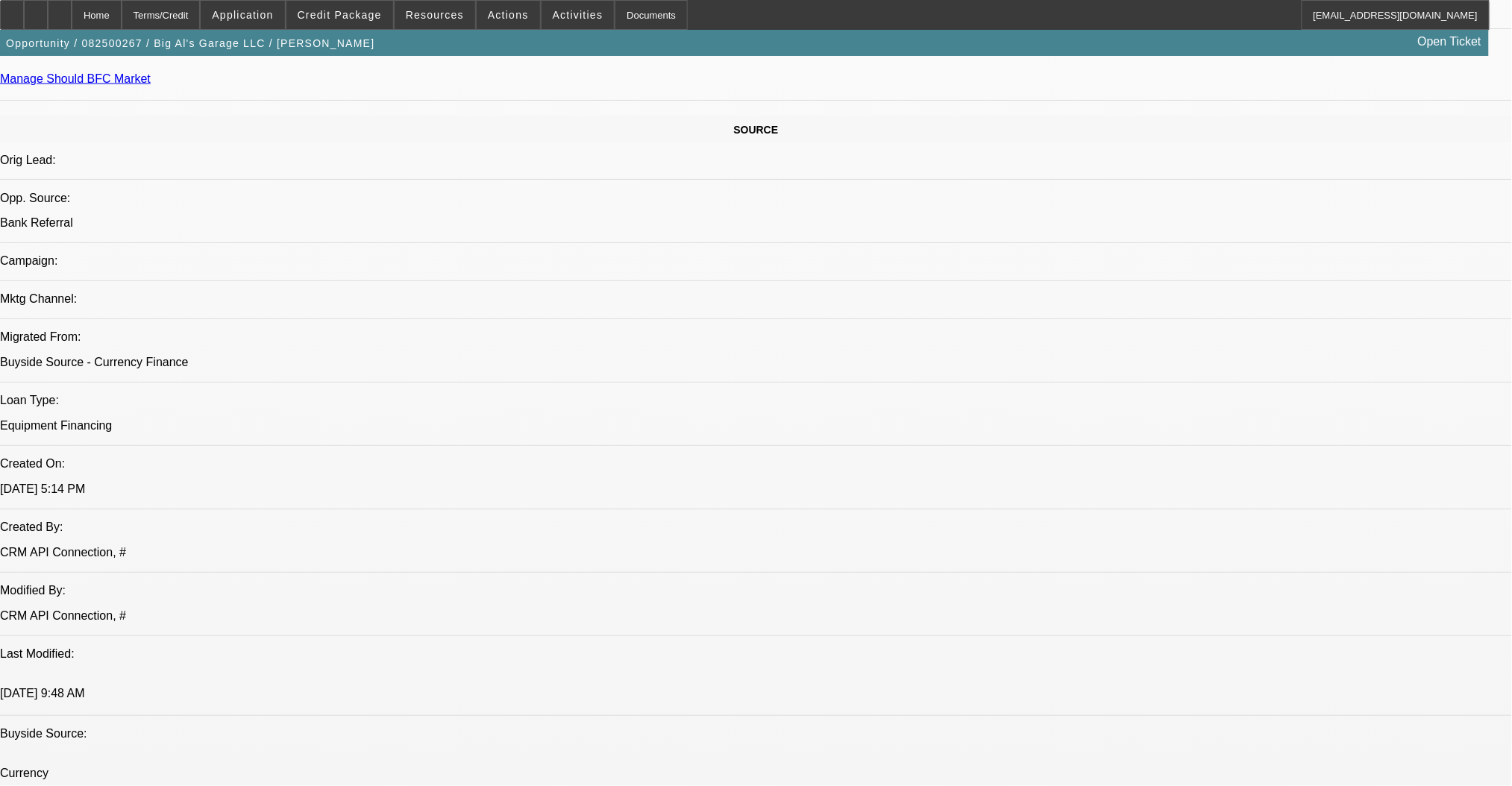
scroll to position [147, 0]
drag, startPoint x: 1441, startPoint y: 684, endPoint x: 1118, endPoint y: 680, distance: 323.0
copy td "[STREET_ADDRESS][US_STATE]"
